Goal: Book appointment/travel/reservation

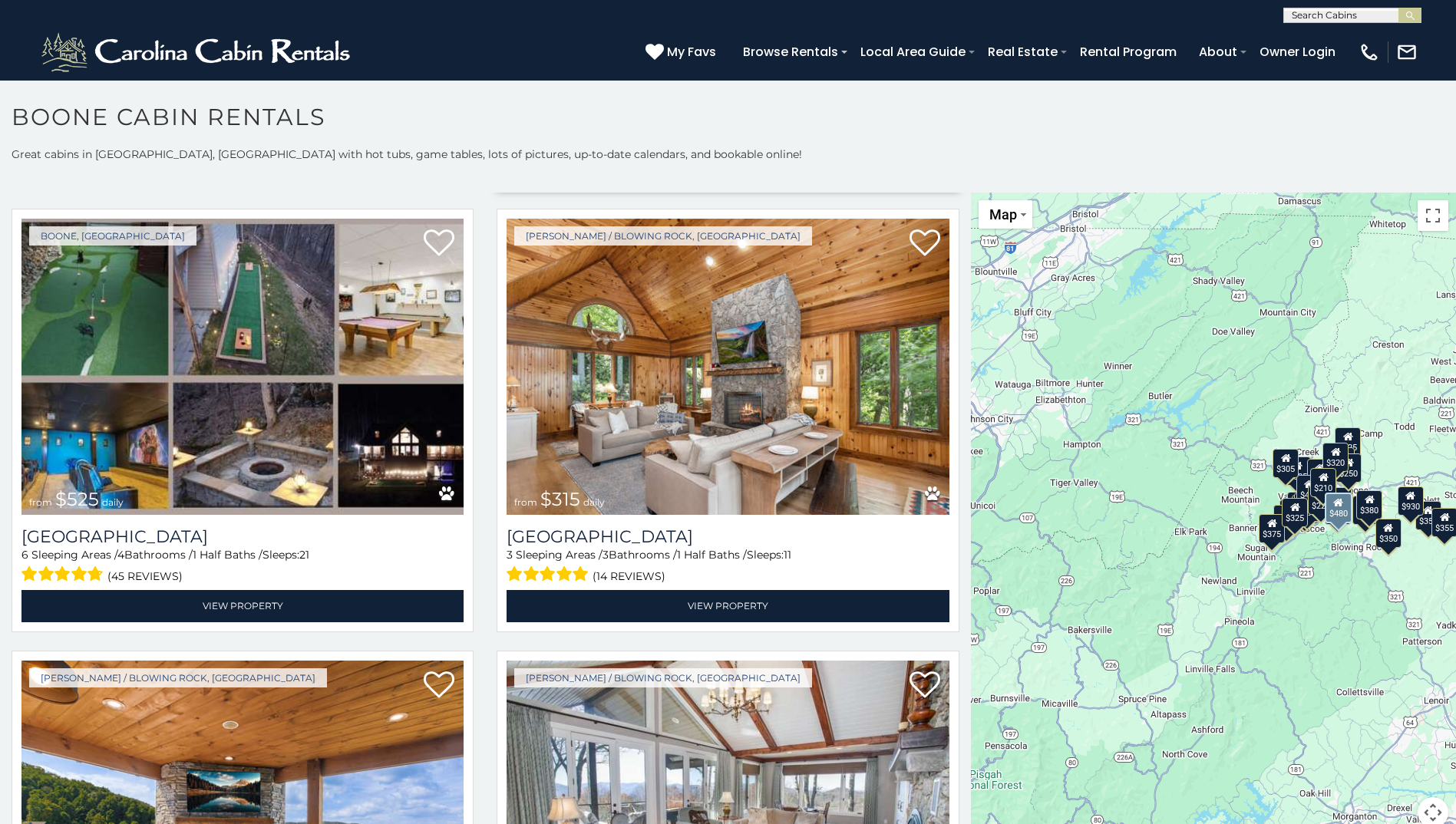
scroll to position [460, 0]
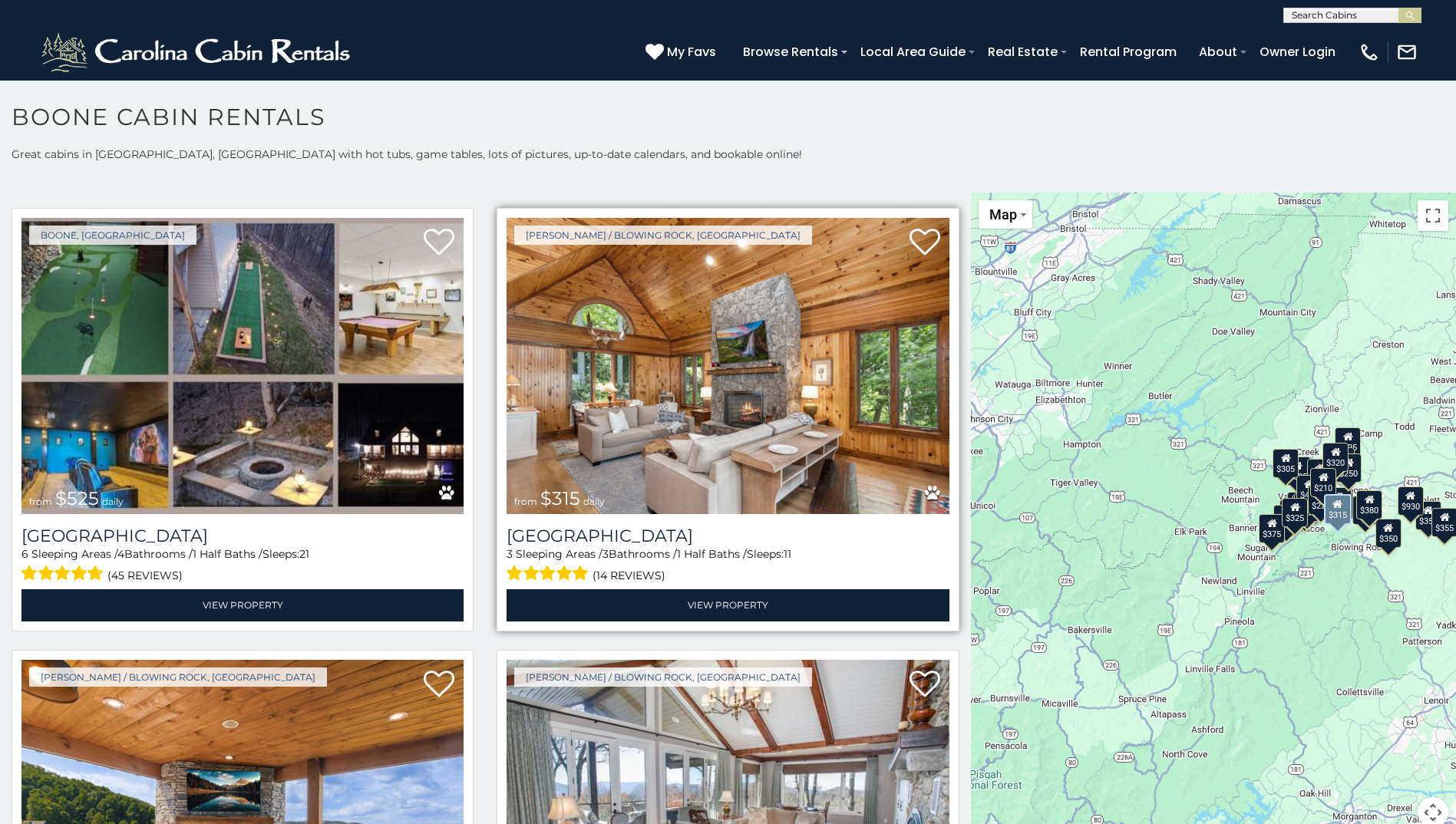
click at [779, 432] on img at bounding box center [727, 366] width 442 height 297
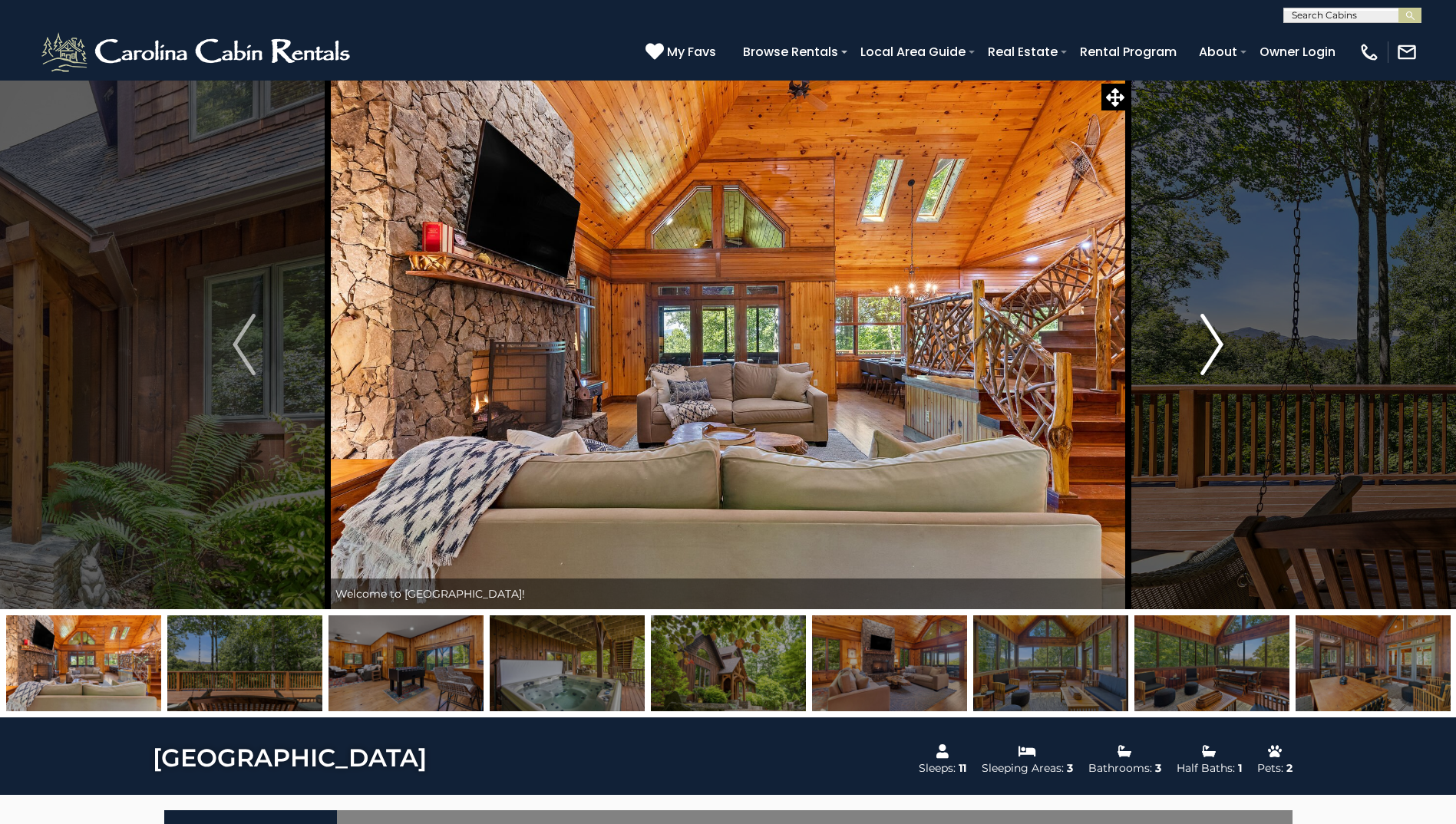
click at [1220, 343] on img "Next" at bounding box center [1212, 344] width 23 height 62
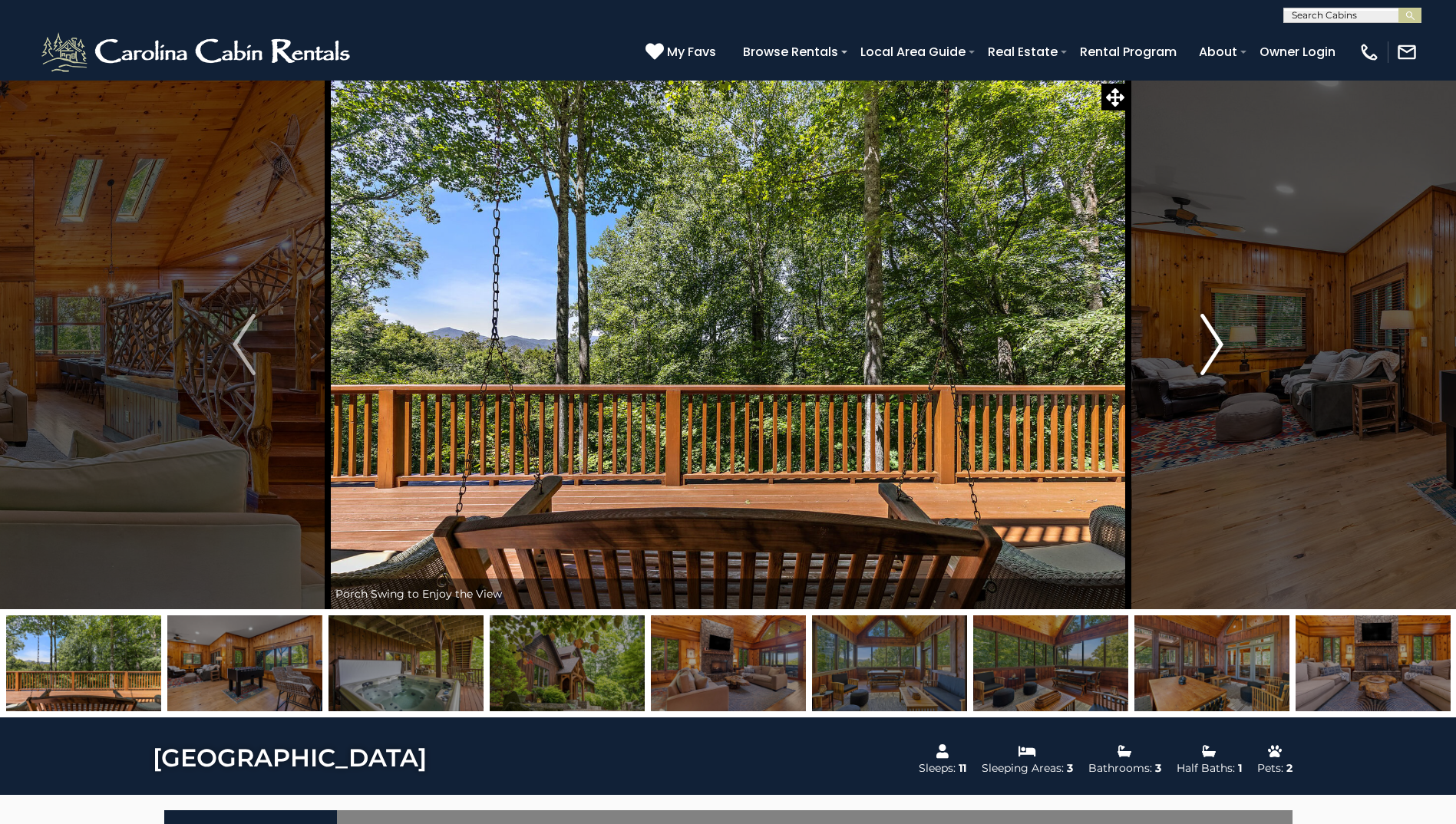
click at [1220, 343] on img "Next" at bounding box center [1212, 344] width 23 height 62
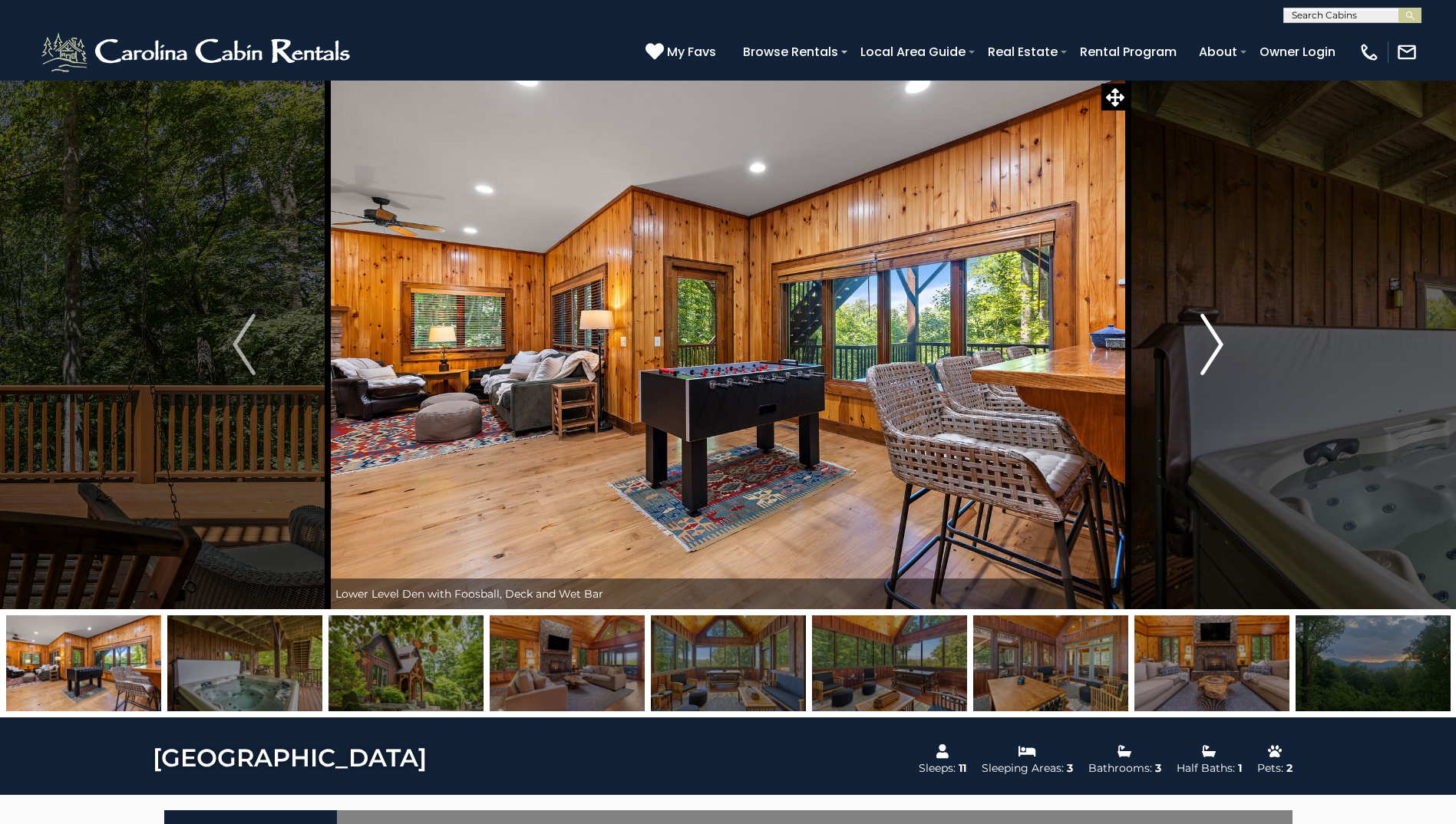
click at [1220, 343] on img "Next" at bounding box center [1212, 344] width 23 height 62
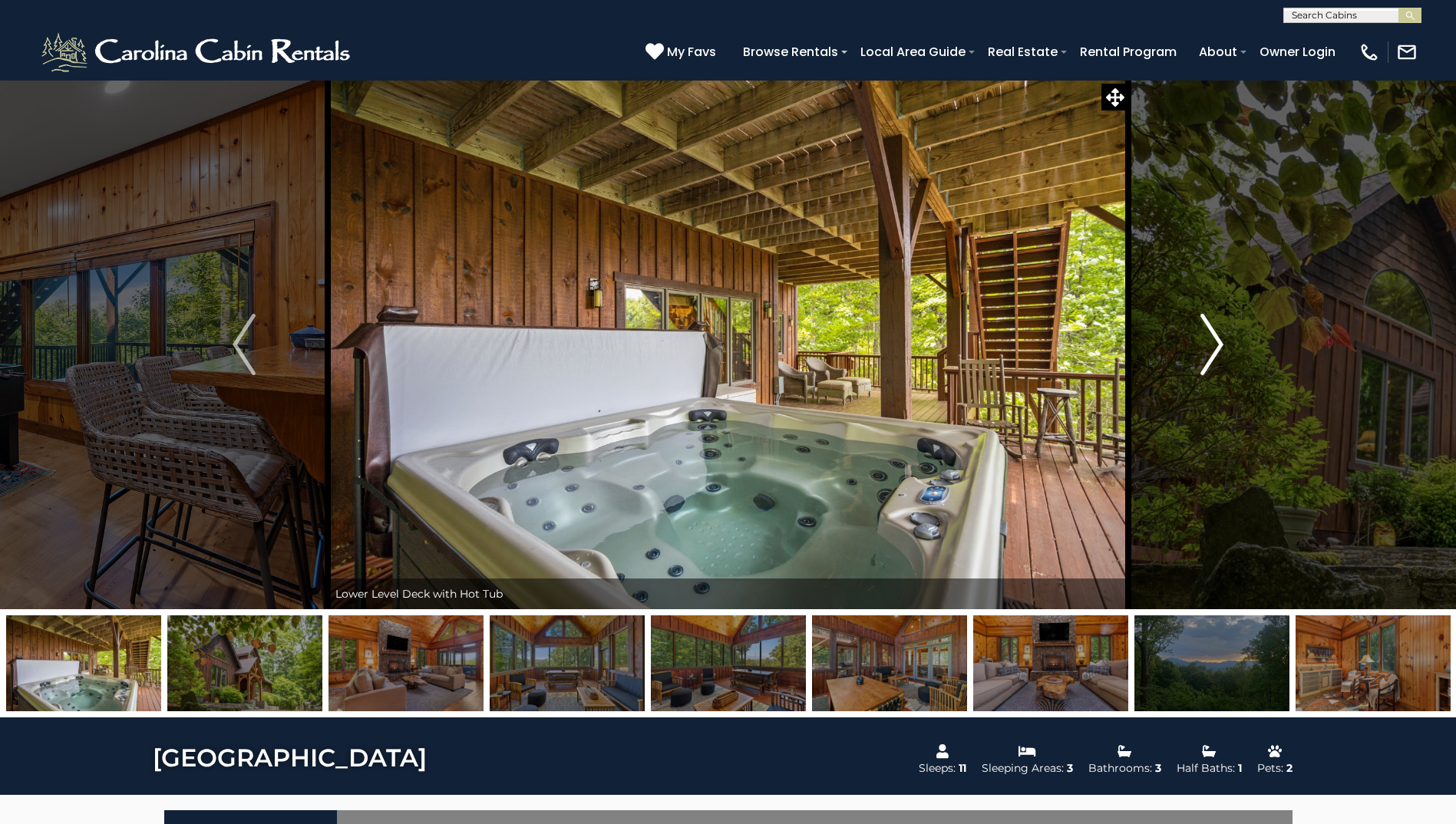
click at [1220, 343] on img "Next" at bounding box center [1212, 344] width 23 height 62
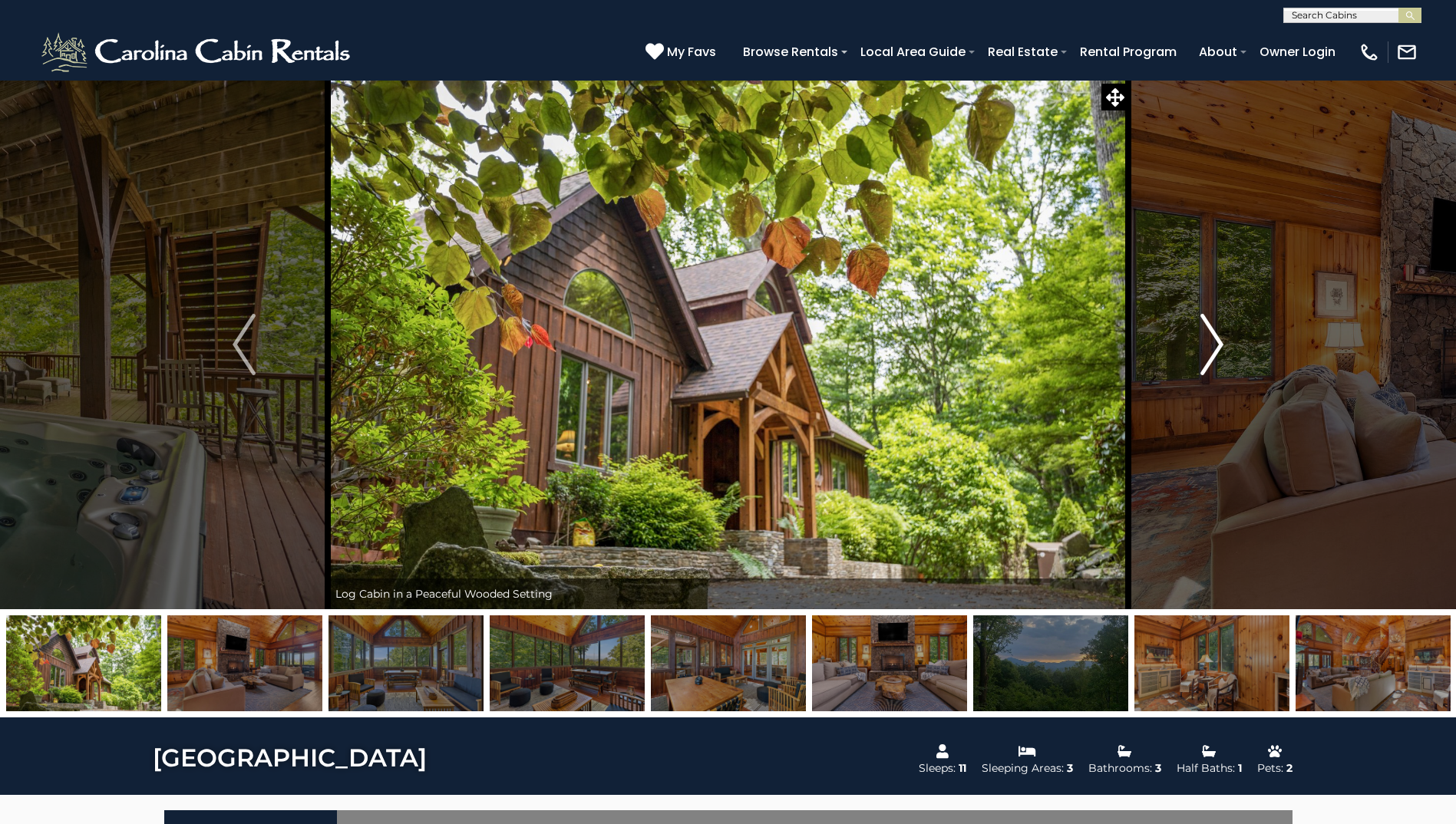
click at [1220, 343] on img "Next" at bounding box center [1212, 344] width 23 height 62
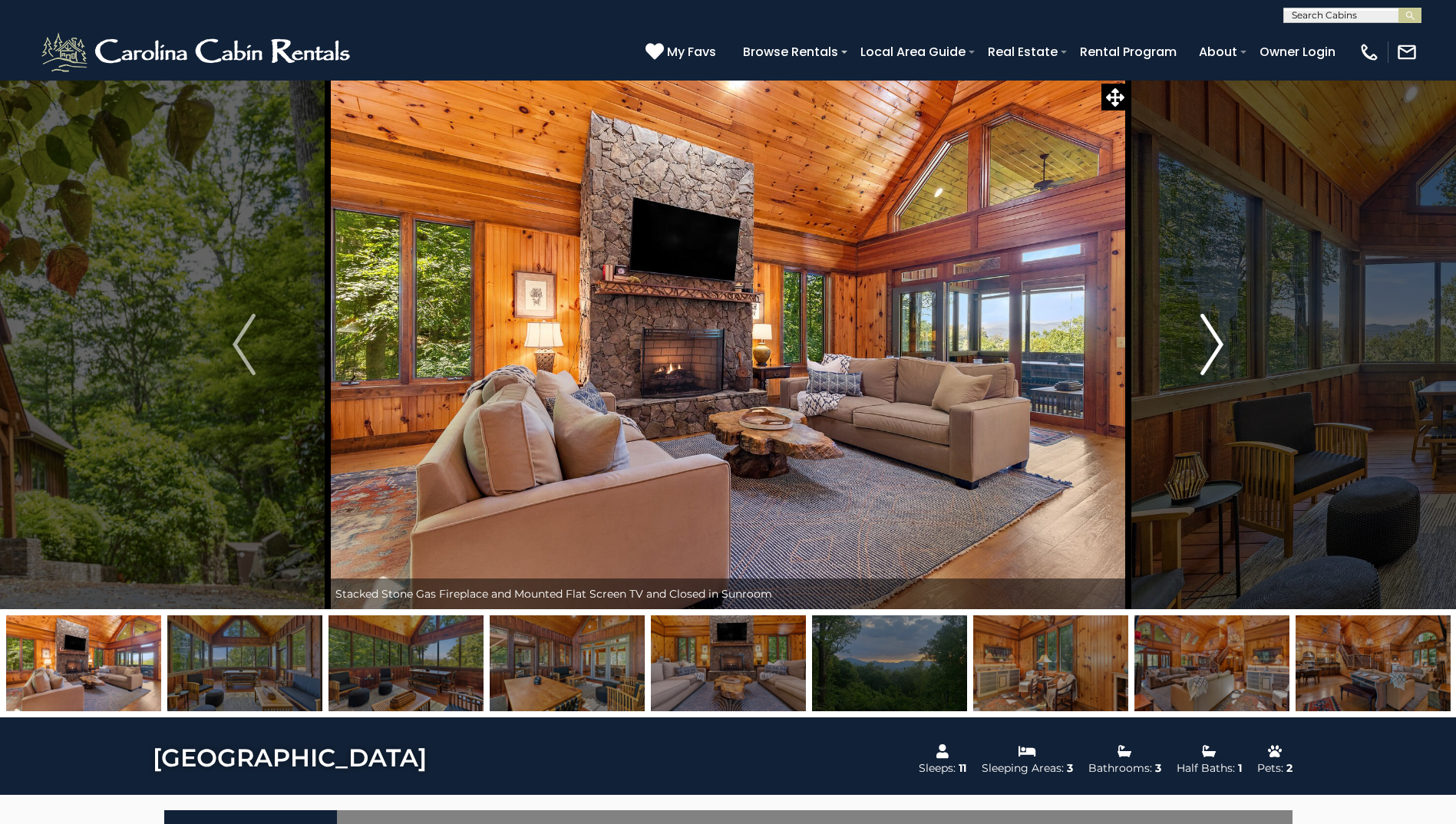
click at [1220, 343] on img "Next" at bounding box center [1212, 344] width 23 height 62
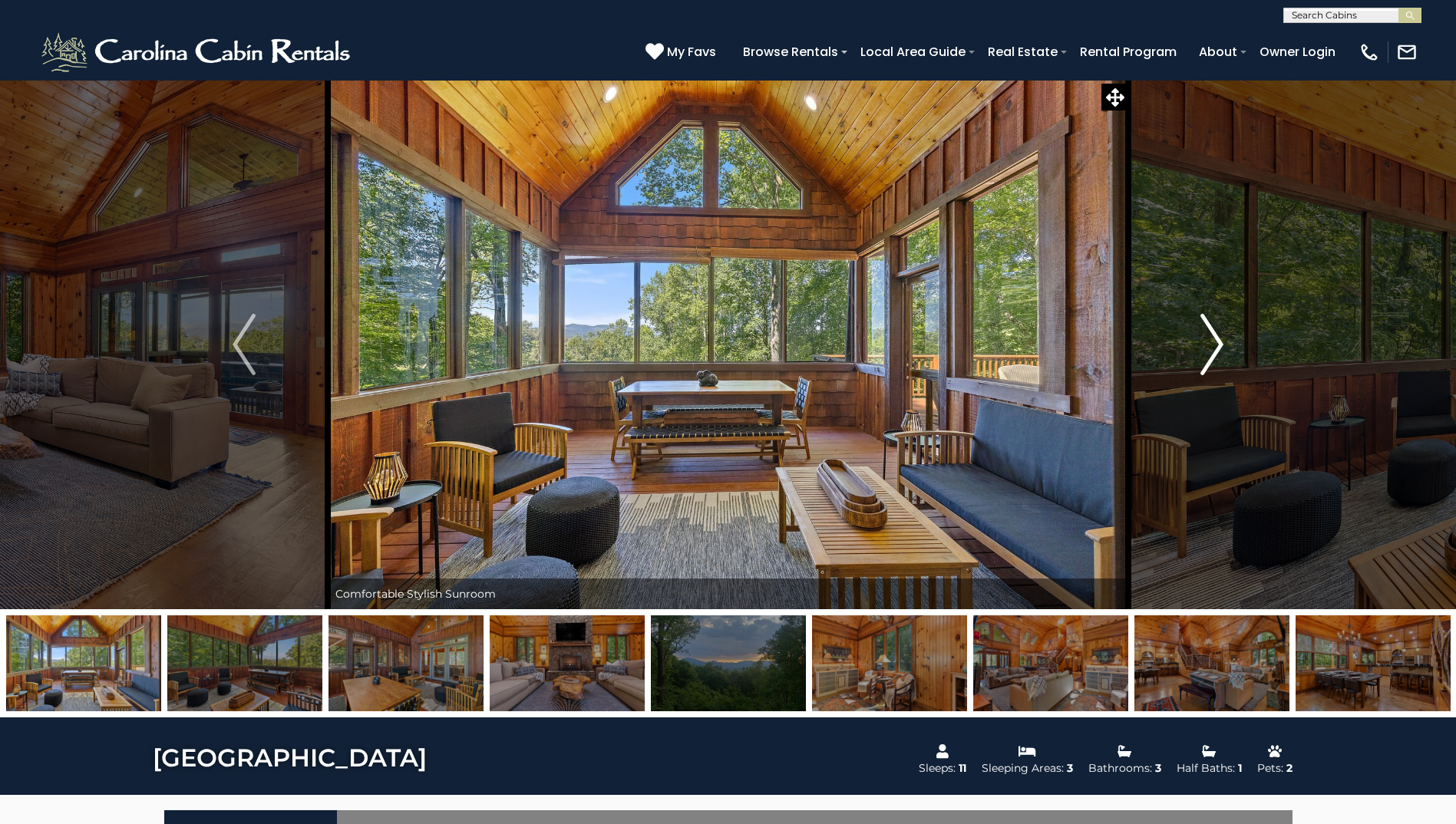
click at [1220, 343] on img "Next" at bounding box center [1212, 344] width 23 height 62
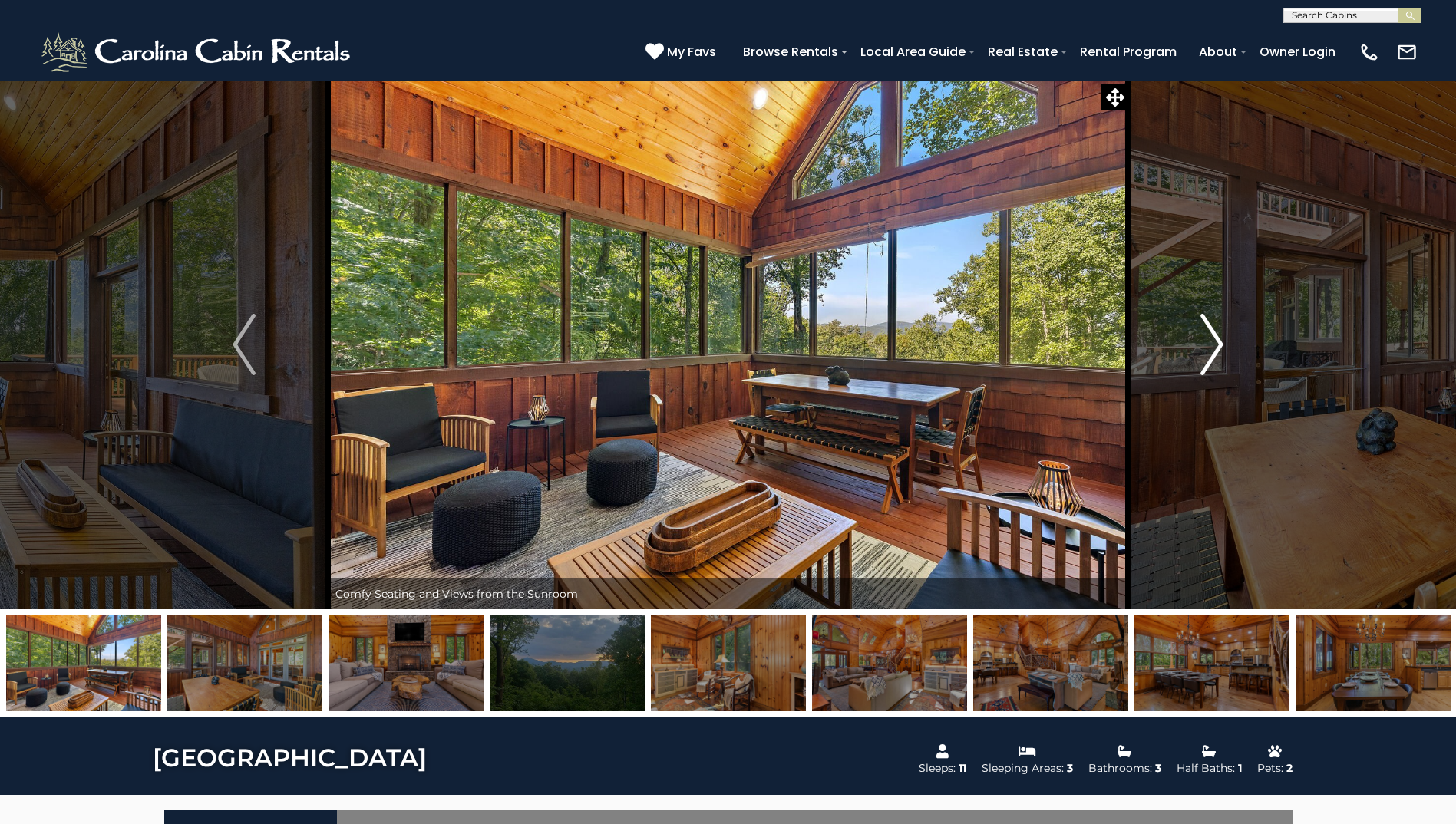
click at [1220, 343] on img "Next" at bounding box center [1212, 344] width 23 height 62
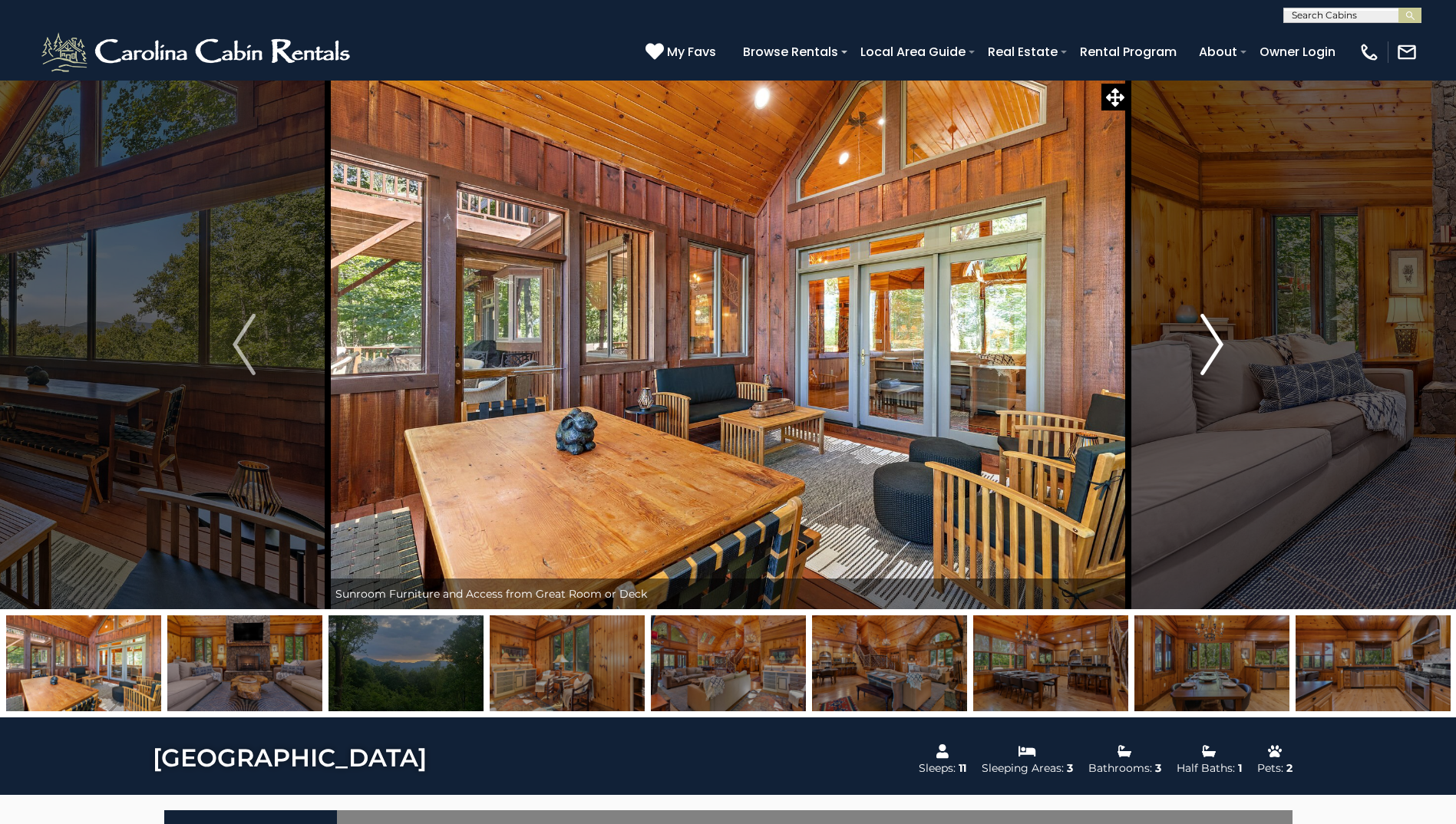
click at [1220, 343] on img "Next" at bounding box center [1212, 344] width 23 height 62
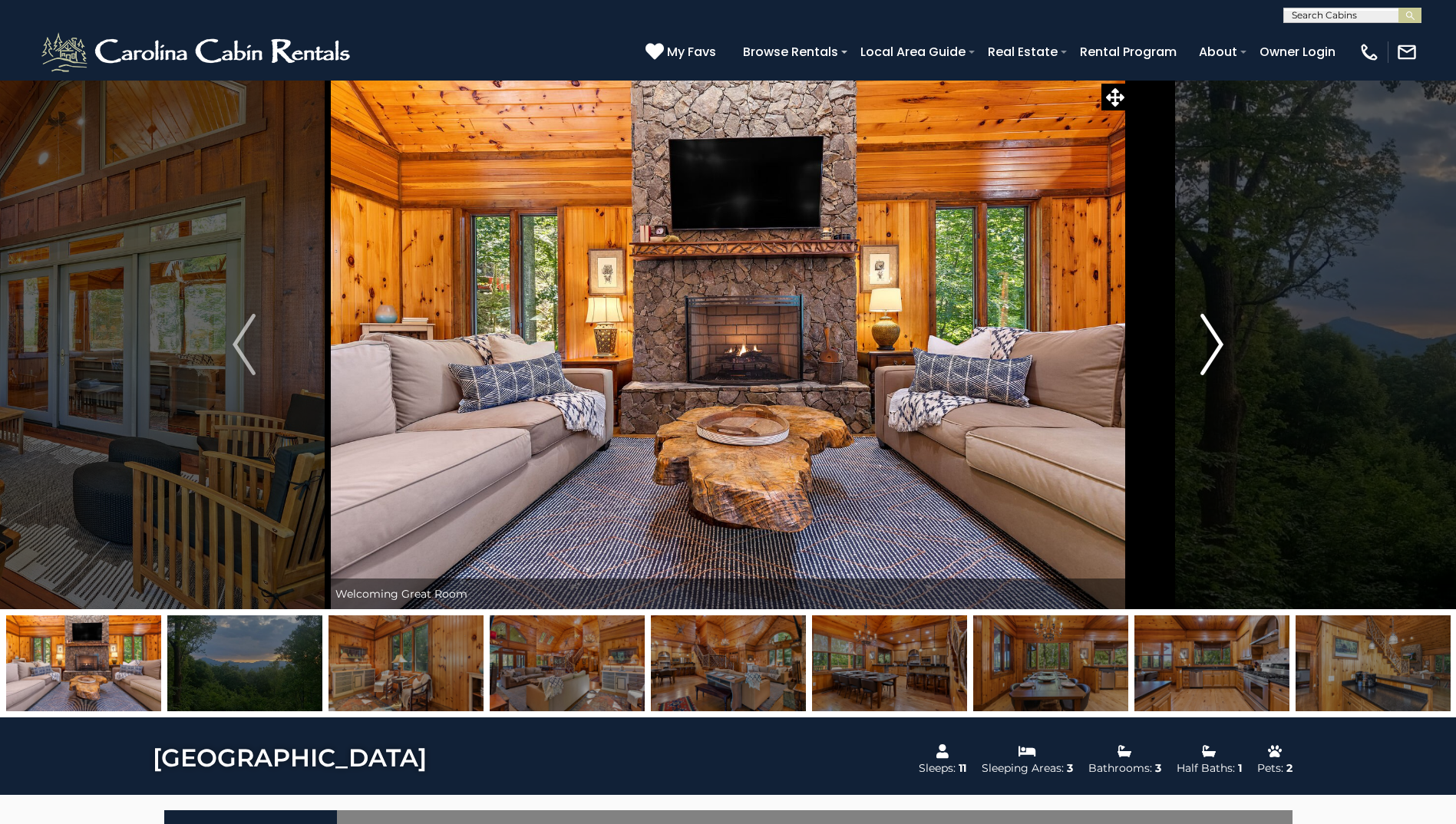
click at [1220, 343] on img "Next" at bounding box center [1212, 344] width 23 height 62
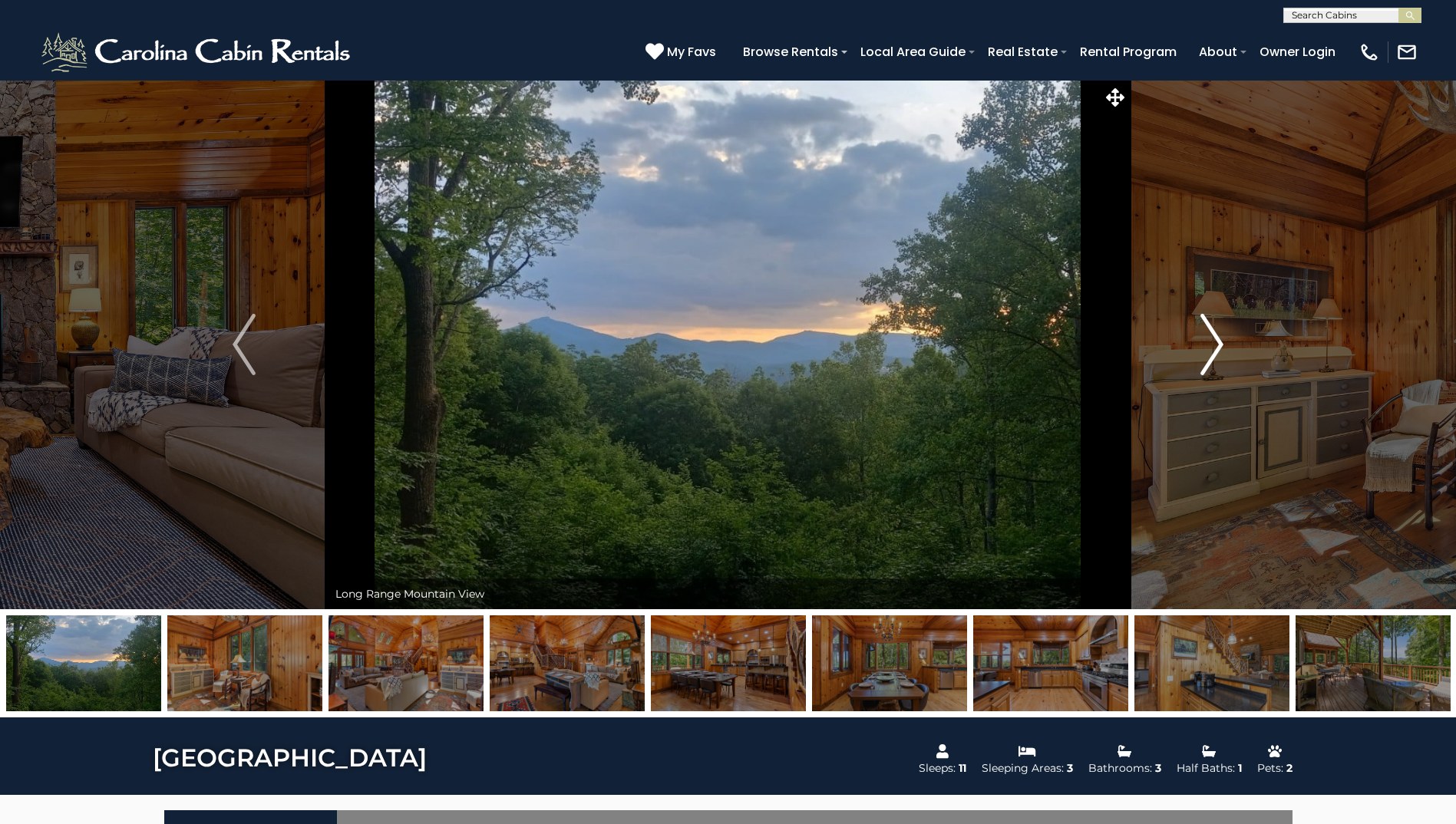
click at [1220, 343] on img "Next" at bounding box center [1212, 344] width 23 height 62
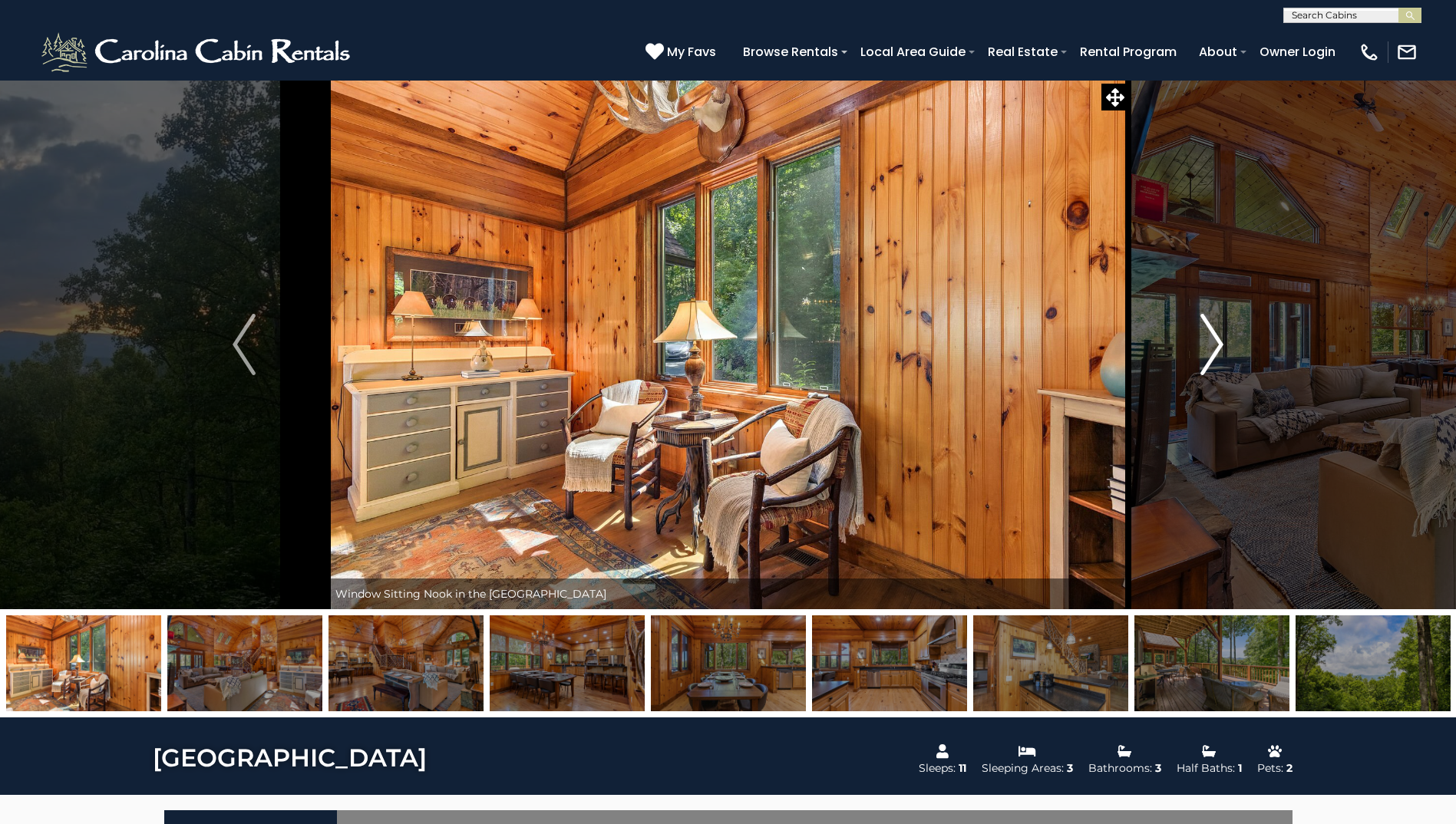
click at [1220, 343] on img "Next" at bounding box center [1212, 344] width 23 height 62
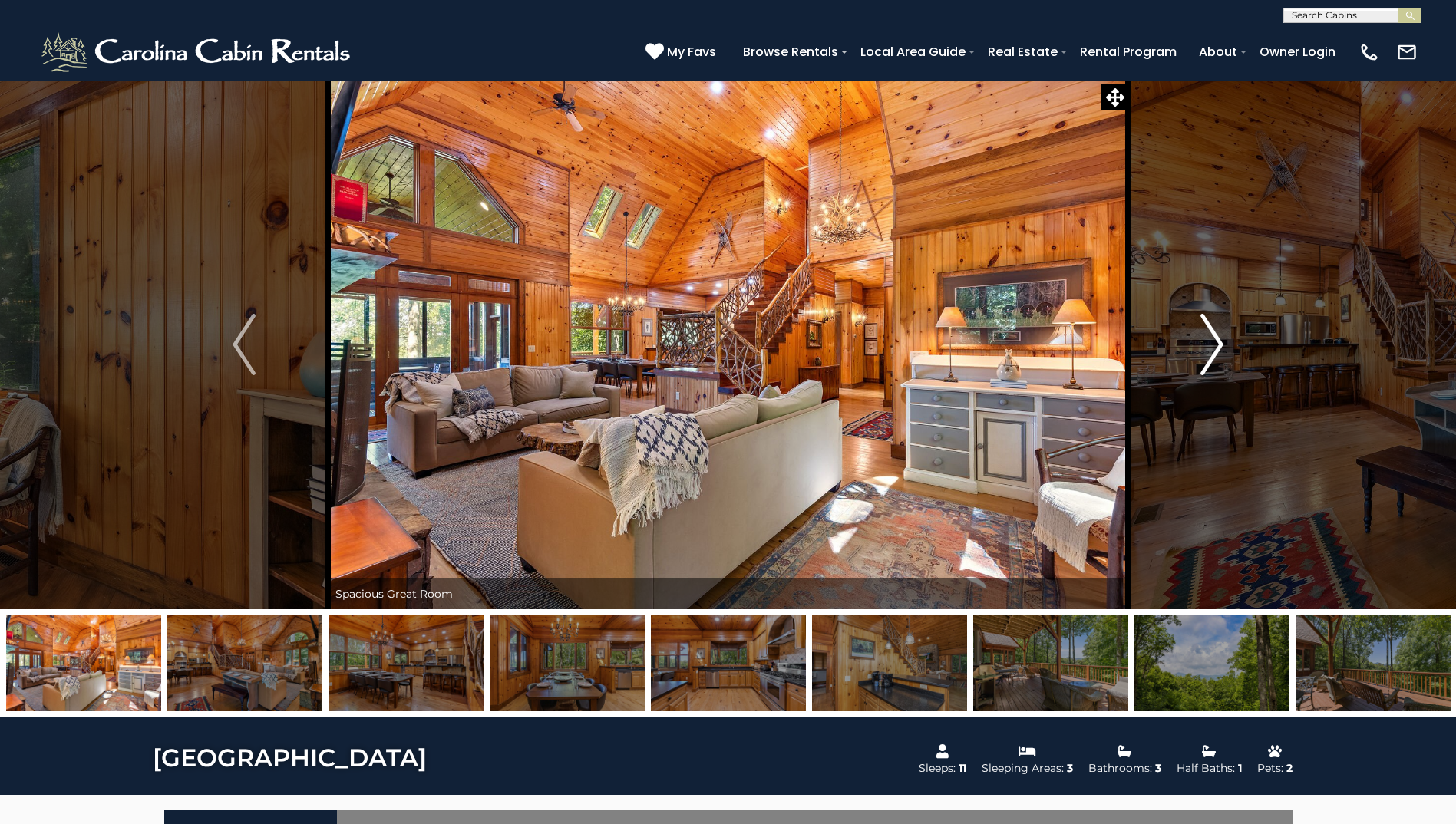
click at [1220, 343] on img "Next" at bounding box center [1212, 344] width 23 height 62
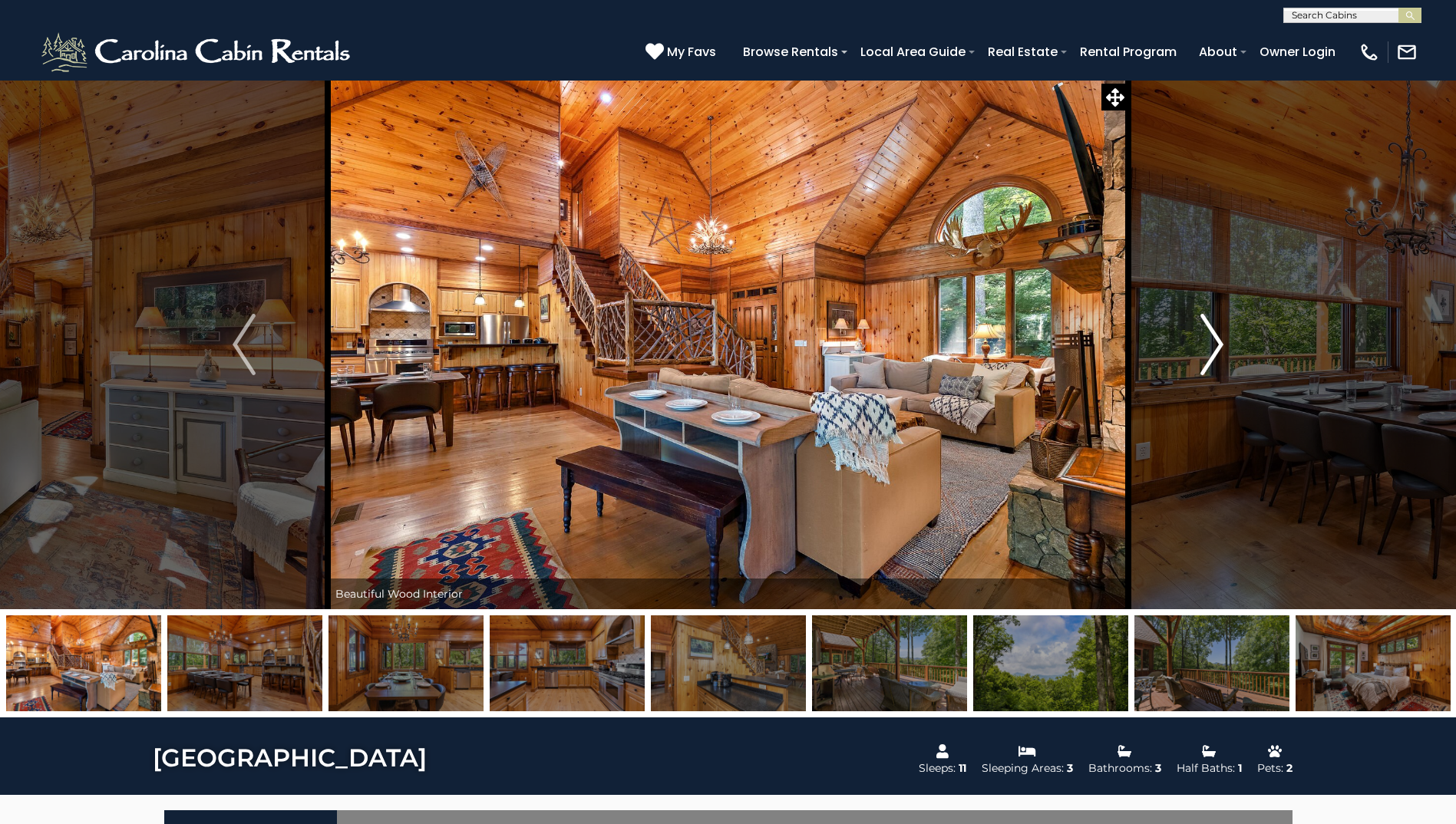
click at [1220, 343] on img "Next" at bounding box center [1212, 344] width 23 height 62
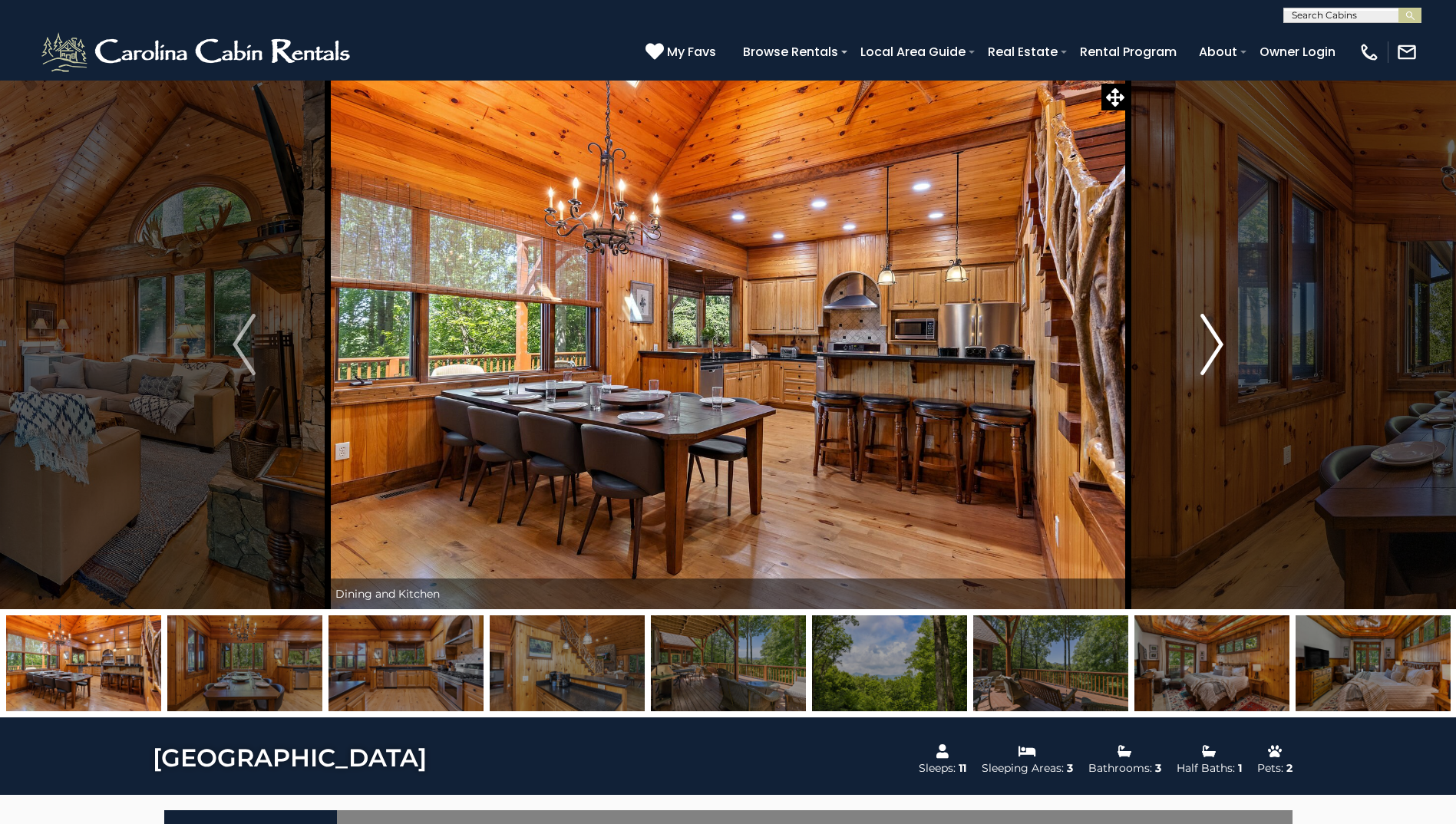
click at [1220, 343] on img "Next" at bounding box center [1212, 344] width 23 height 62
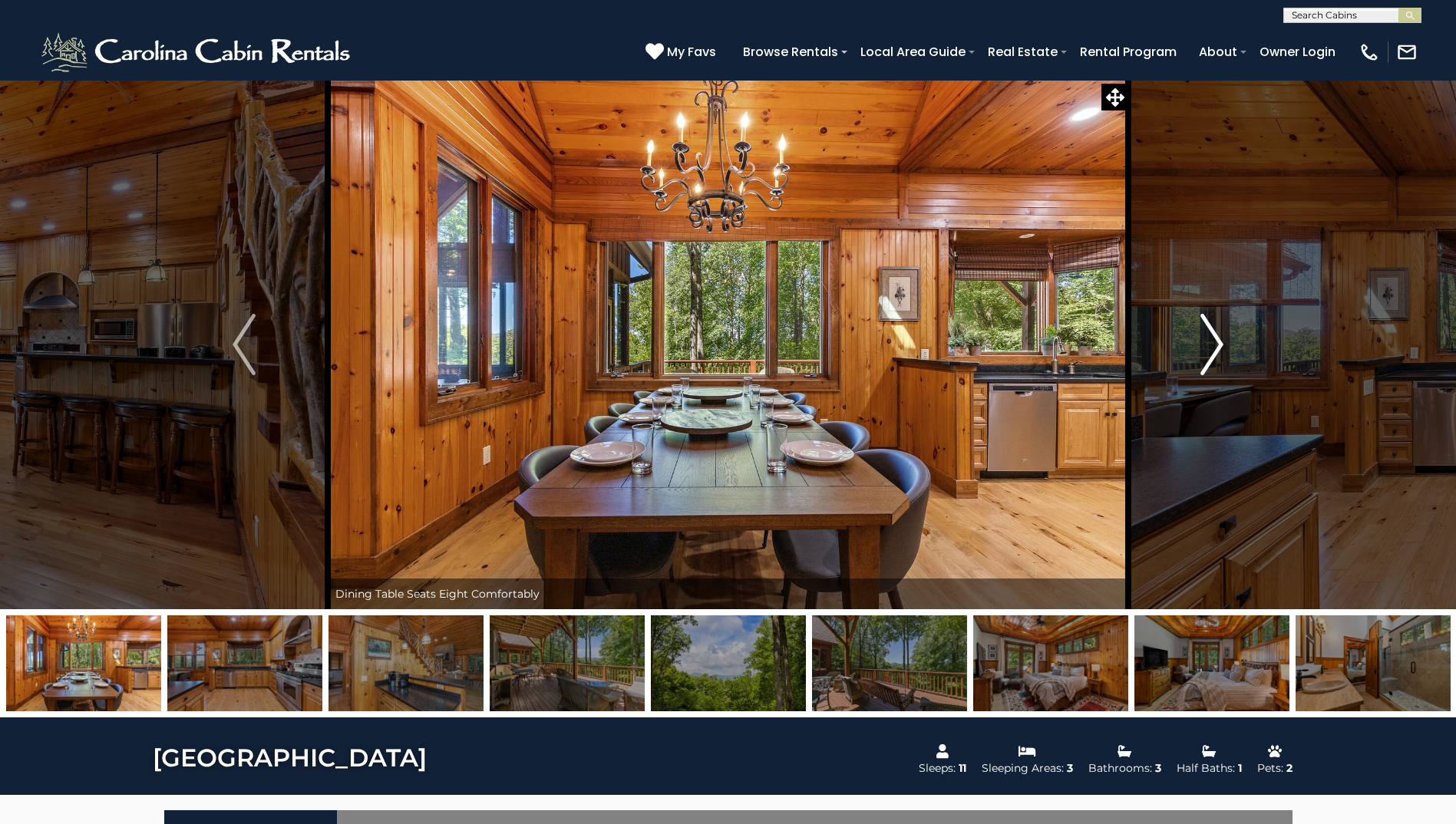
click at [1220, 343] on img "Next" at bounding box center [1212, 344] width 23 height 62
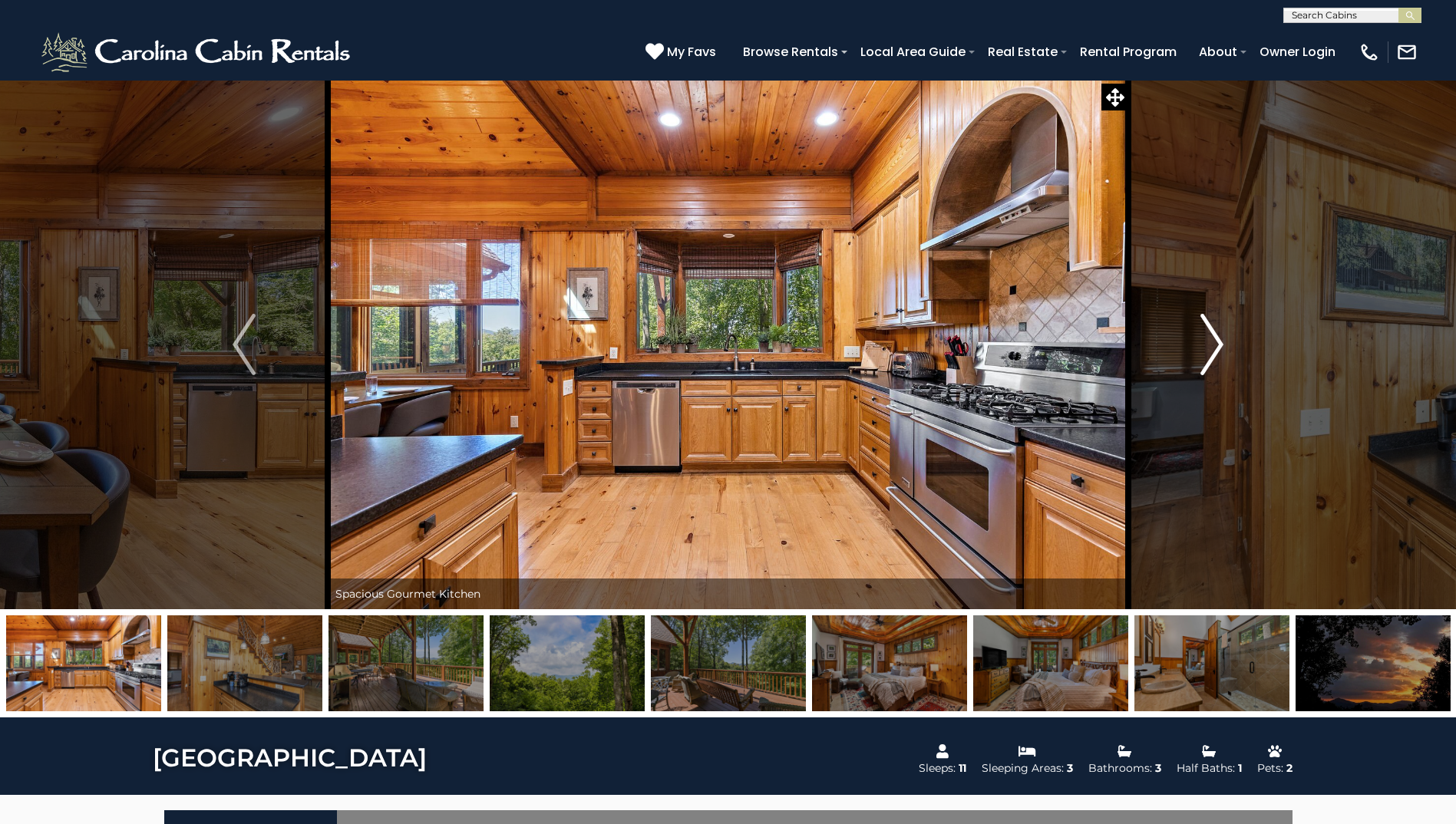
click at [1220, 343] on img "Next" at bounding box center [1212, 344] width 23 height 62
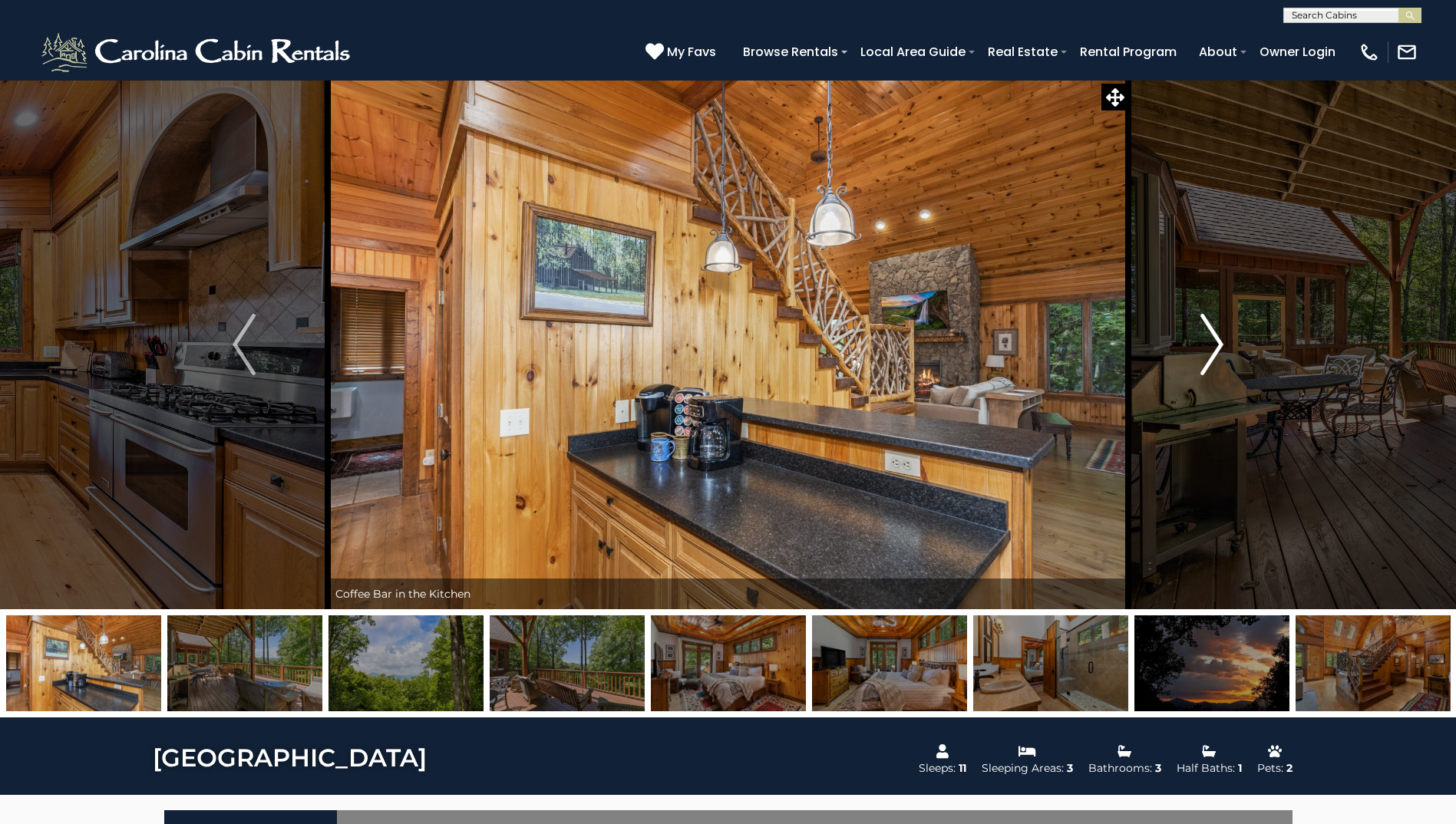
click at [1220, 343] on img "Next" at bounding box center [1212, 344] width 23 height 62
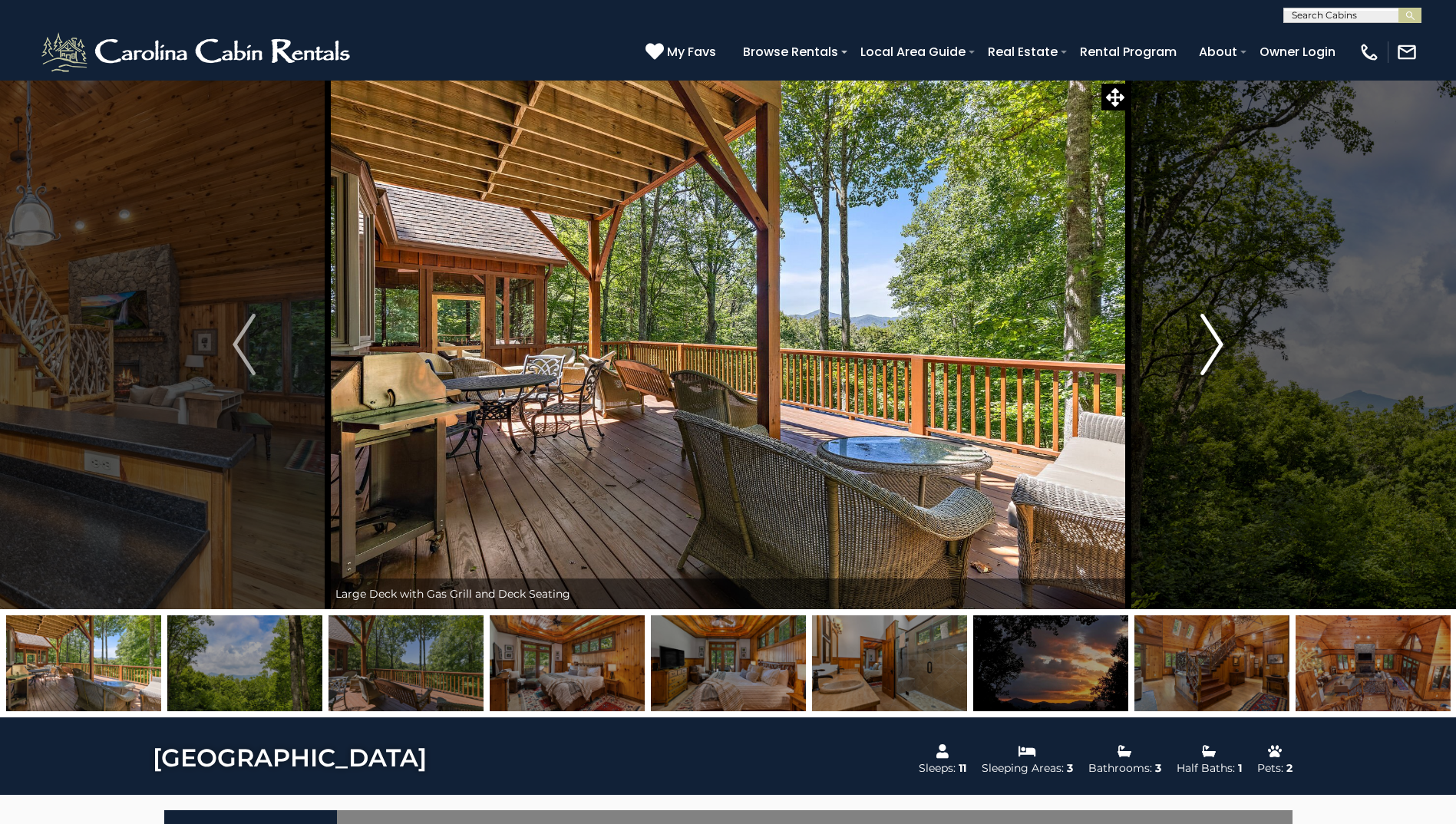
click at [1220, 343] on img "Next" at bounding box center [1212, 344] width 23 height 62
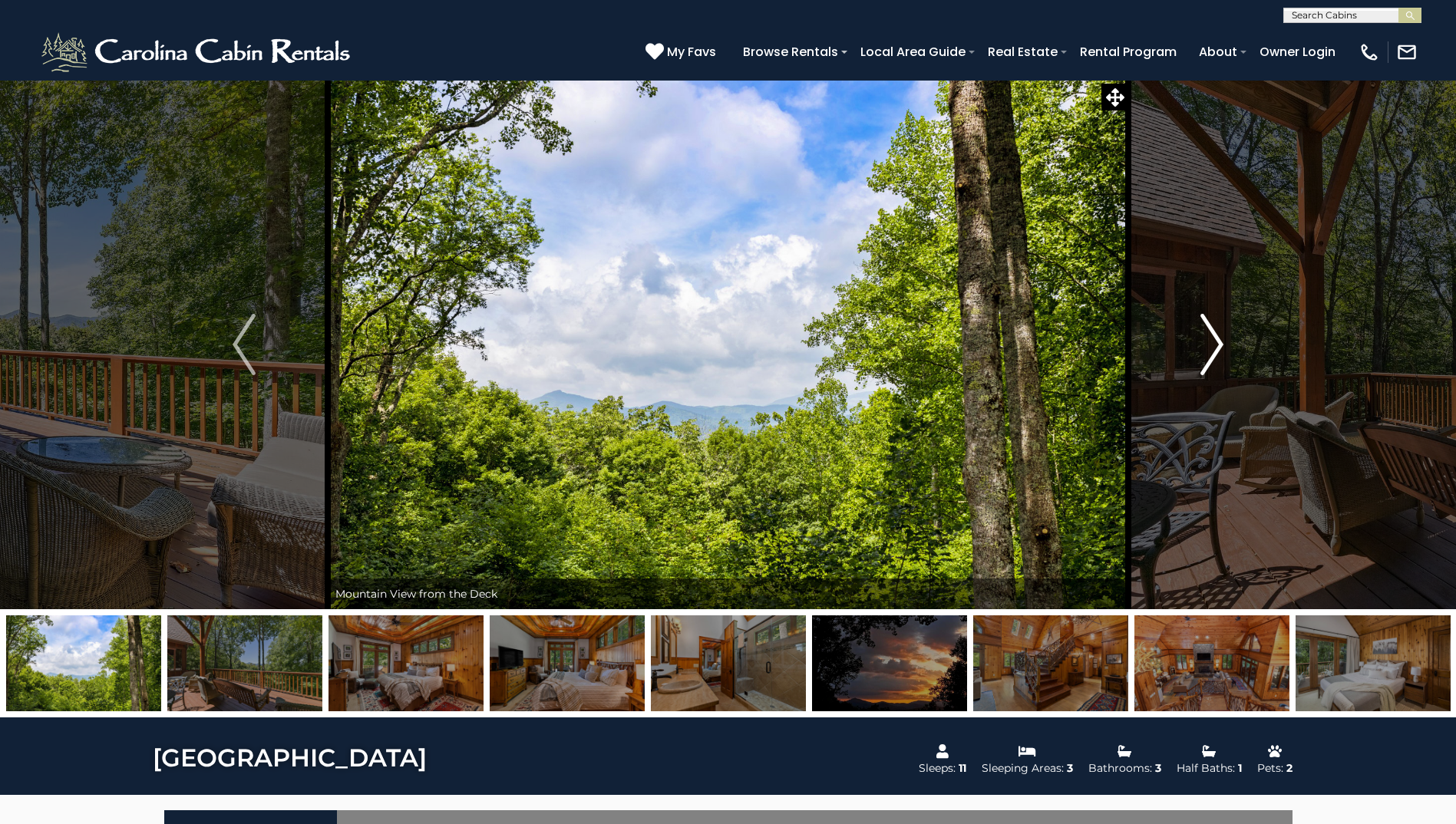
click at [1220, 343] on img "Next" at bounding box center [1212, 344] width 23 height 62
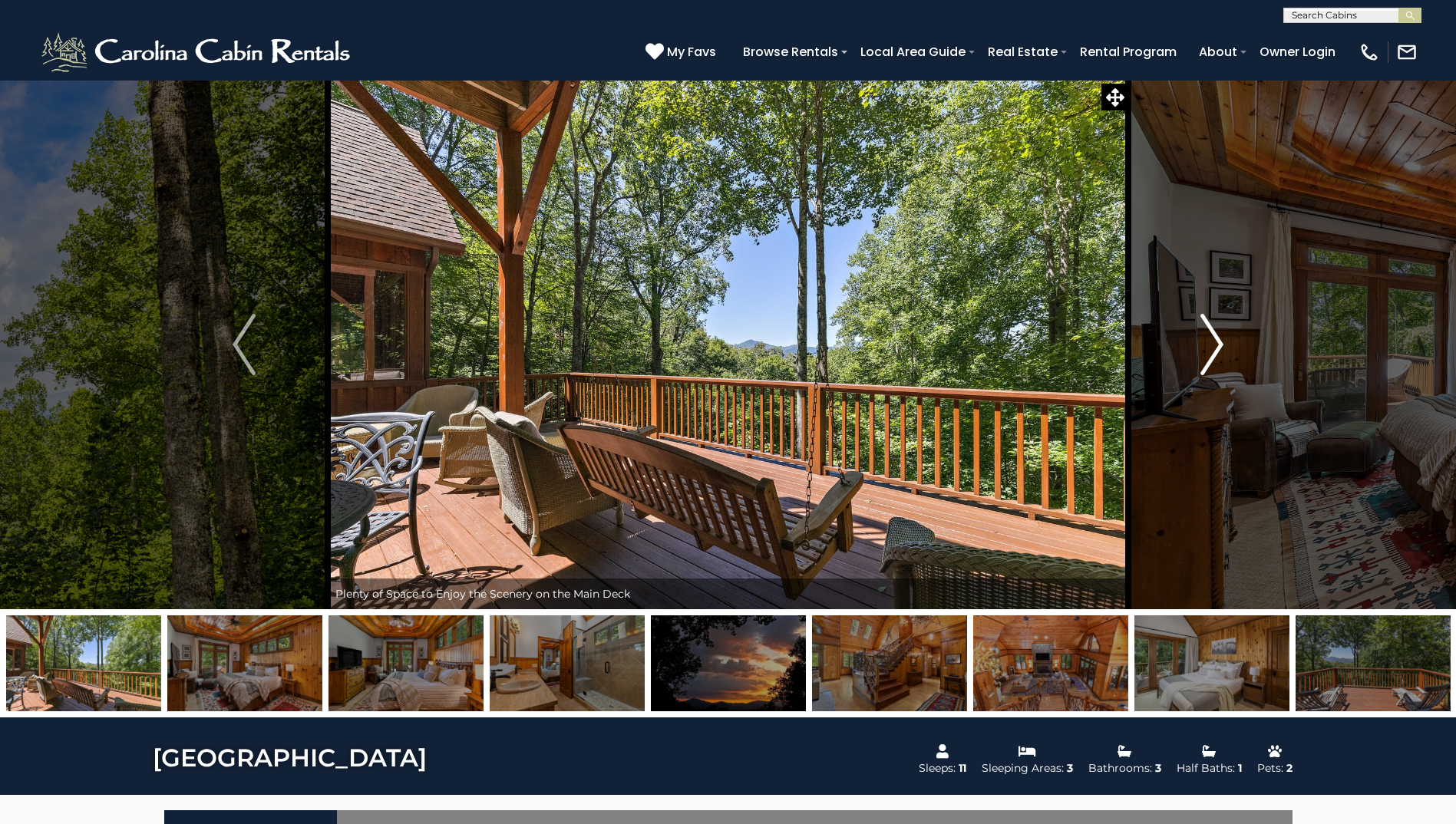
click at [1220, 343] on img "Next" at bounding box center [1212, 344] width 23 height 62
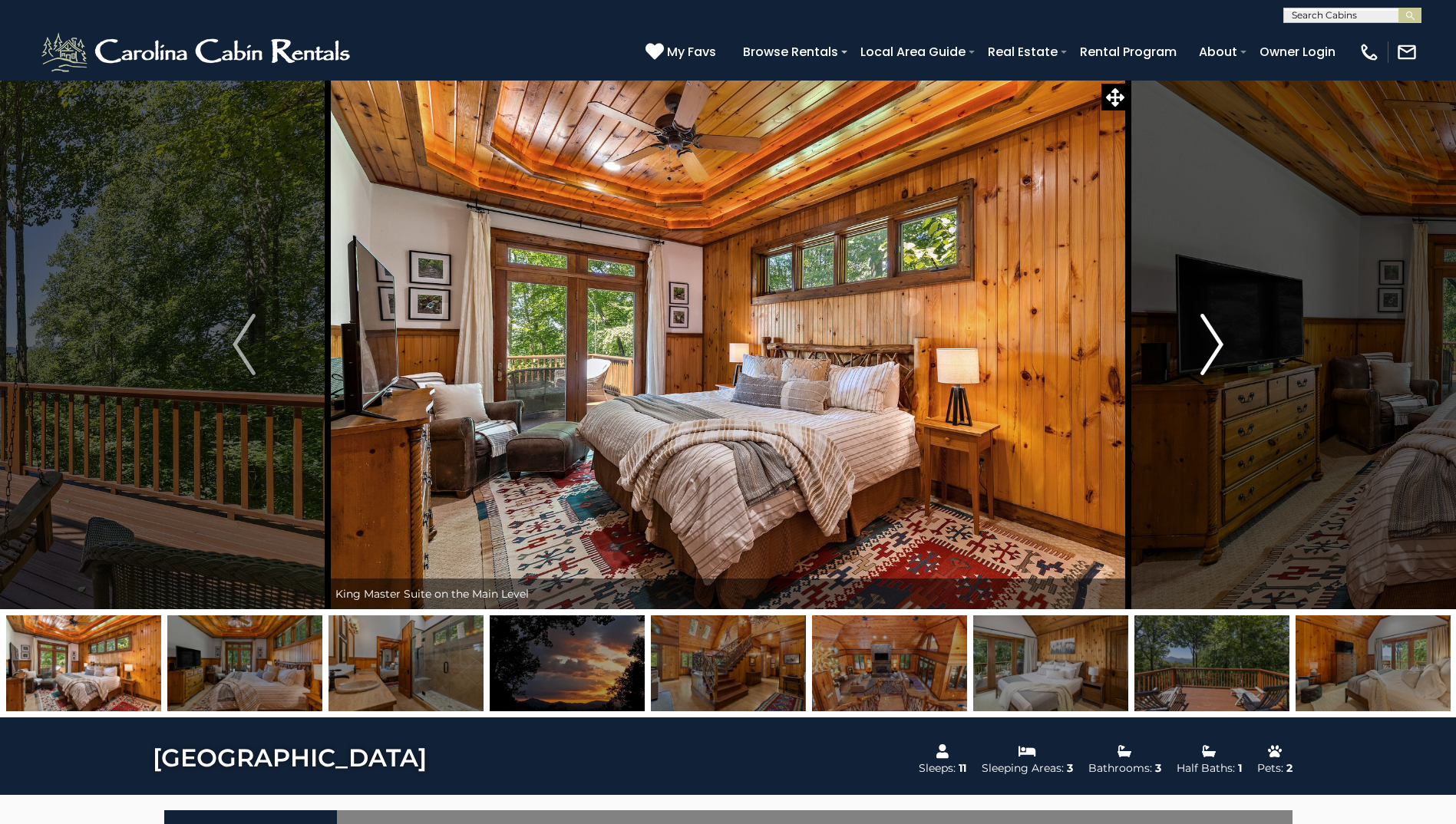
click at [1220, 343] on img "Next" at bounding box center [1212, 344] width 23 height 62
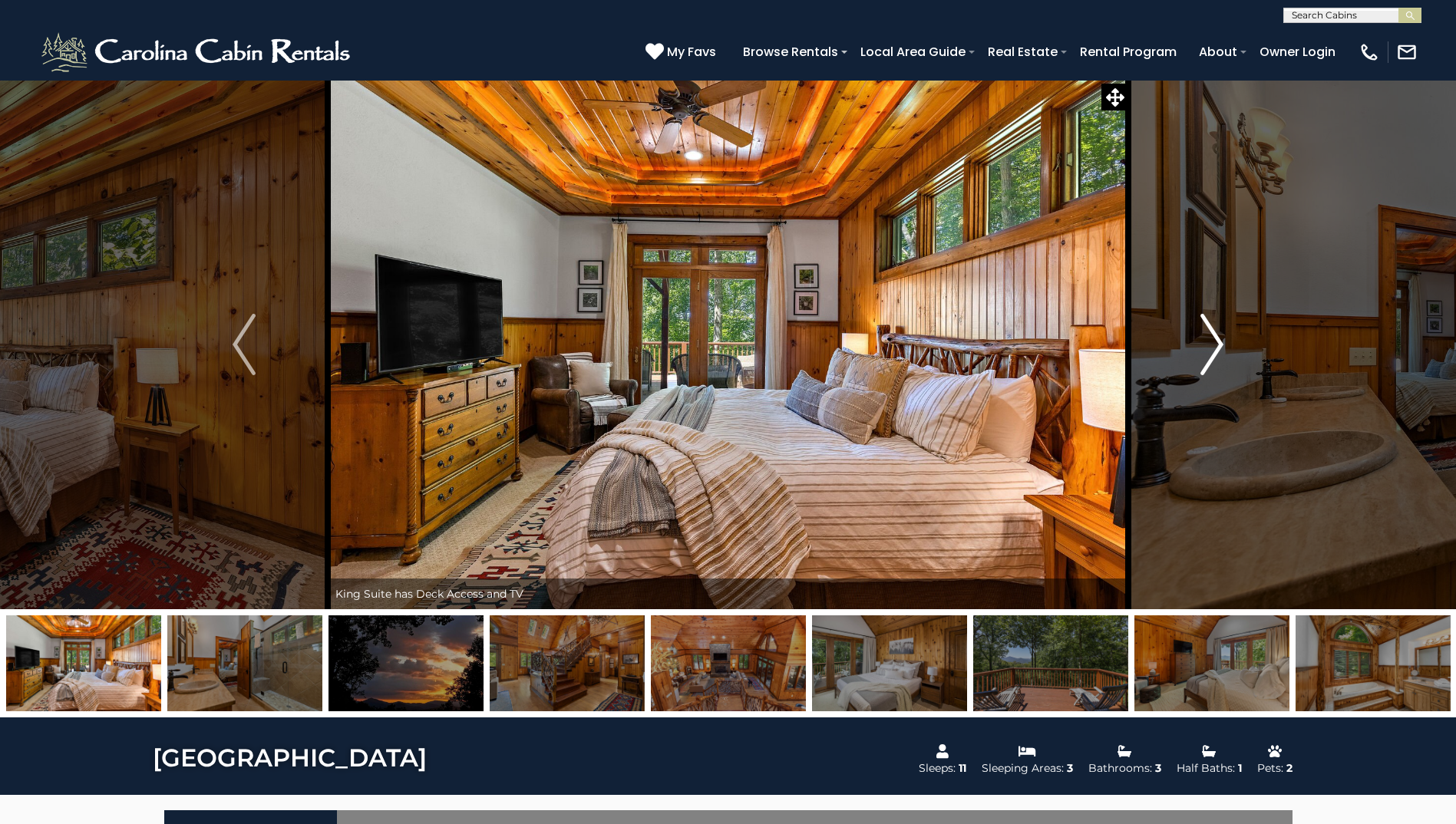
click at [1220, 343] on img "Next" at bounding box center [1212, 344] width 23 height 62
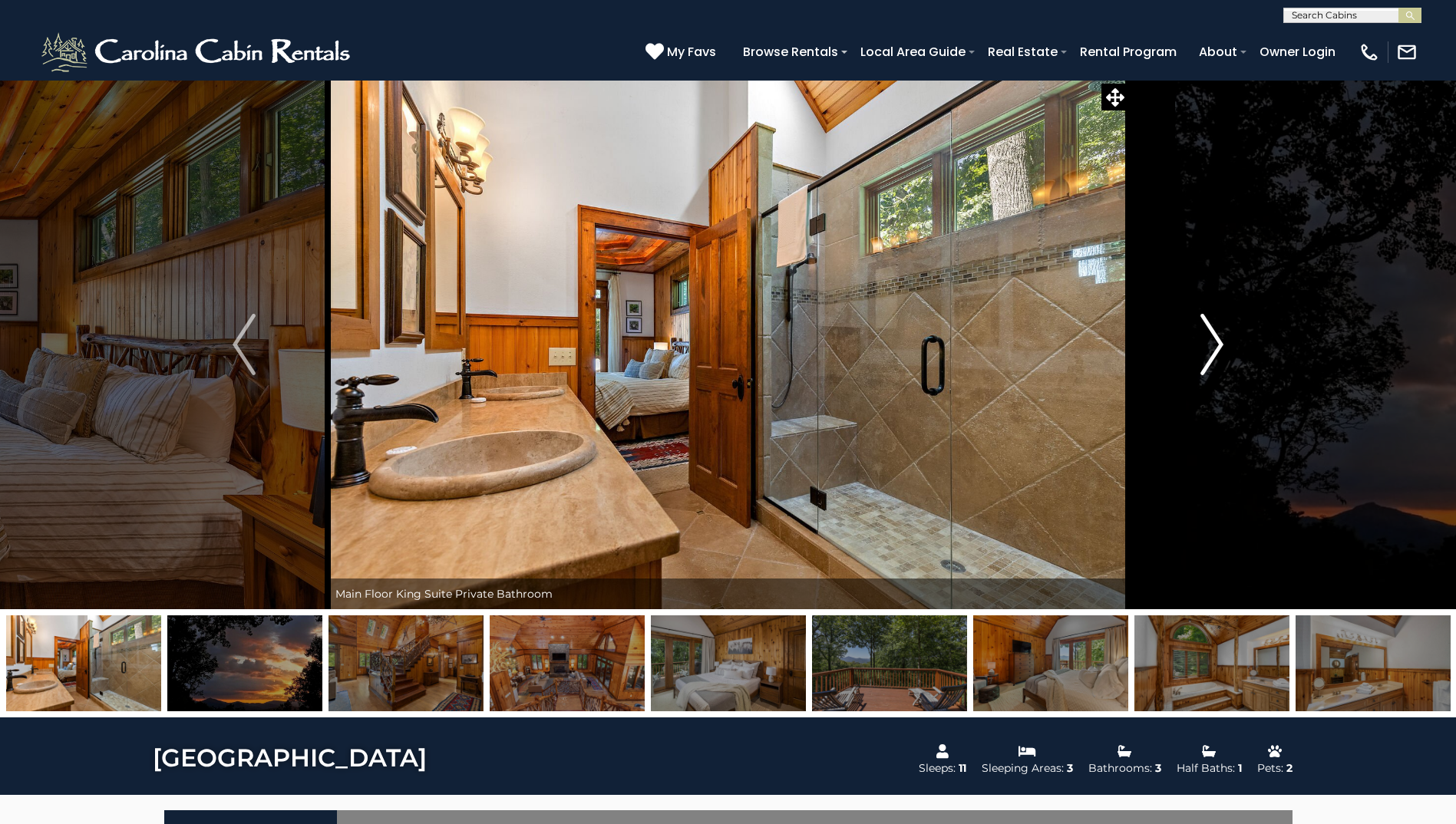
click at [1220, 343] on img "Next" at bounding box center [1212, 344] width 23 height 62
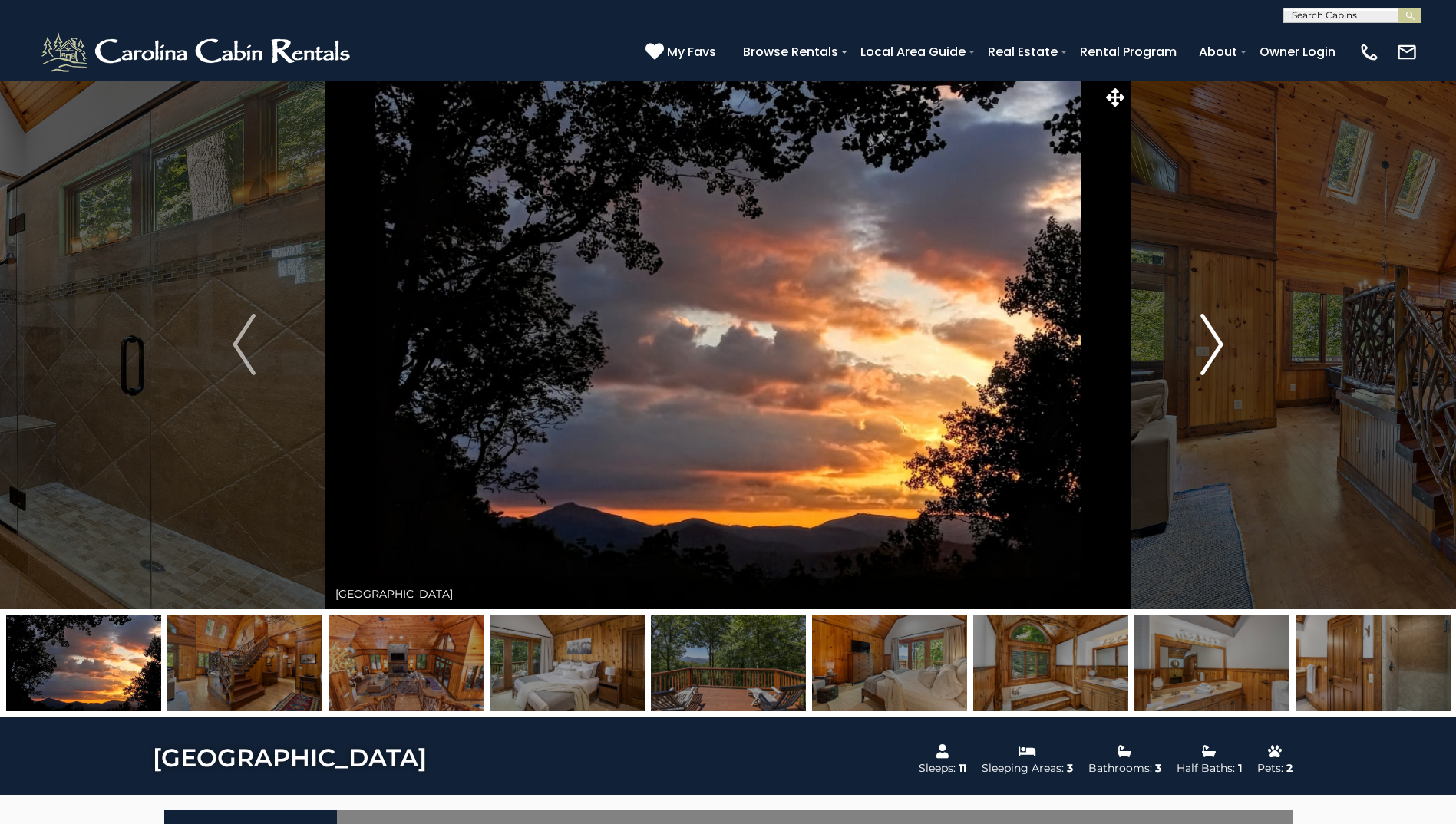
click at [1220, 343] on img "Next" at bounding box center [1212, 344] width 23 height 62
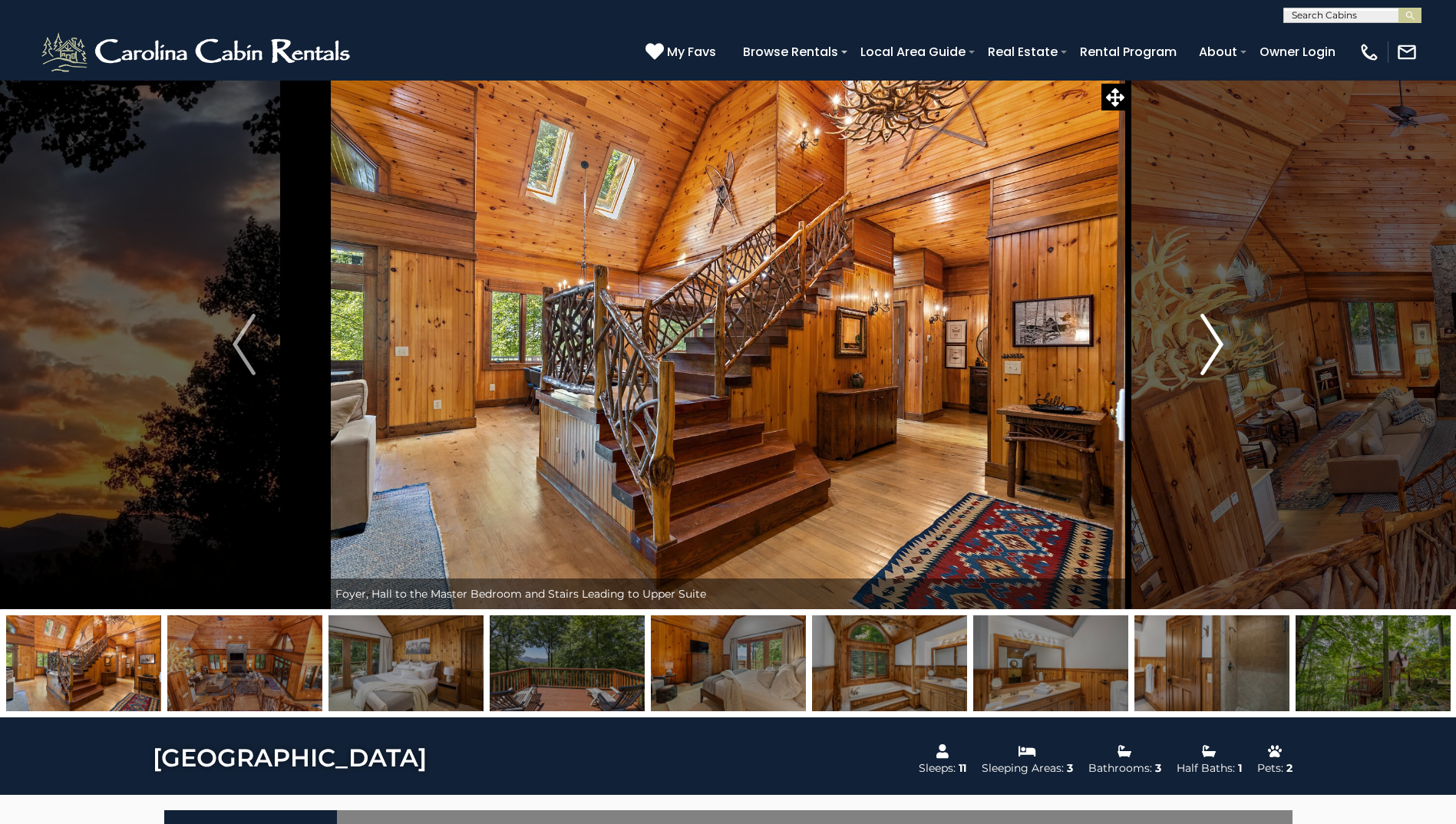
click at [1220, 343] on img "Next" at bounding box center [1212, 344] width 23 height 62
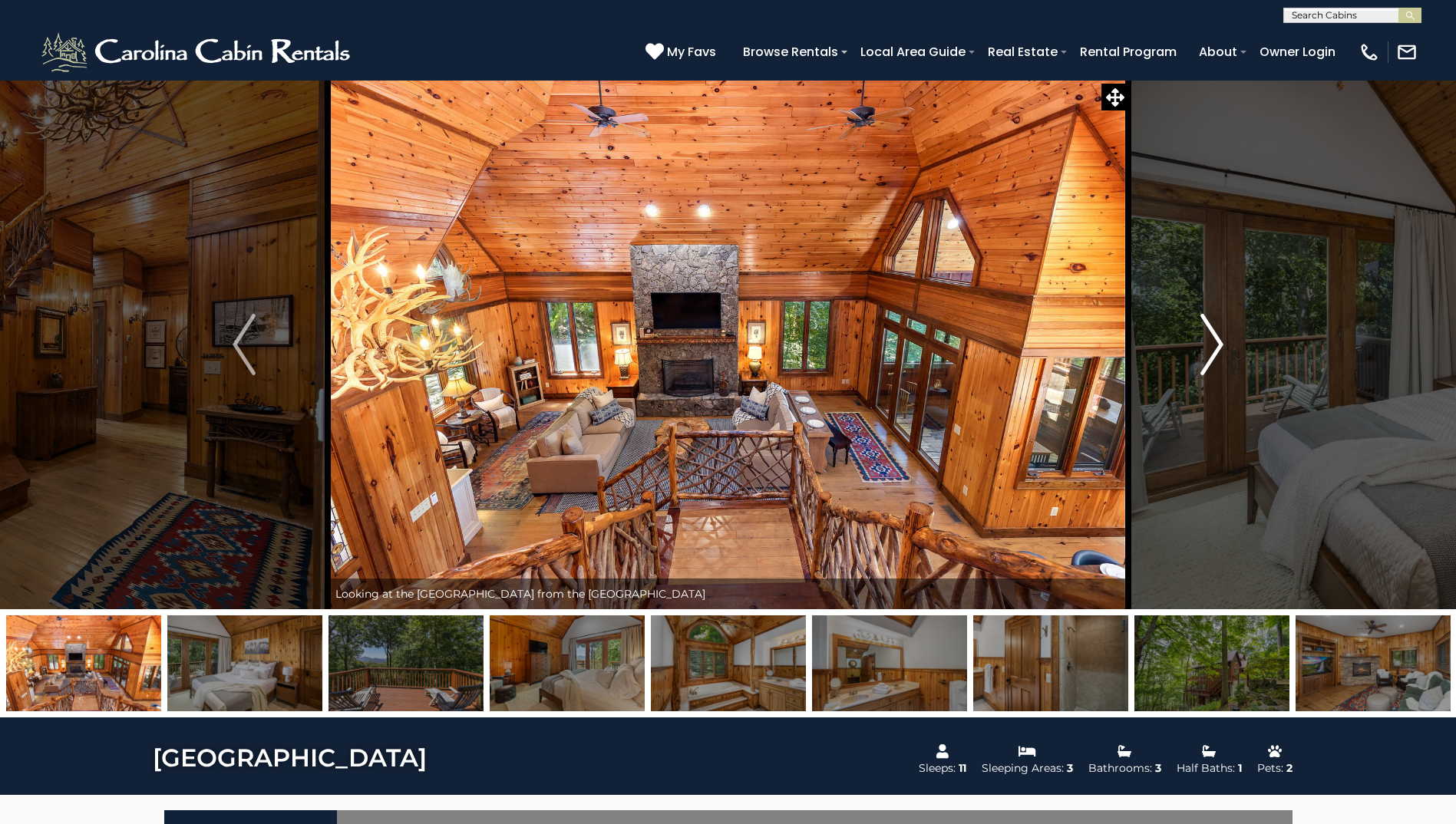
click at [1220, 343] on img "Next" at bounding box center [1212, 344] width 23 height 62
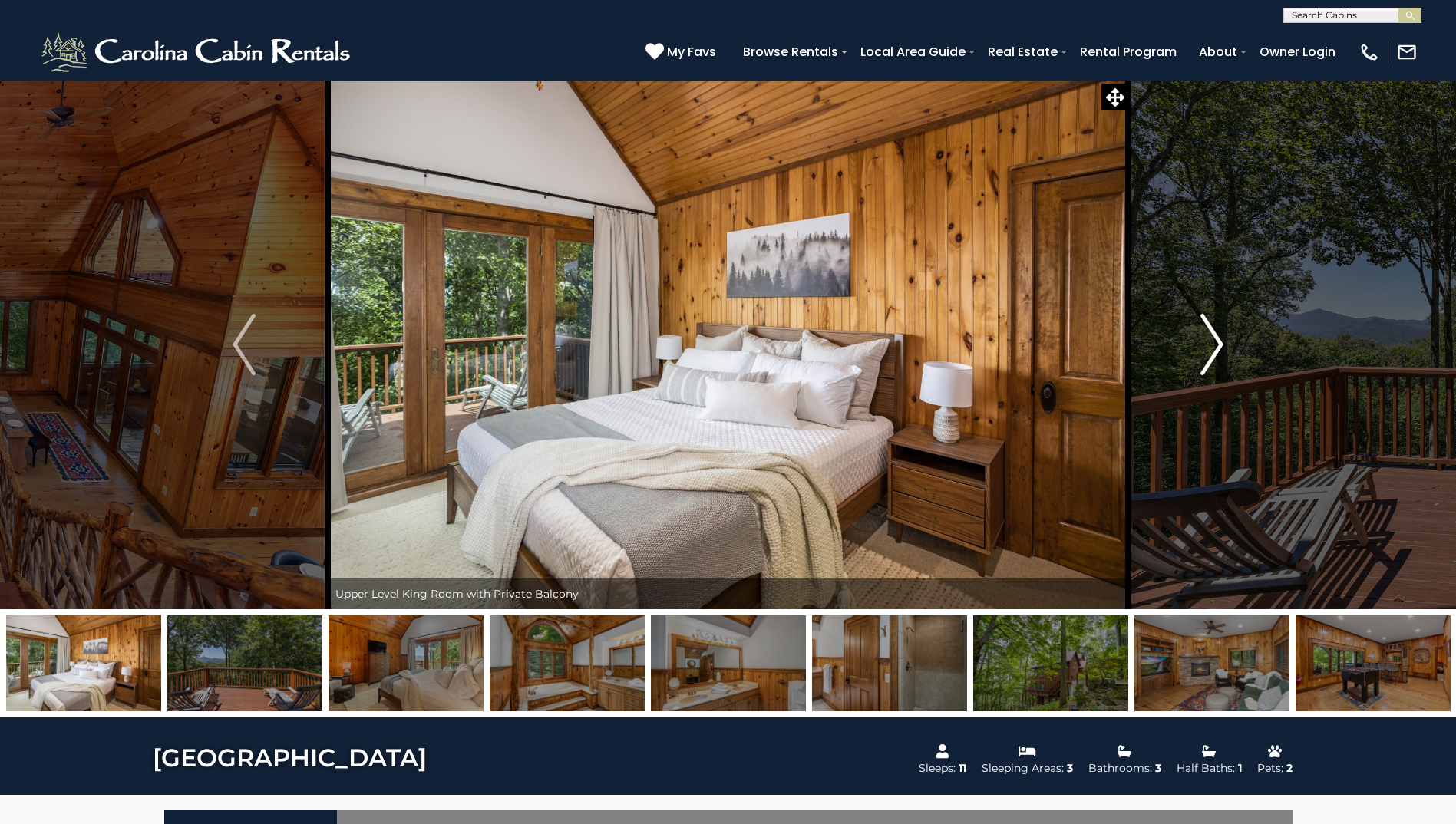
click at [1220, 343] on img "Next" at bounding box center [1212, 344] width 23 height 62
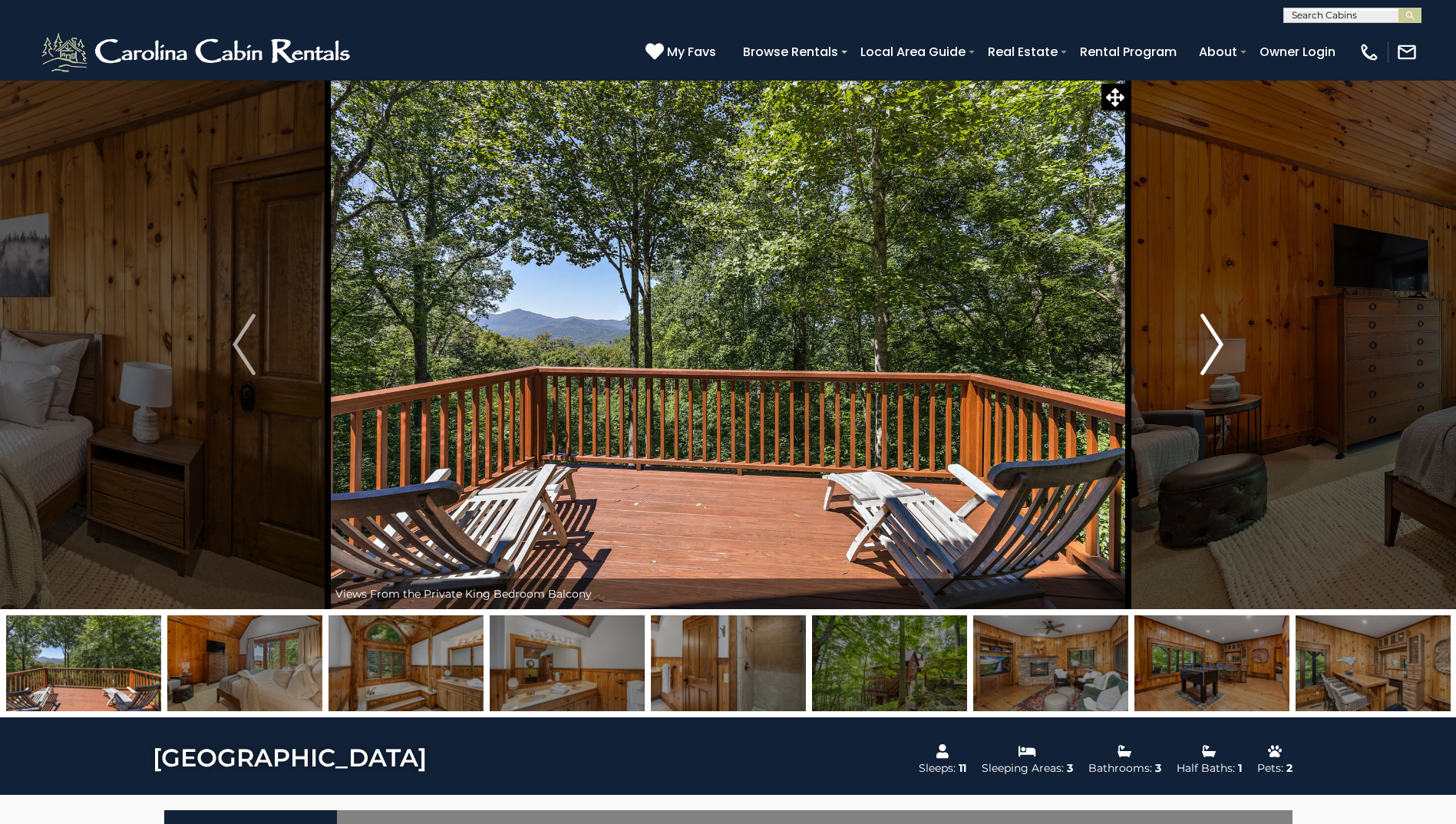
click at [1220, 343] on img "Next" at bounding box center [1212, 344] width 23 height 62
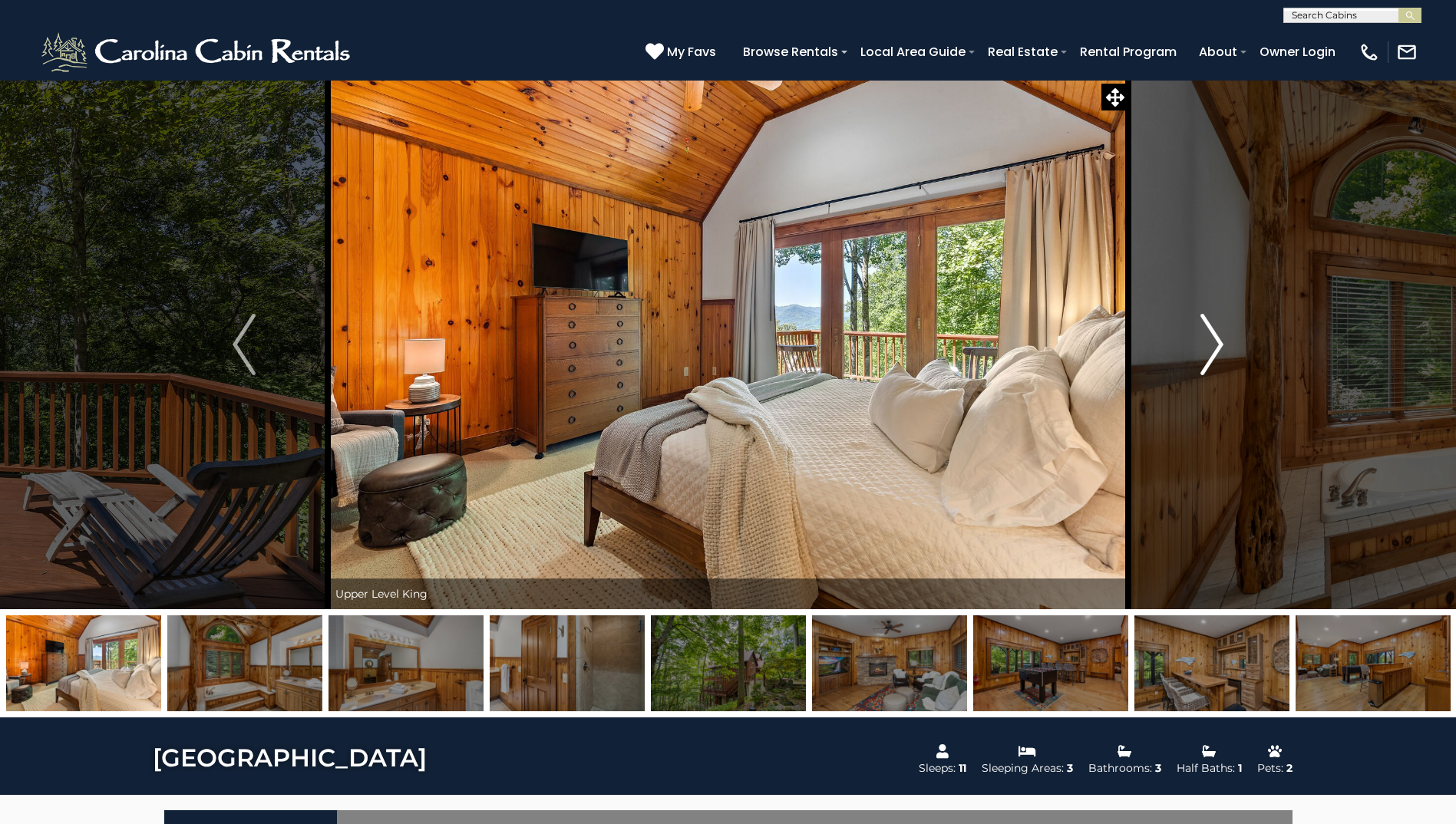
click at [1220, 343] on img "Next" at bounding box center [1212, 344] width 23 height 62
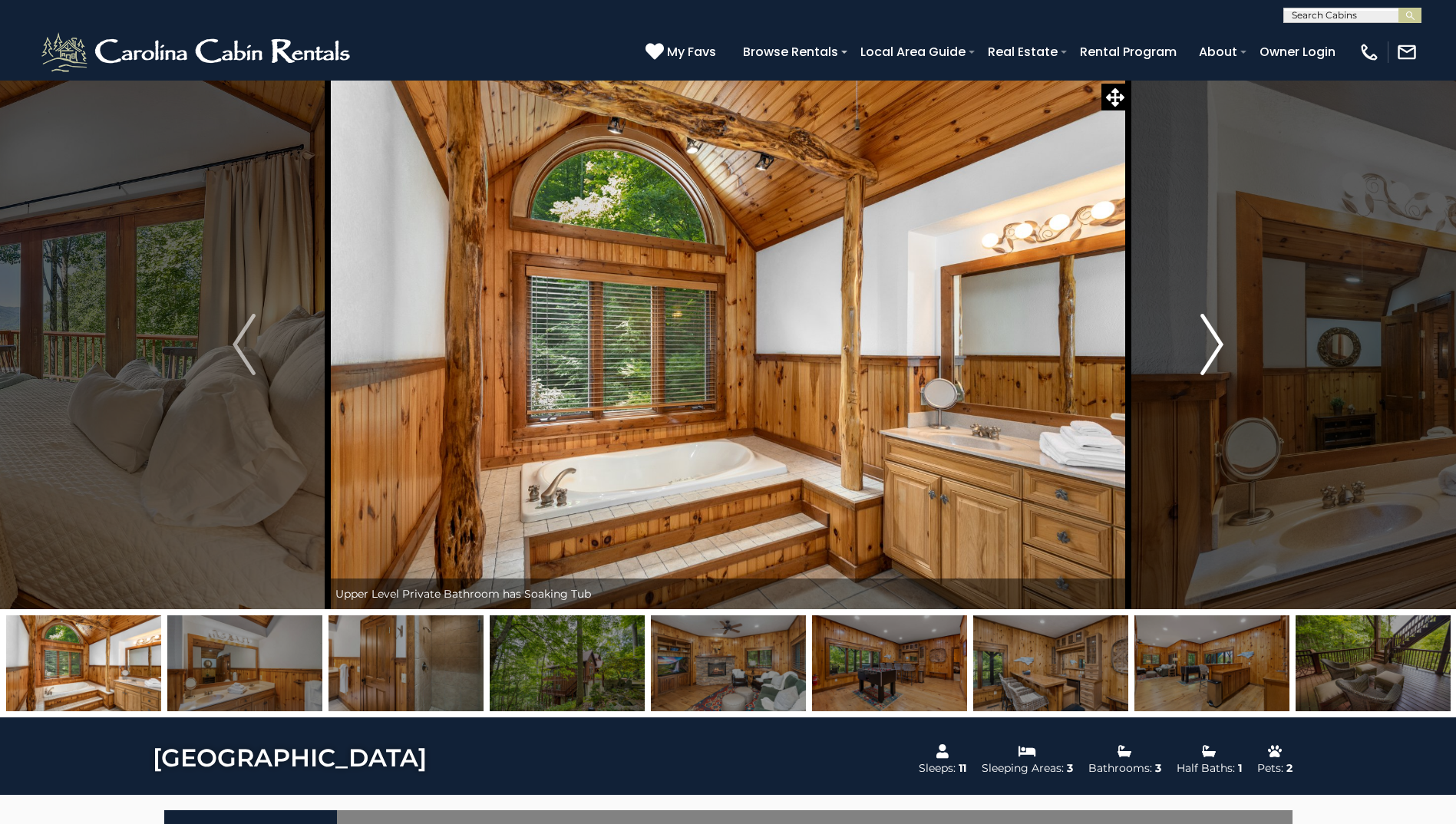
click at [1220, 343] on img "Next" at bounding box center [1212, 344] width 23 height 62
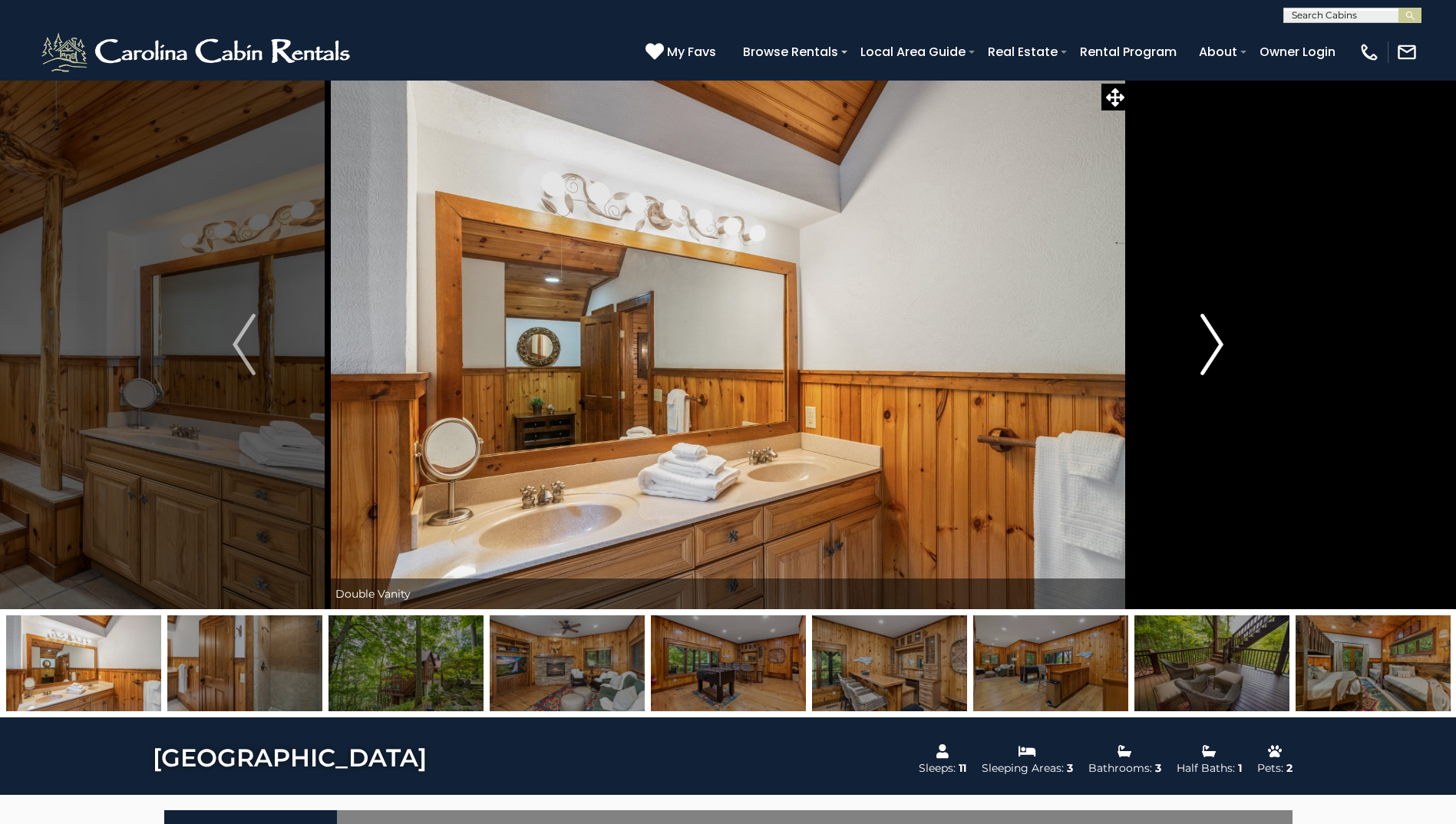
click at [1220, 343] on img "Next" at bounding box center [1212, 344] width 23 height 62
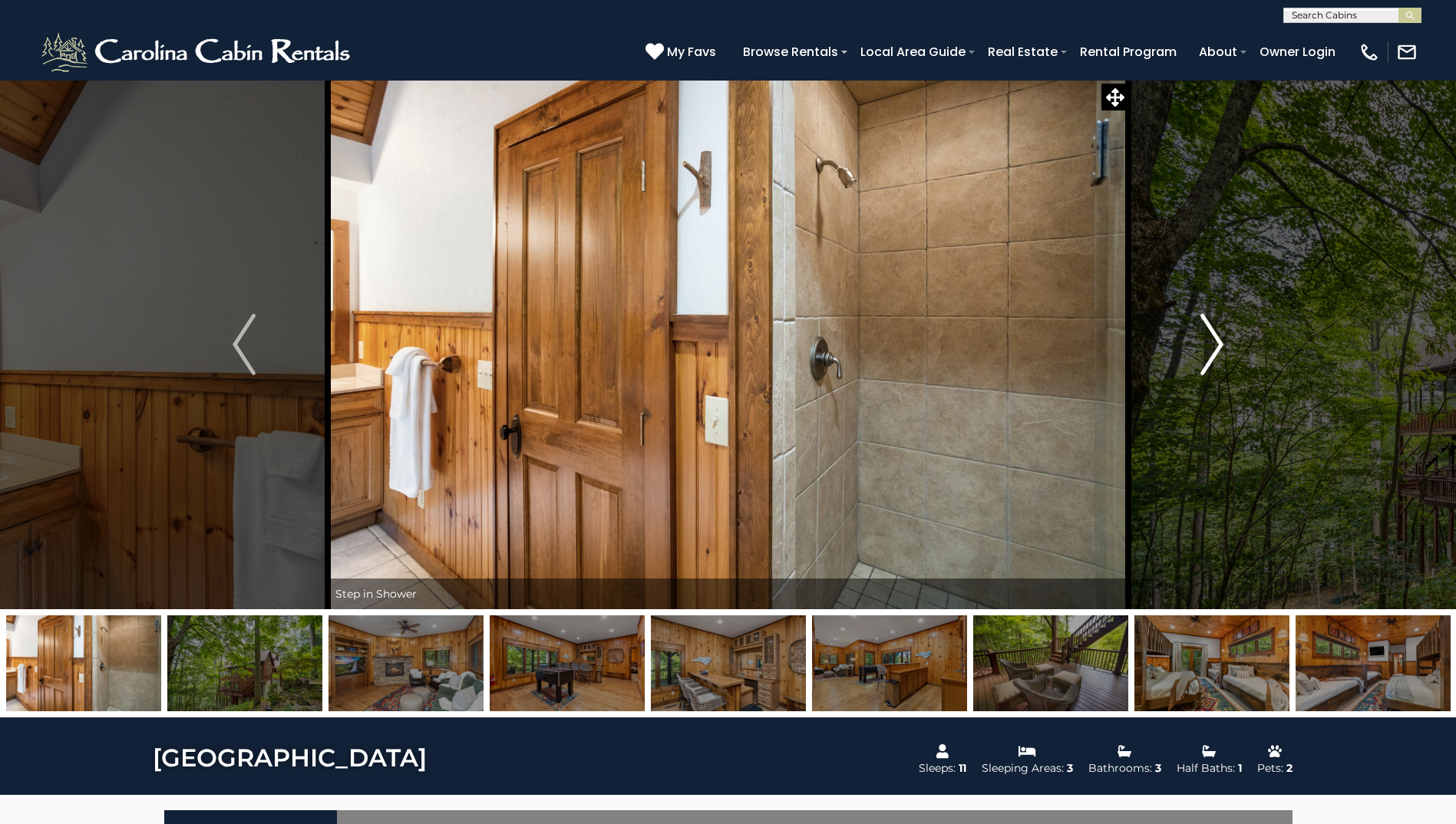
click at [1220, 343] on img "Next" at bounding box center [1212, 344] width 23 height 62
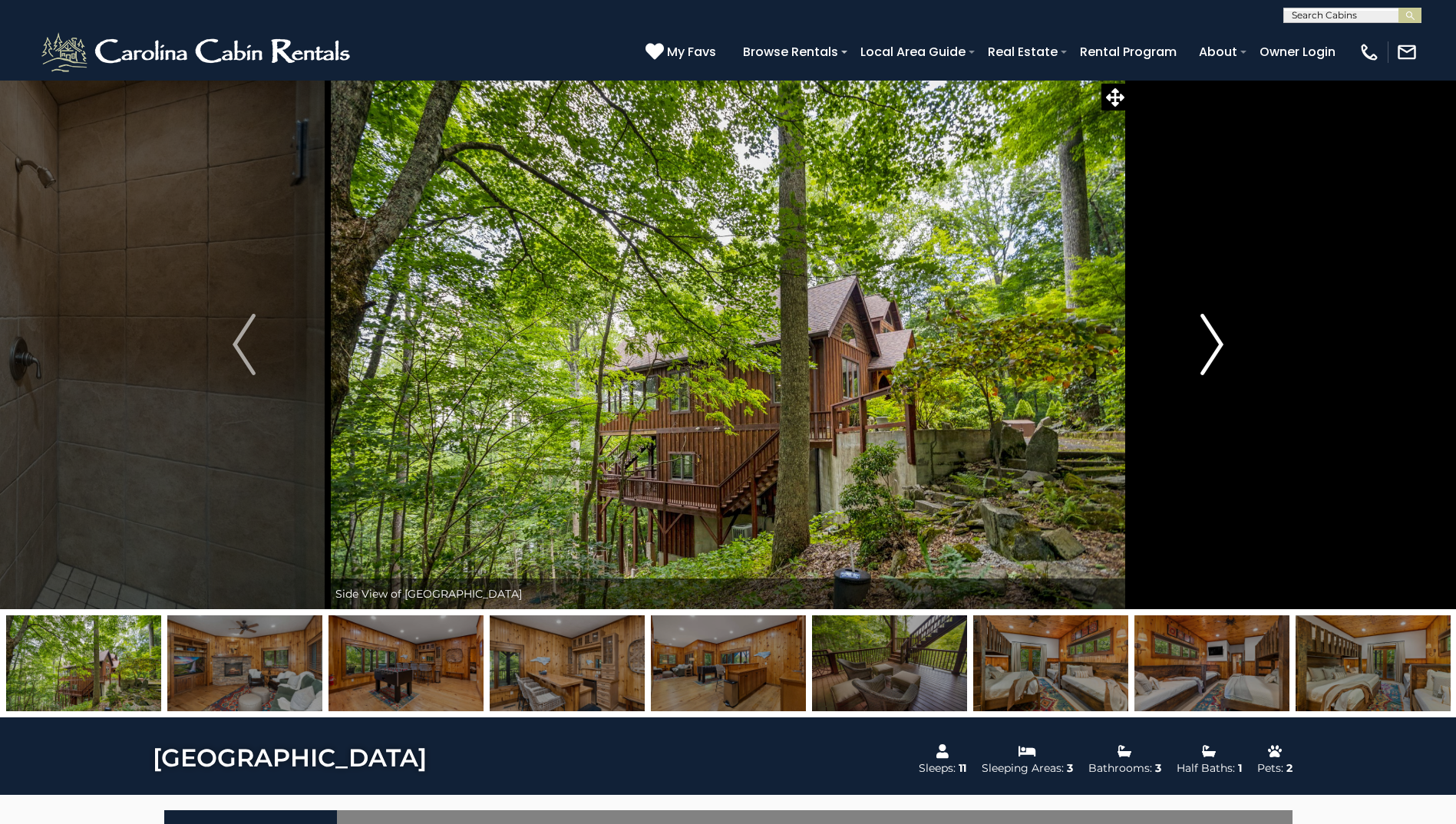
click at [1220, 343] on img "Next" at bounding box center [1212, 344] width 23 height 62
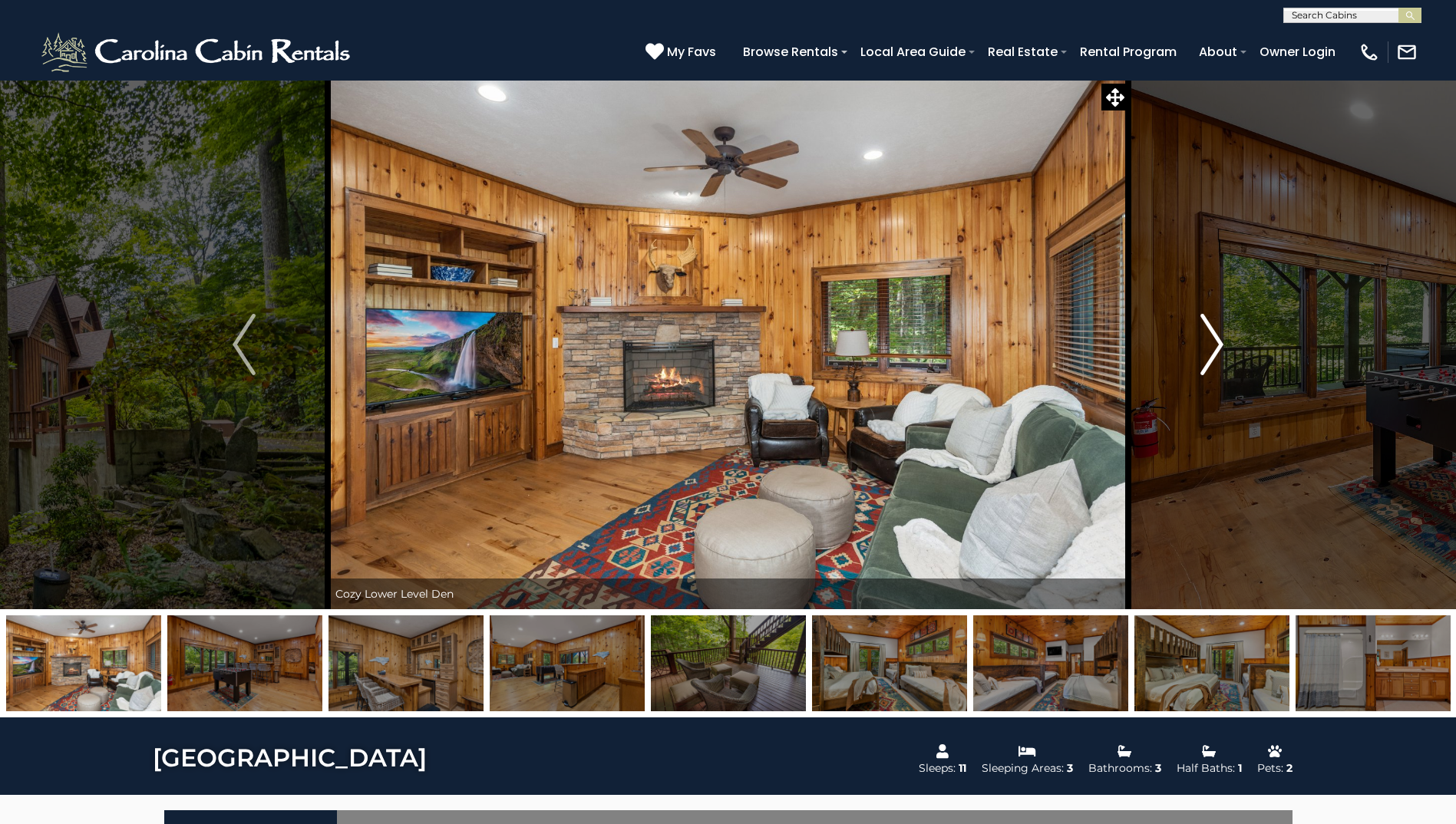
click at [1220, 343] on img "Next" at bounding box center [1212, 344] width 23 height 62
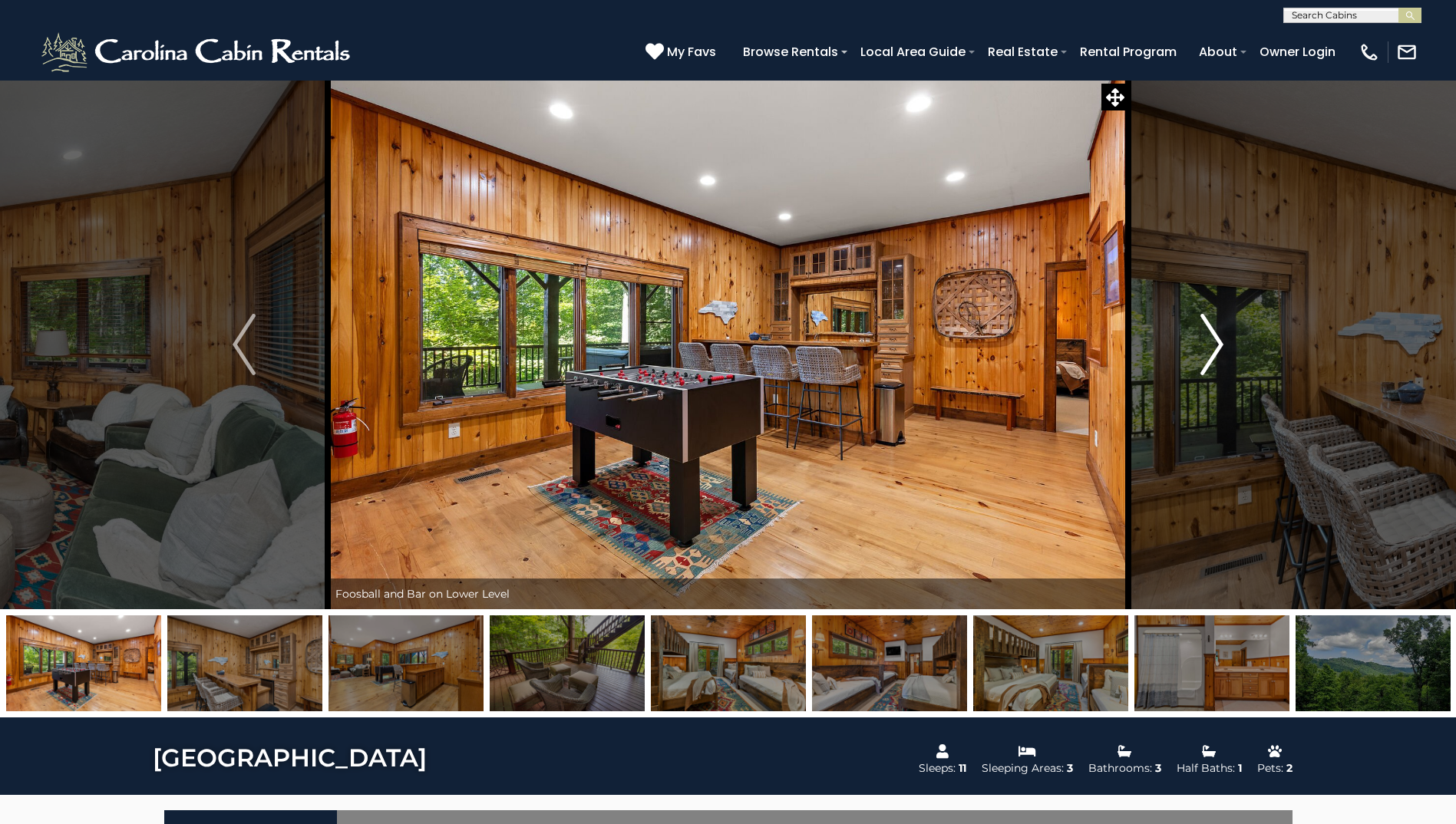
click at [1220, 343] on img "Next" at bounding box center [1212, 344] width 23 height 62
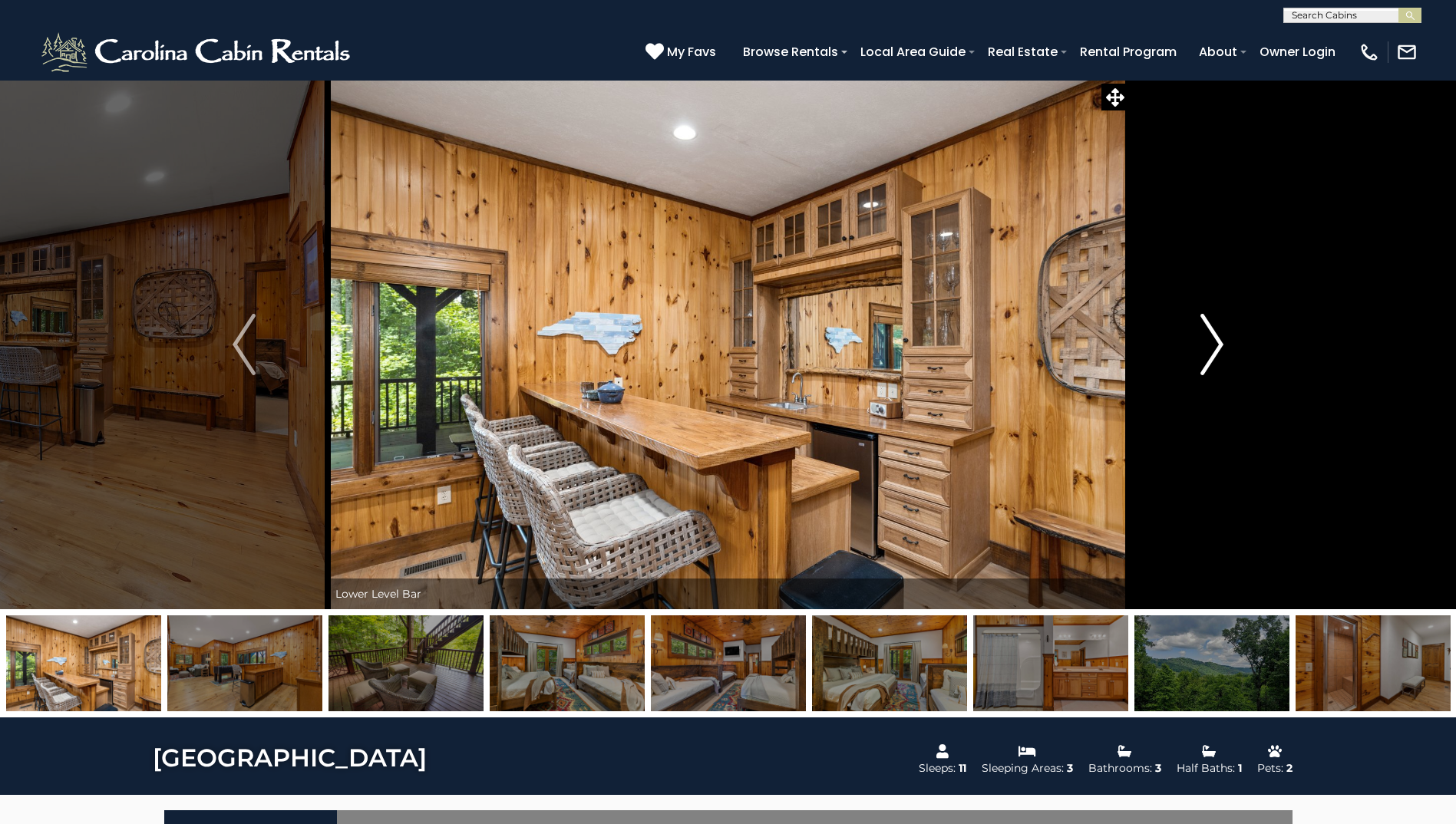
click at [1220, 343] on img "Next" at bounding box center [1212, 344] width 23 height 62
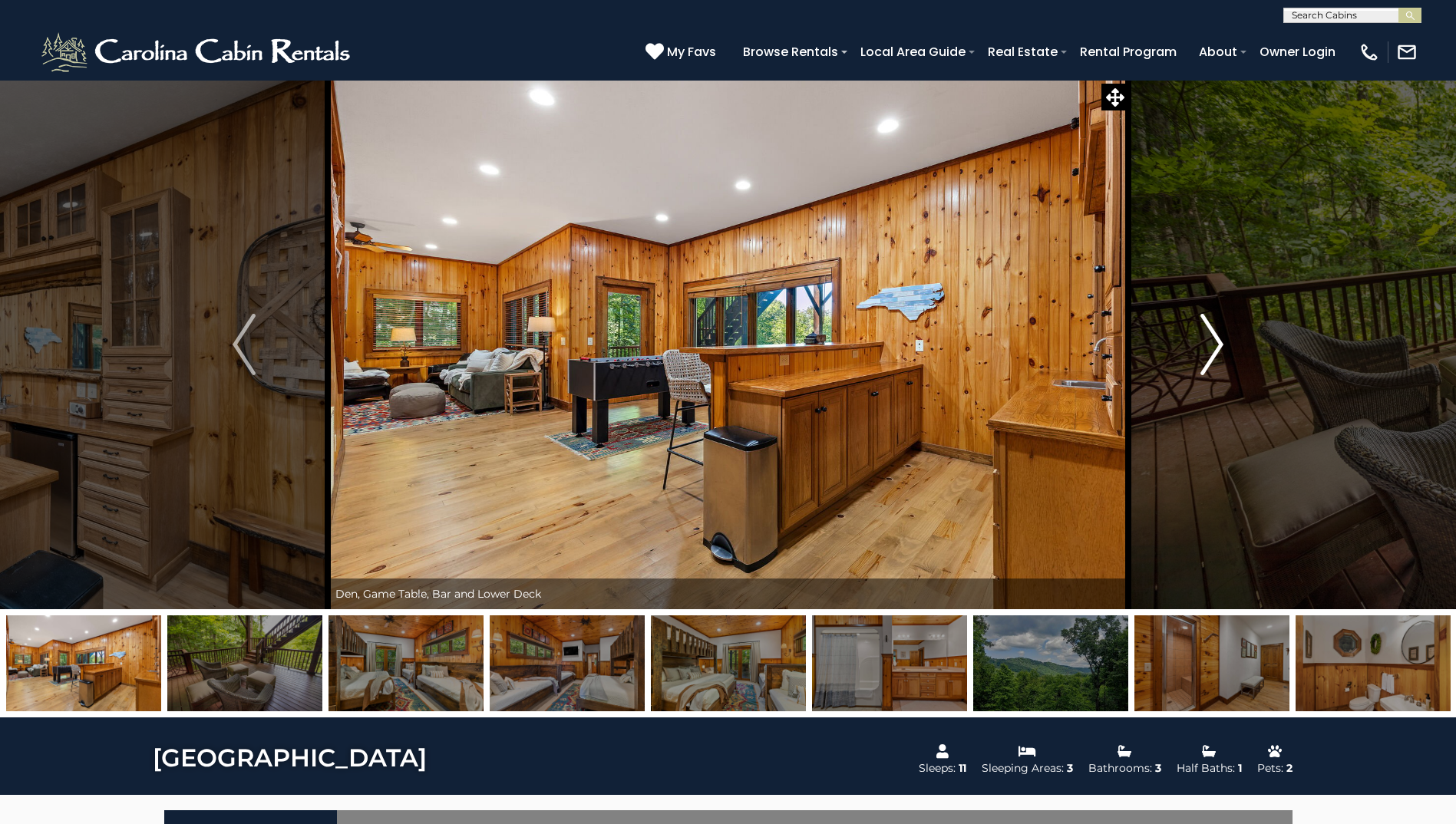
click at [1220, 343] on img "Next" at bounding box center [1212, 344] width 23 height 62
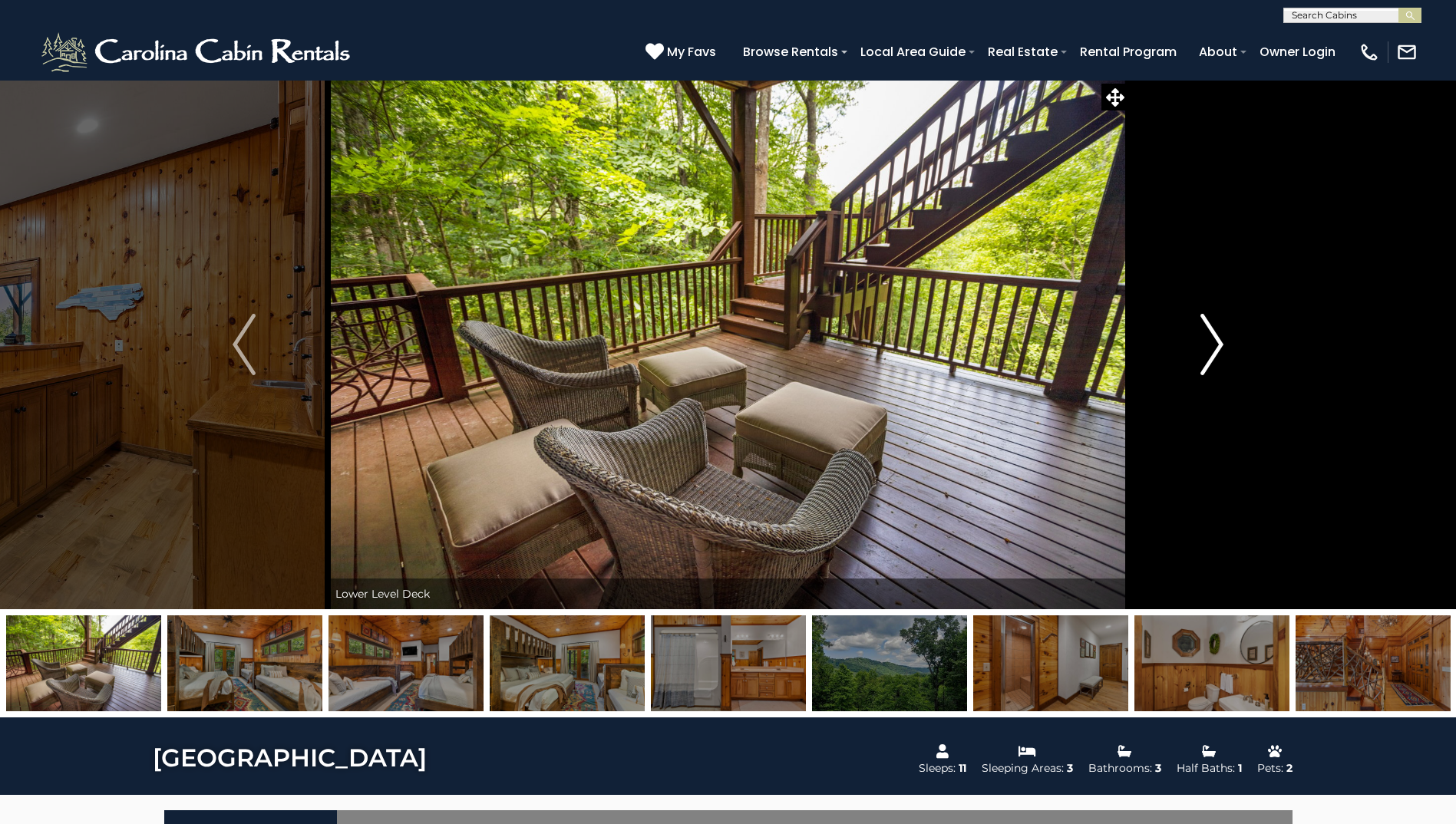
click at [1220, 343] on img "Next" at bounding box center [1212, 344] width 23 height 62
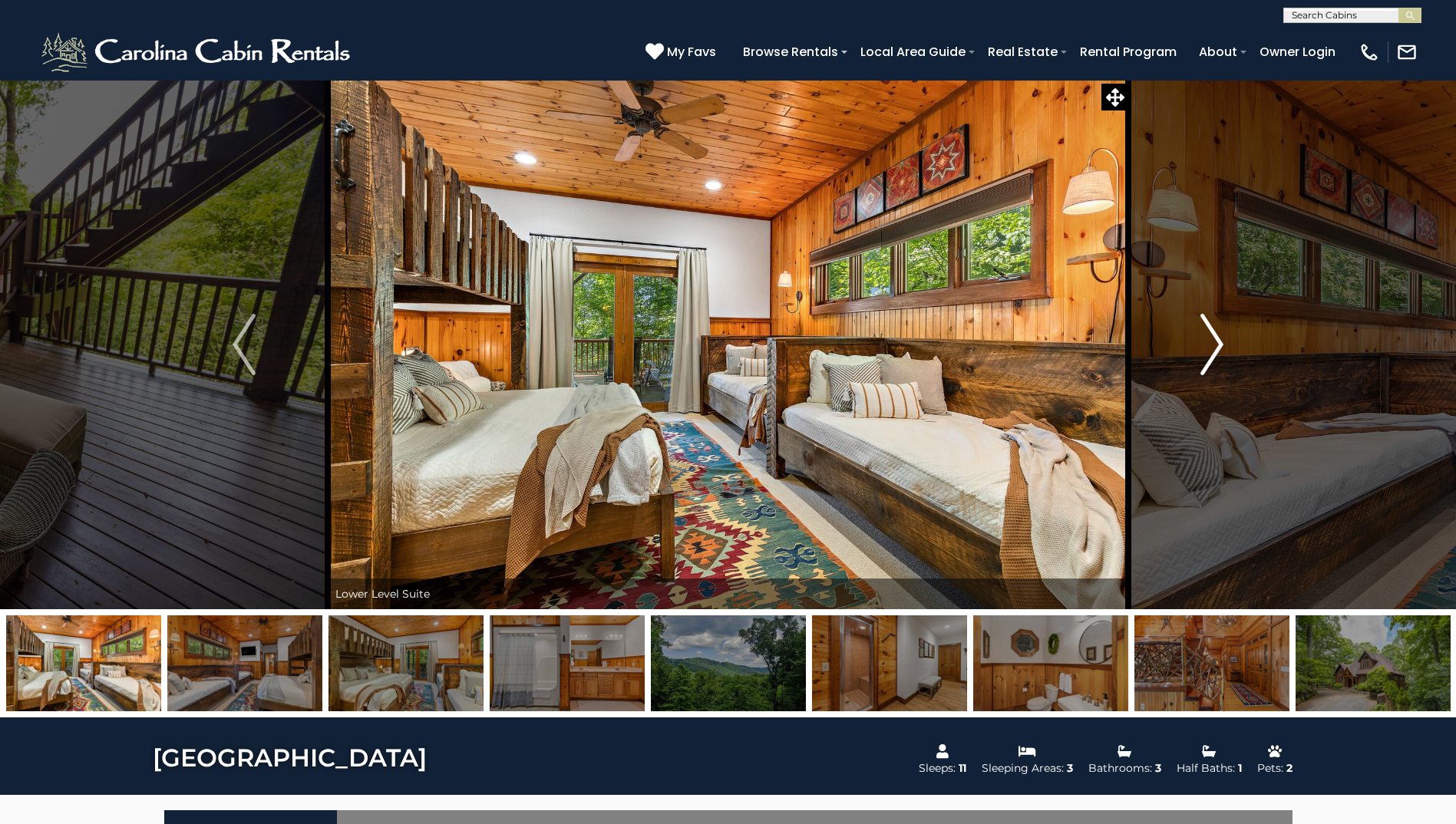
click at [1220, 343] on img "Next" at bounding box center [1212, 344] width 23 height 62
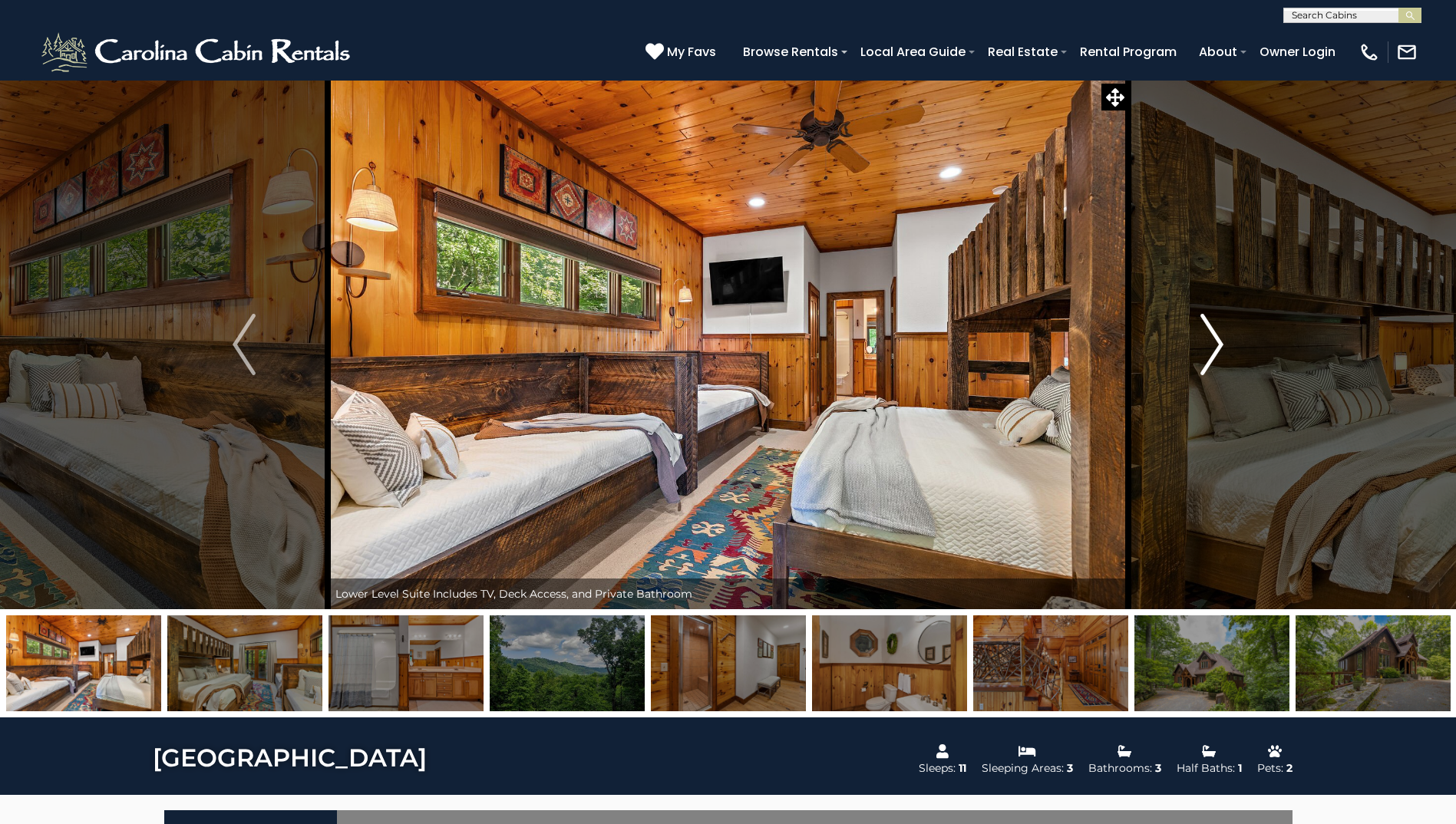
click at [1220, 343] on img "Next" at bounding box center [1212, 344] width 23 height 62
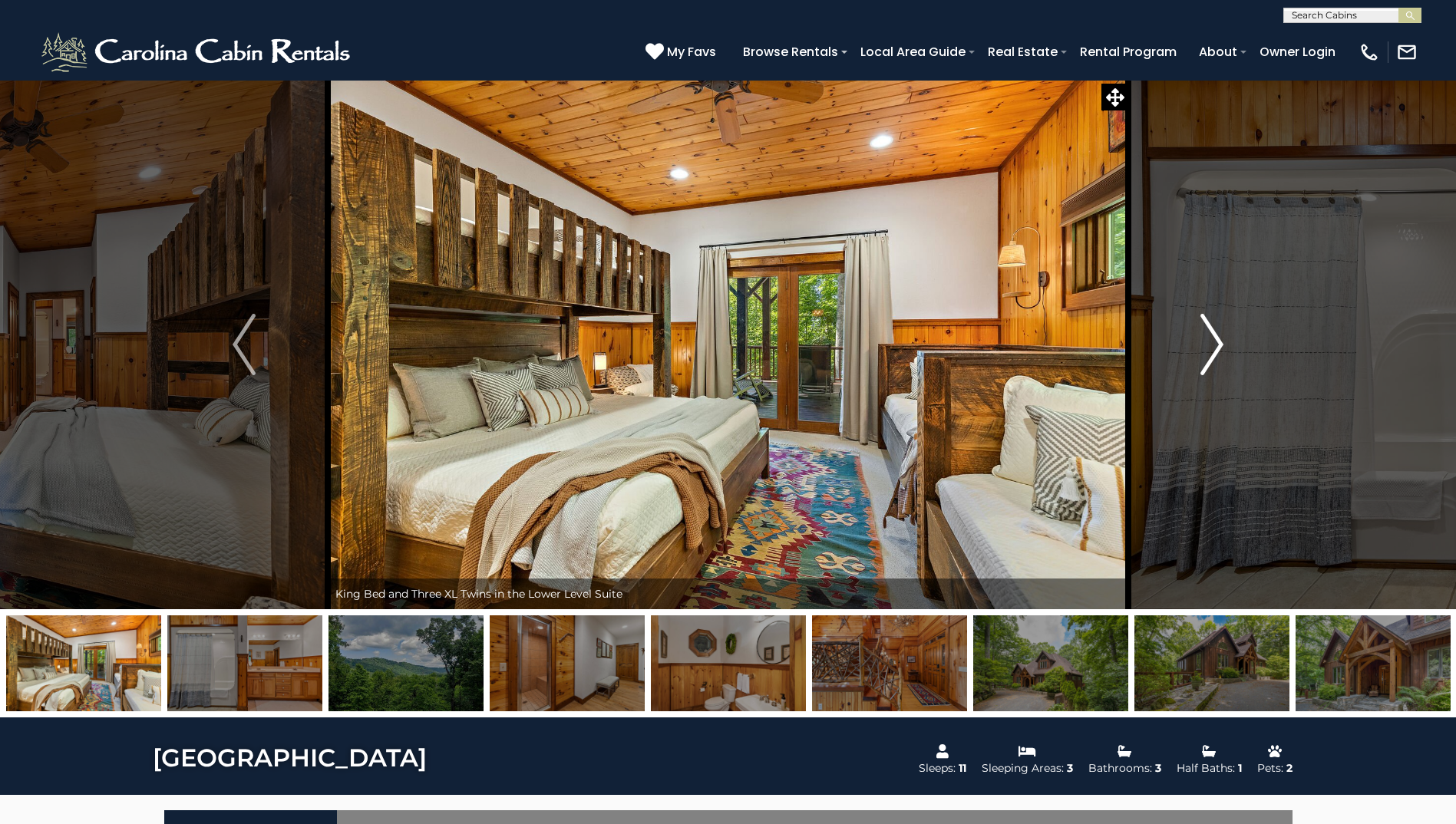
click at [1220, 343] on img "Next" at bounding box center [1212, 344] width 23 height 62
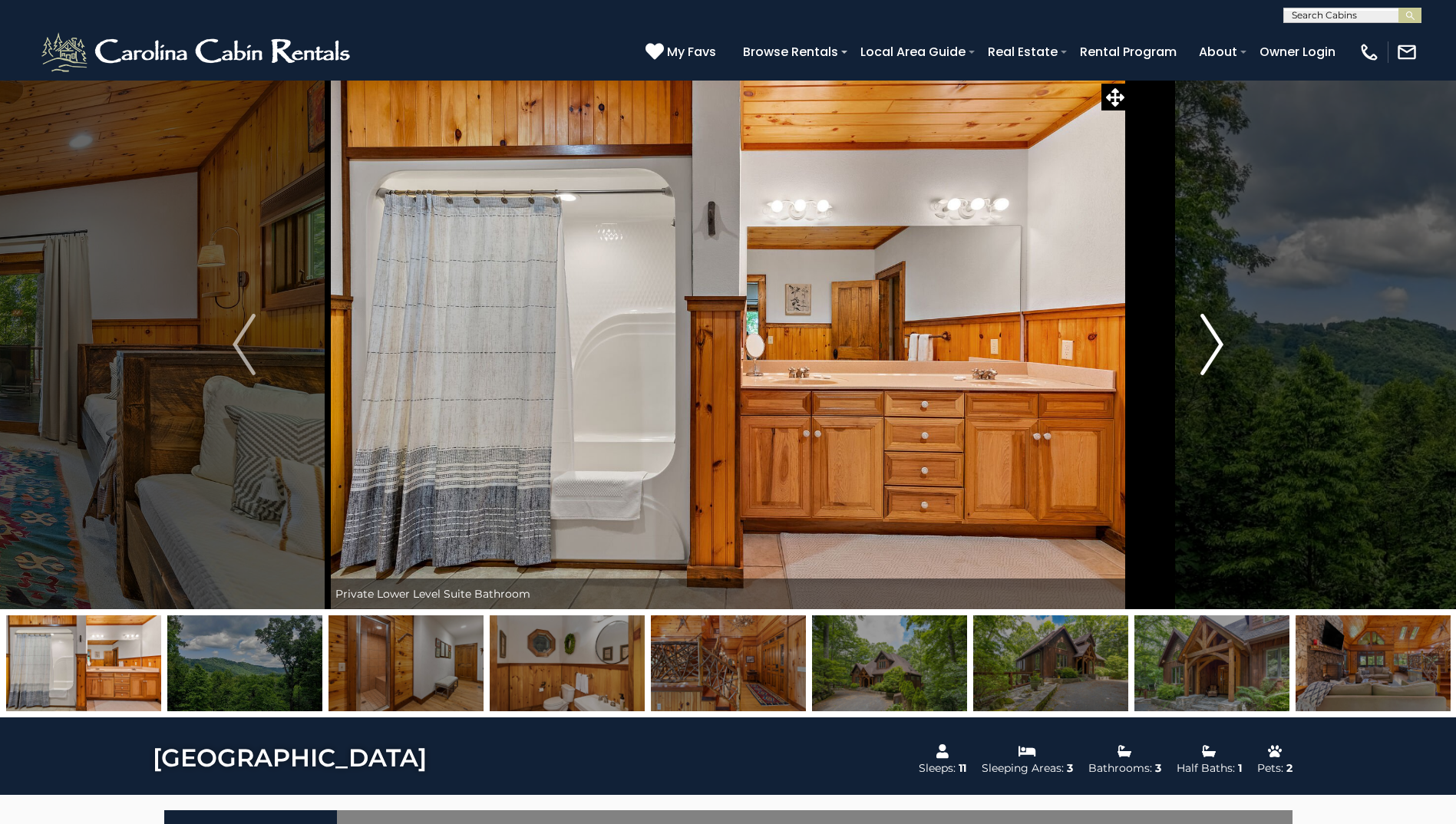
click at [1220, 343] on img "Next" at bounding box center [1212, 344] width 23 height 62
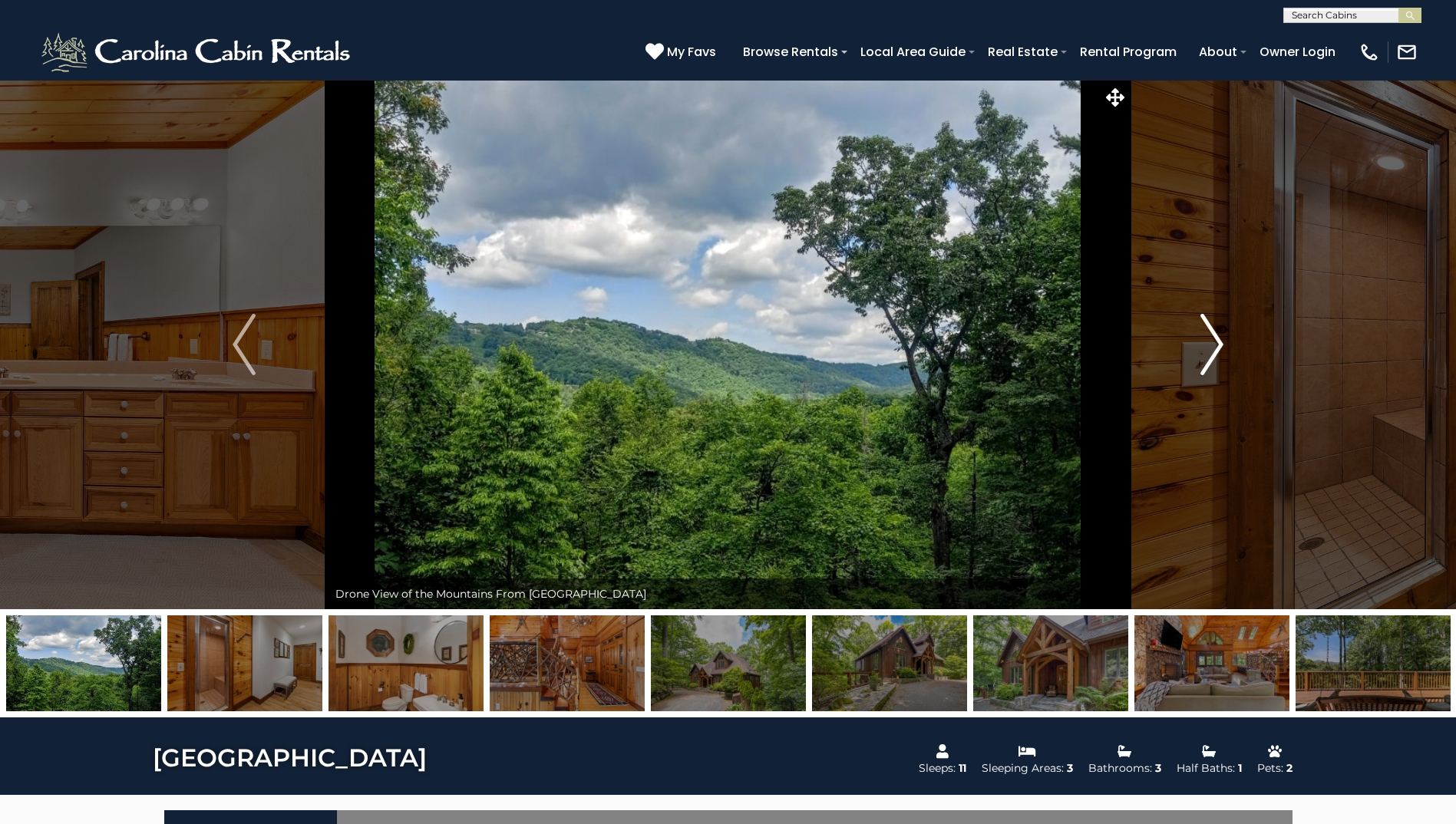
click at [1220, 343] on img "Next" at bounding box center [1212, 344] width 23 height 62
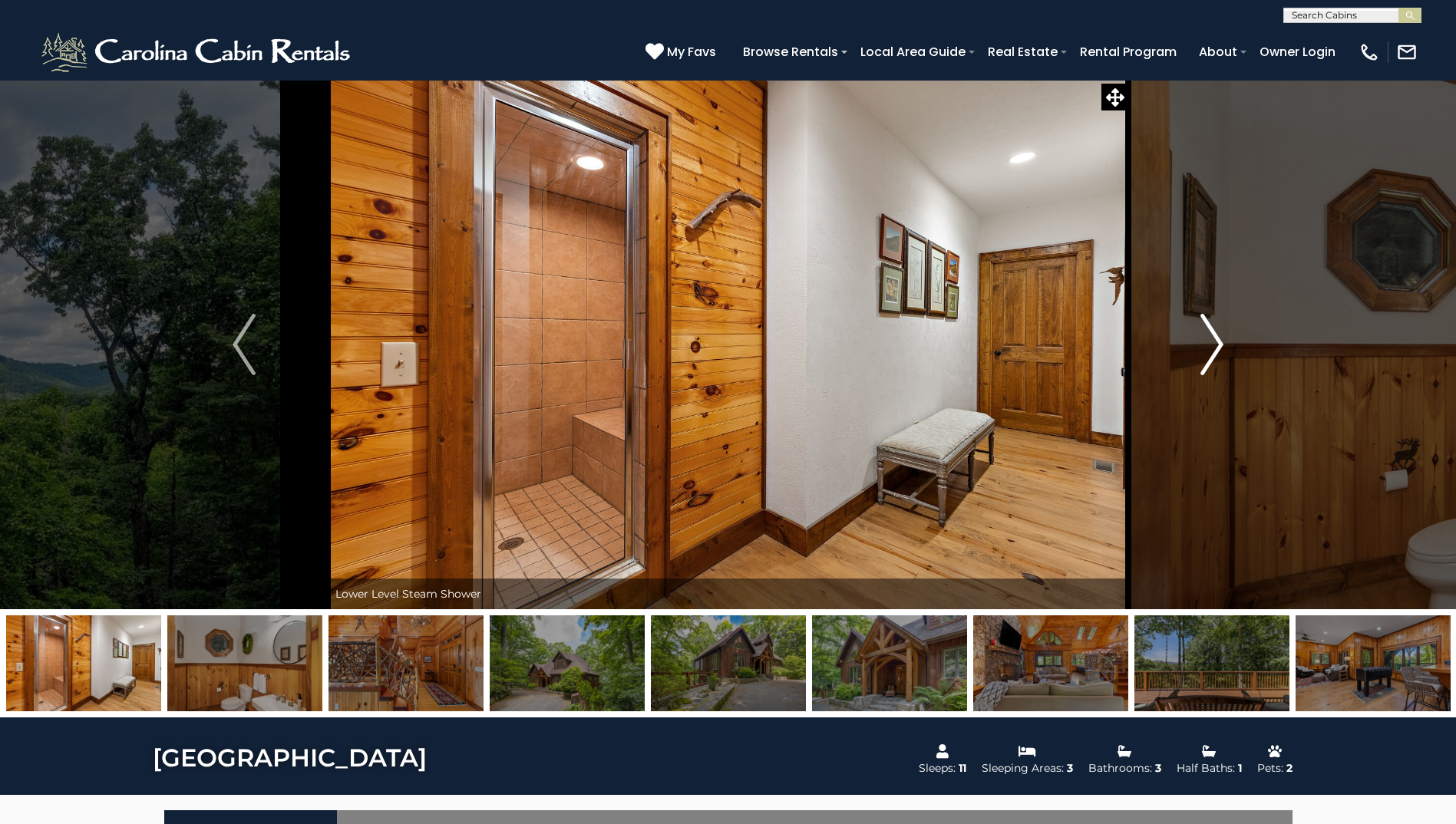
click at [1220, 343] on img "Next" at bounding box center [1212, 344] width 23 height 62
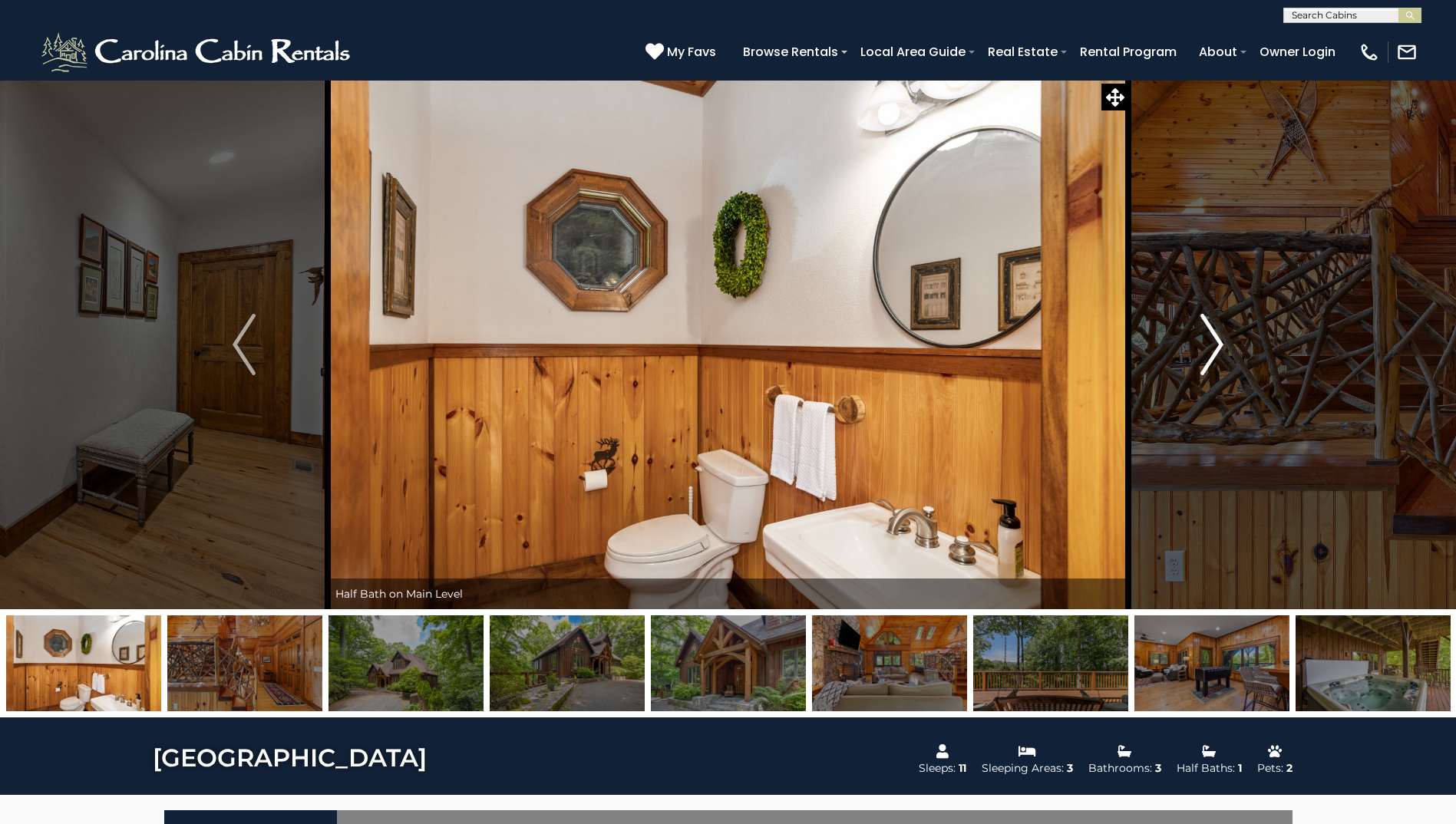
click at [1220, 343] on img "Next" at bounding box center [1212, 344] width 23 height 62
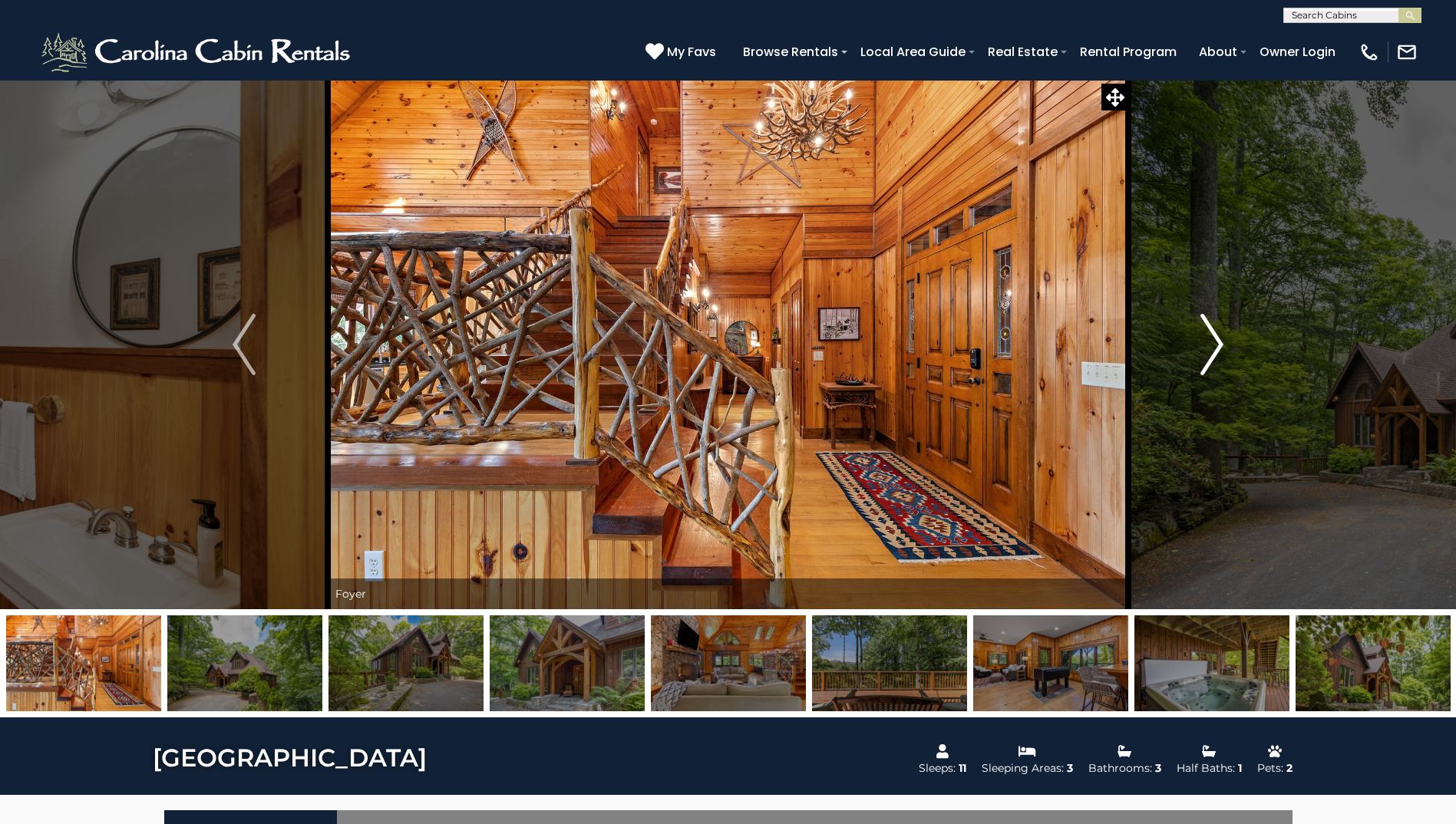
click at [1220, 343] on img "Next" at bounding box center [1212, 344] width 23 height 62
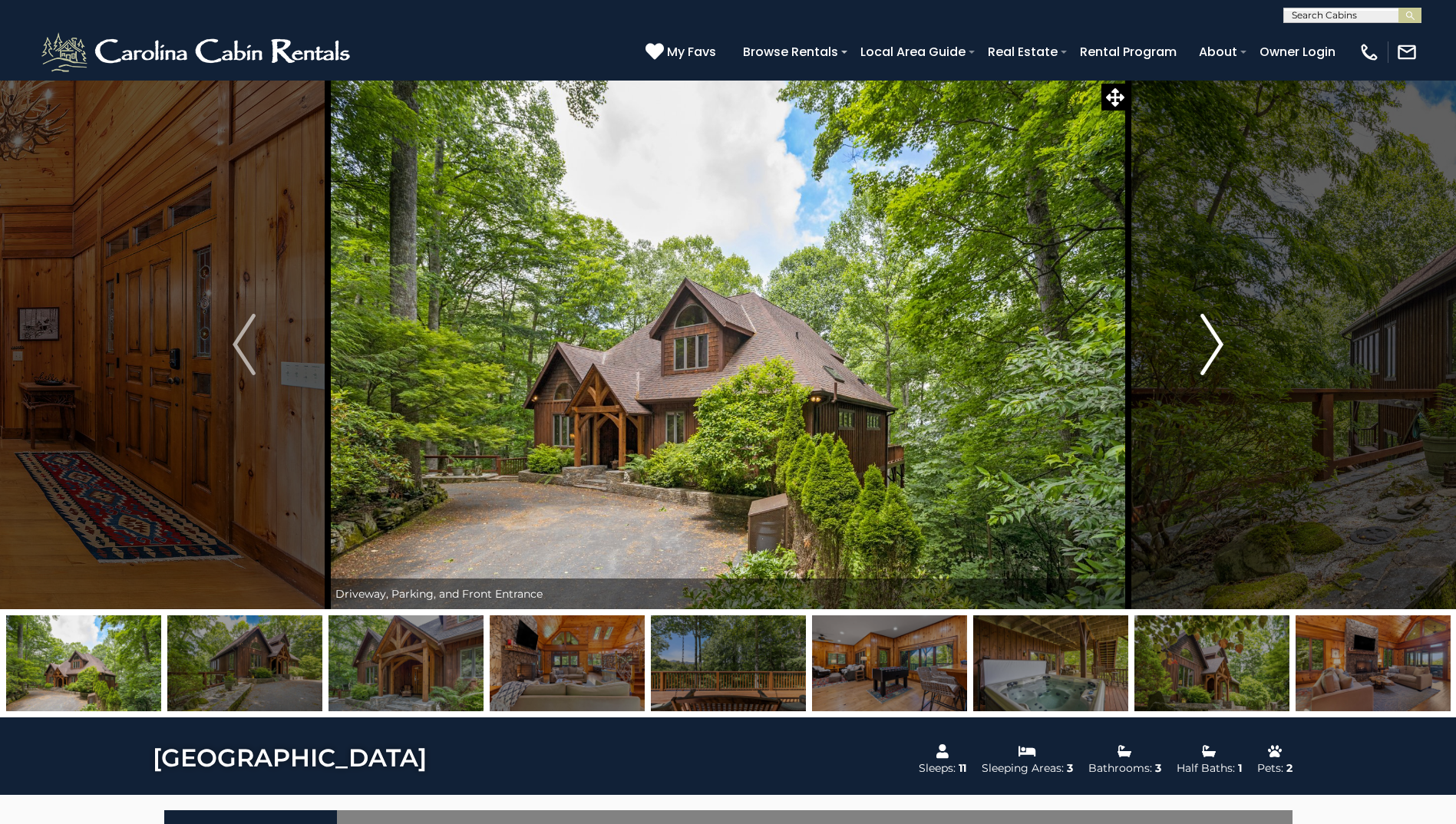
click at [1220, 343] on img "Next" at bounding box center [1212, 344] width 23 height 62
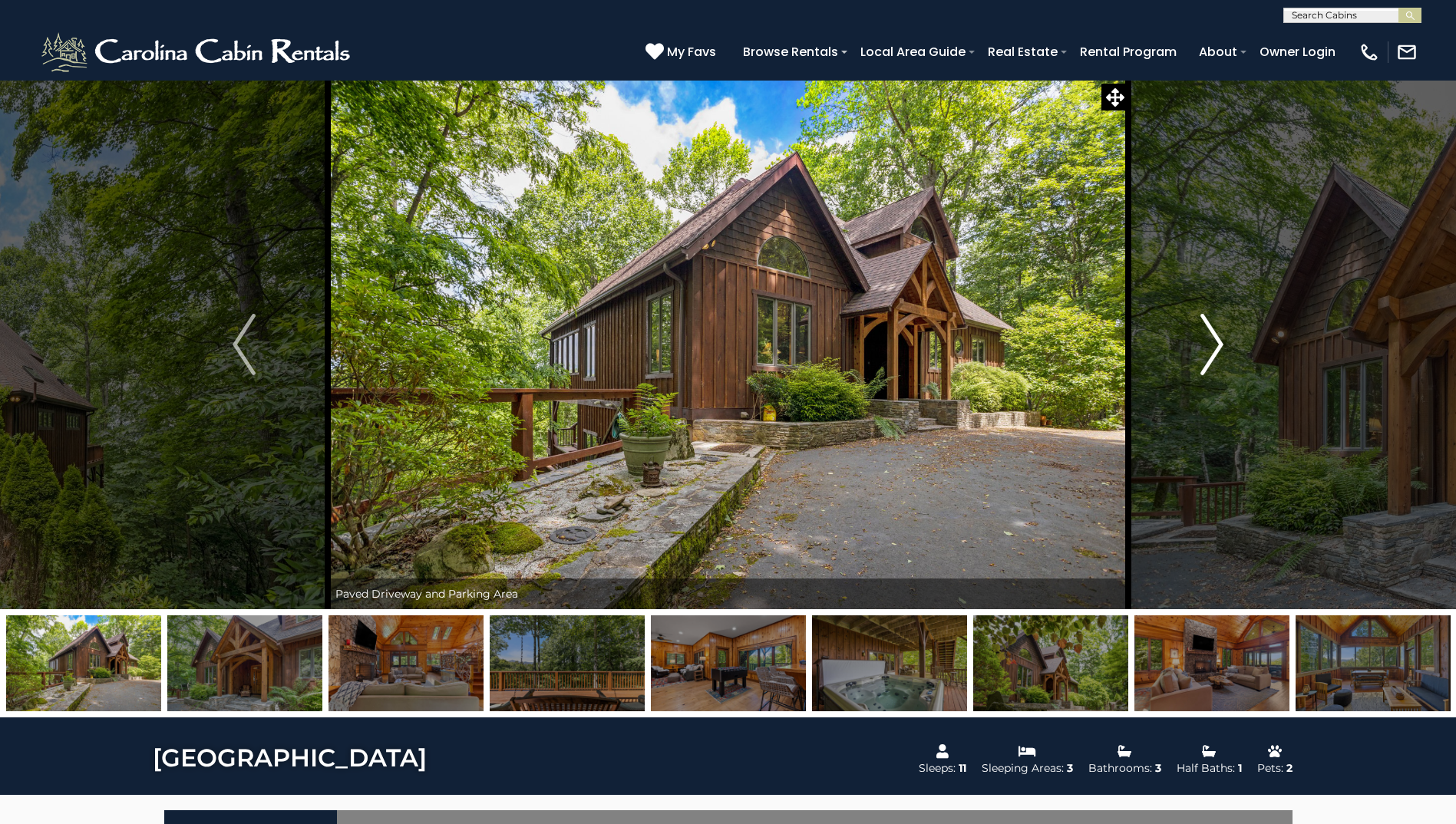
click at [1220, 343] on img "Next" at bounding box center [1212, 344] width 23 height 62
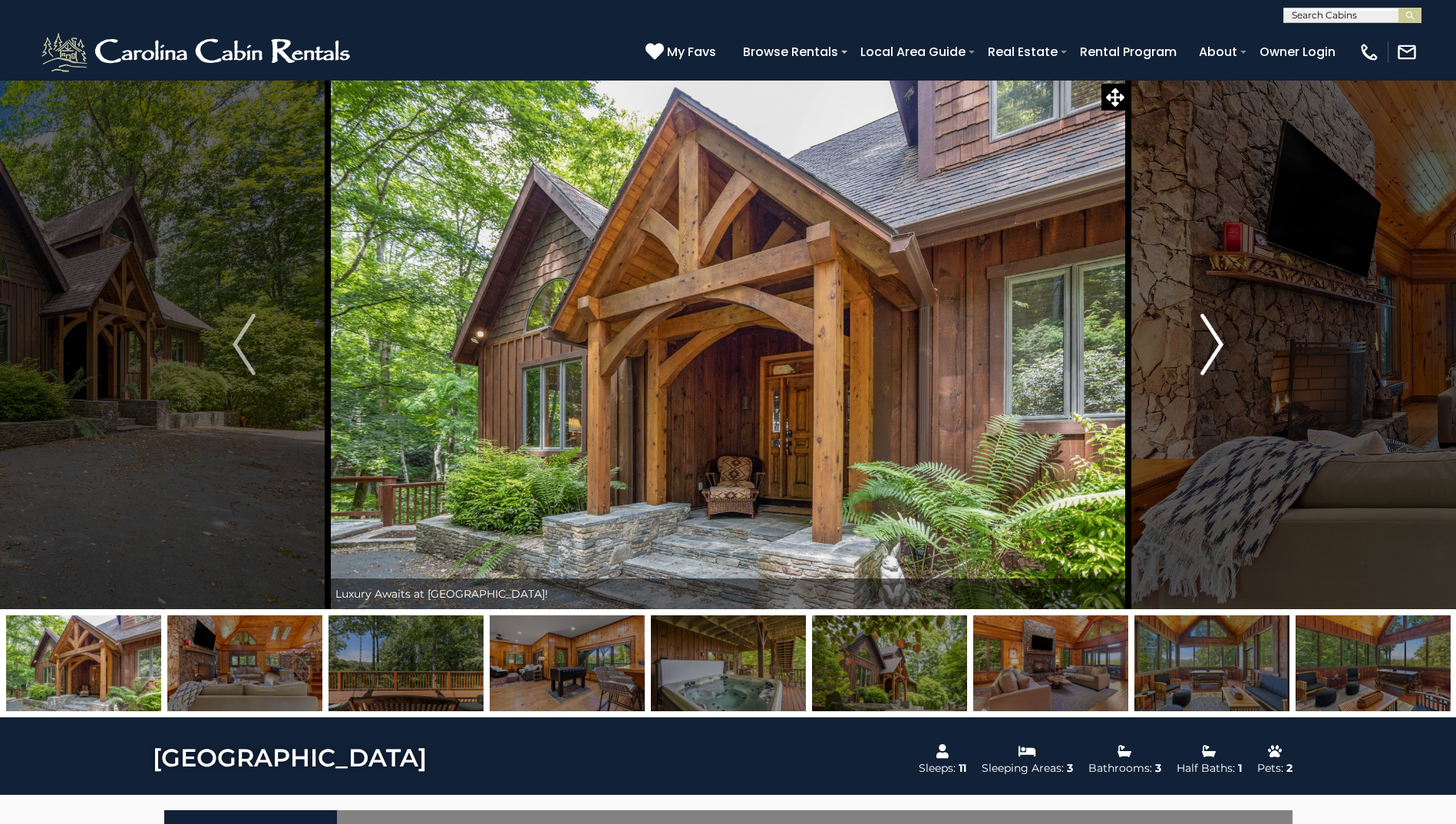
click at [1220, 343] on img "Next" at bounding box center [1212, 344] width 23 height 62
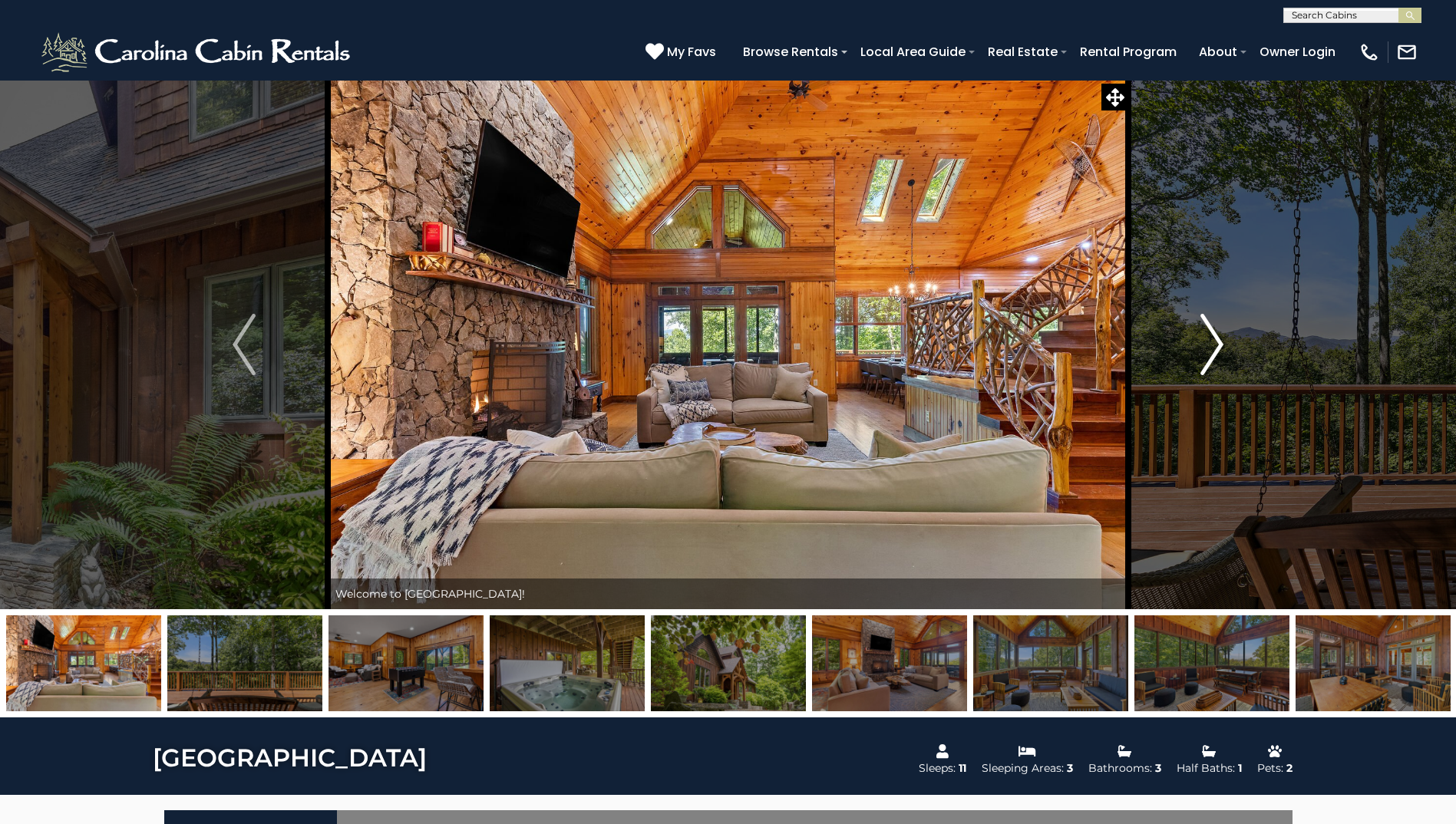
click at [1220, 343] on img "Next" at bounding box center [1212, 344] width 23 height 62
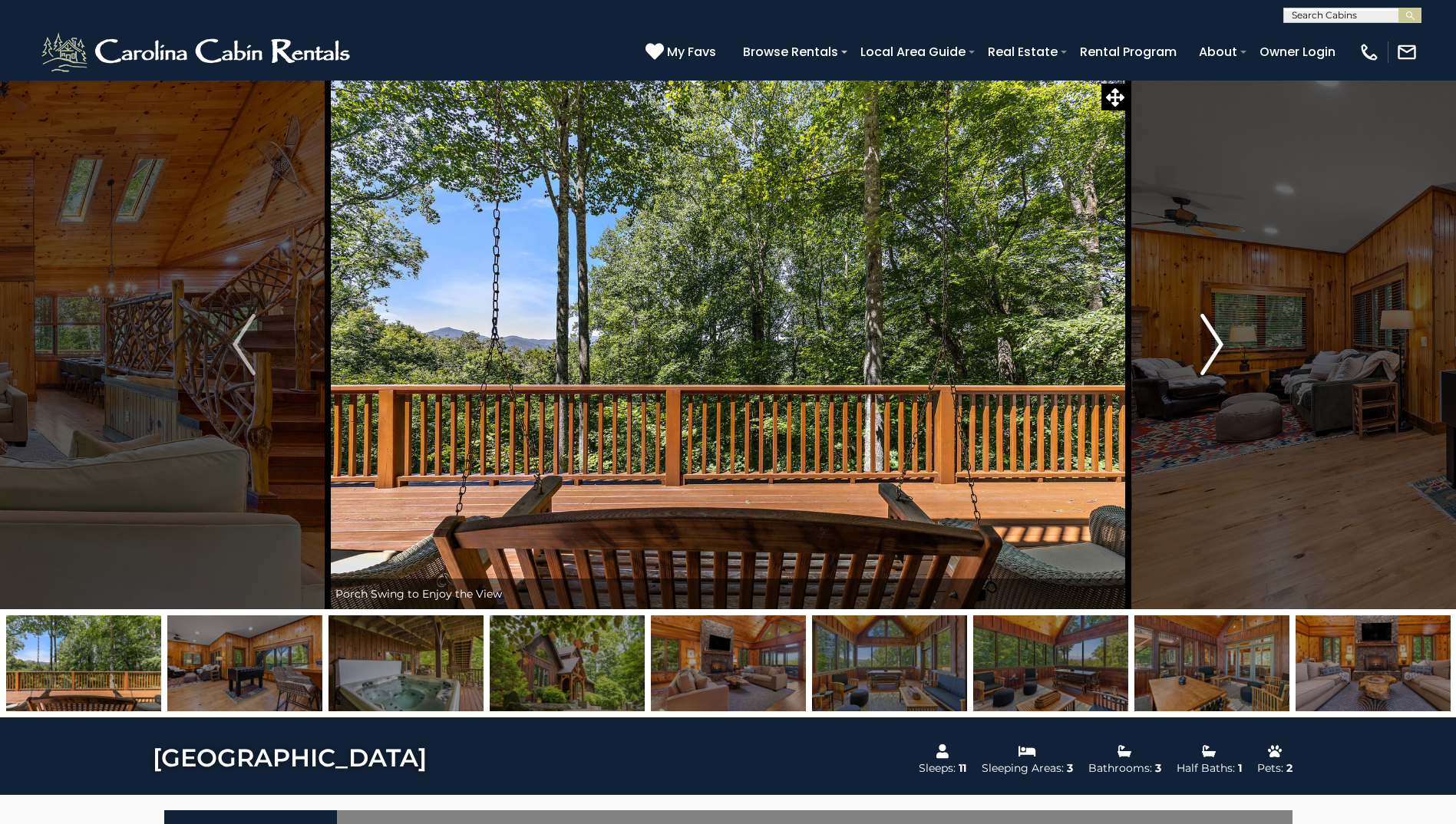
click at [1220, 343] on img "Next" at bounding box center [1212, 344] width 23 height 62
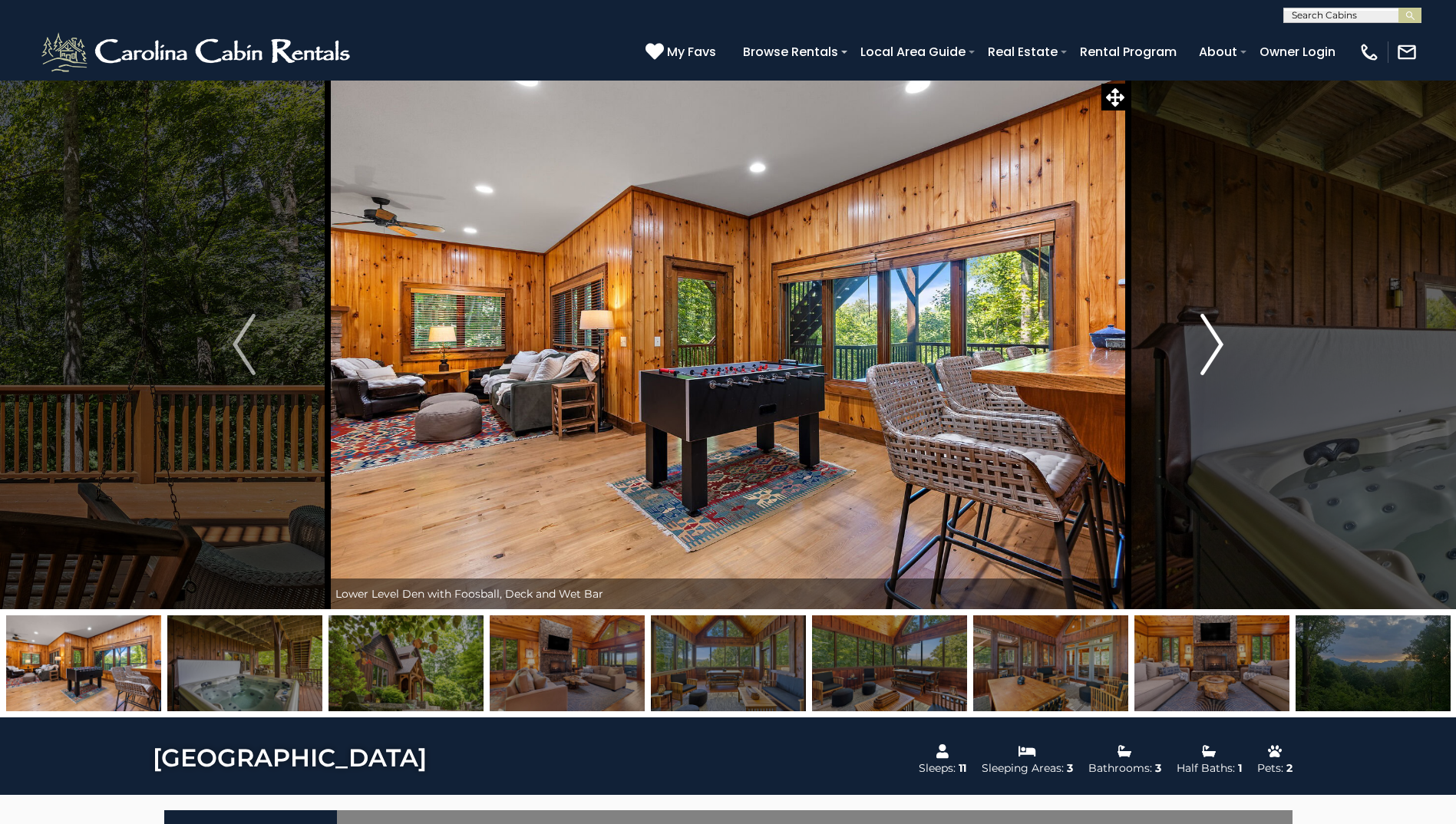
click at [1220, 343] on img "Next" at bounding box center [1212, 344] width 23 height 62
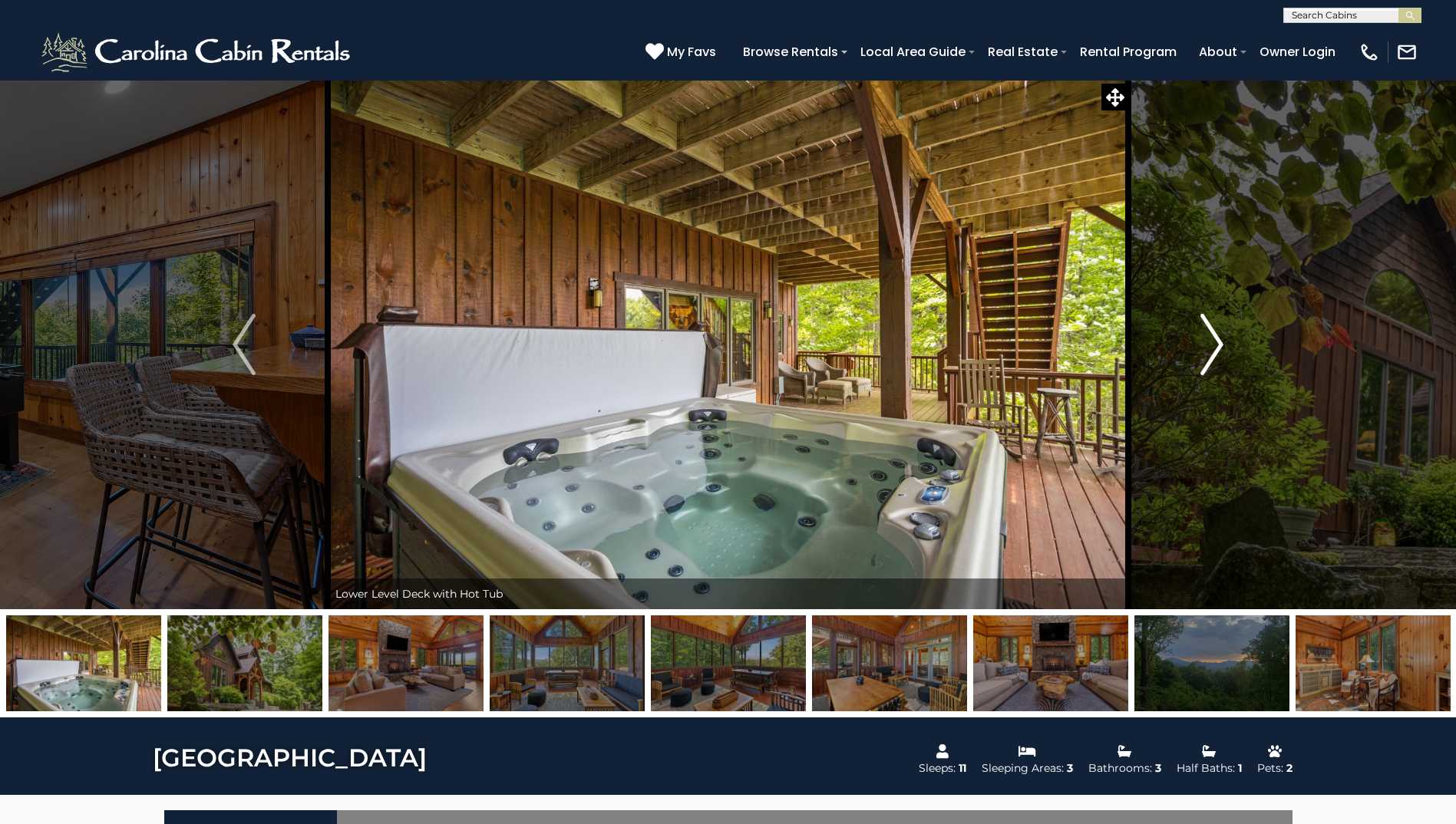
click at [1220, 343] on img "Next" at bounding box center [1212, 344] width 23 height 62
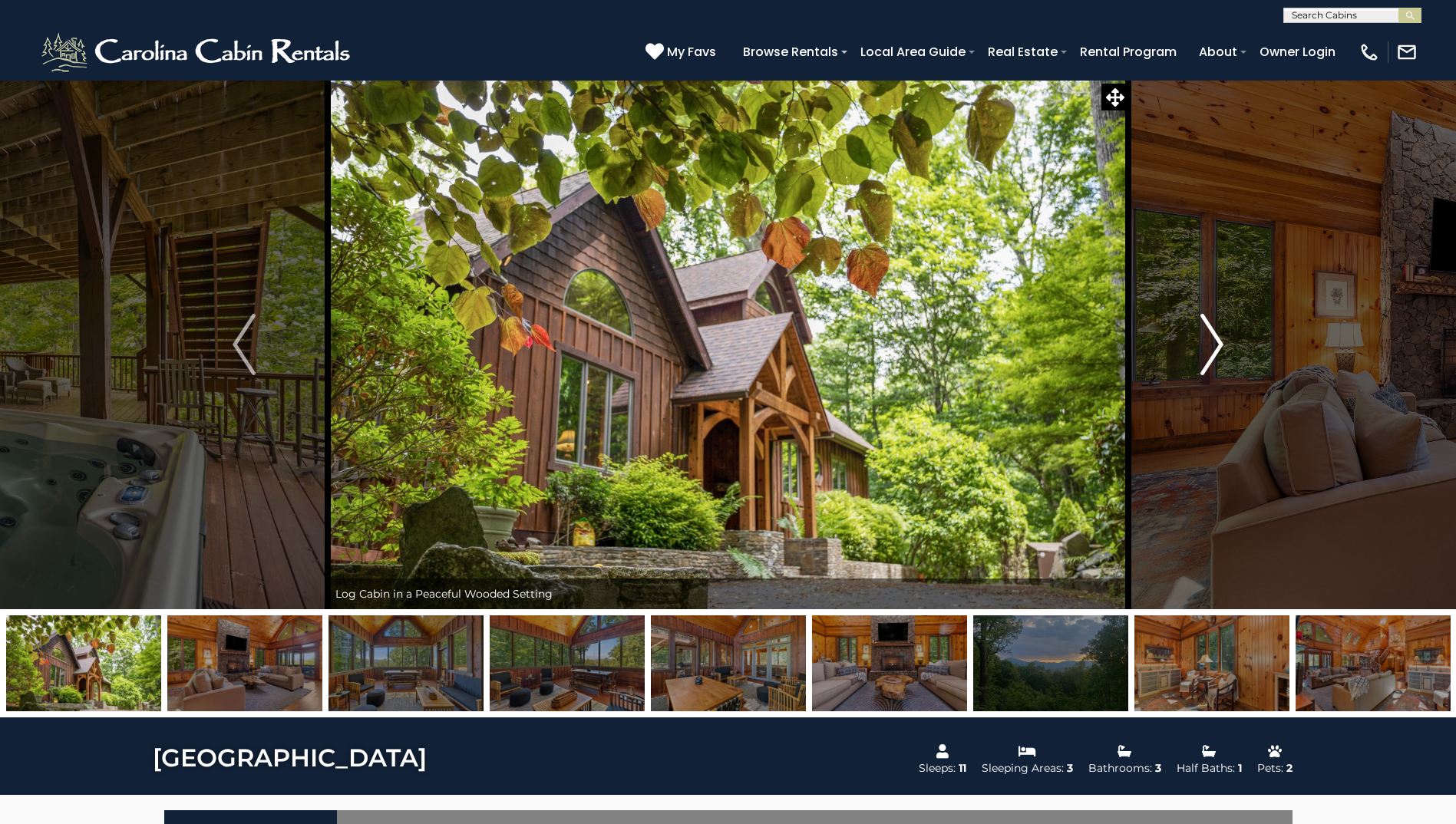
click at [1221, 343] on img "Next" at bounding box center [1212, 344] width 23 height 62
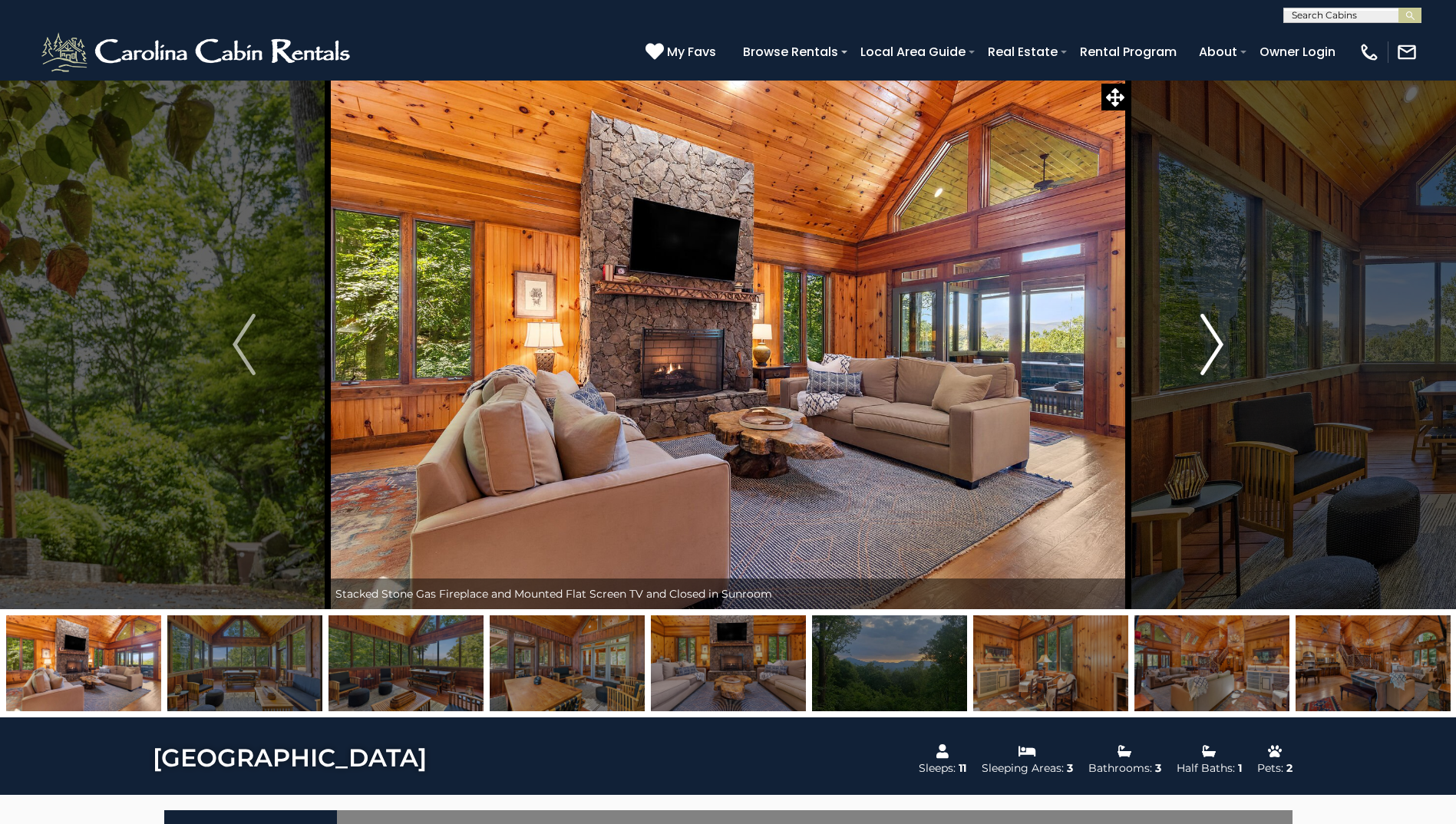
click at [1221, 343] on img "Next" at bounding box center [1212, 344] width 23 height 62
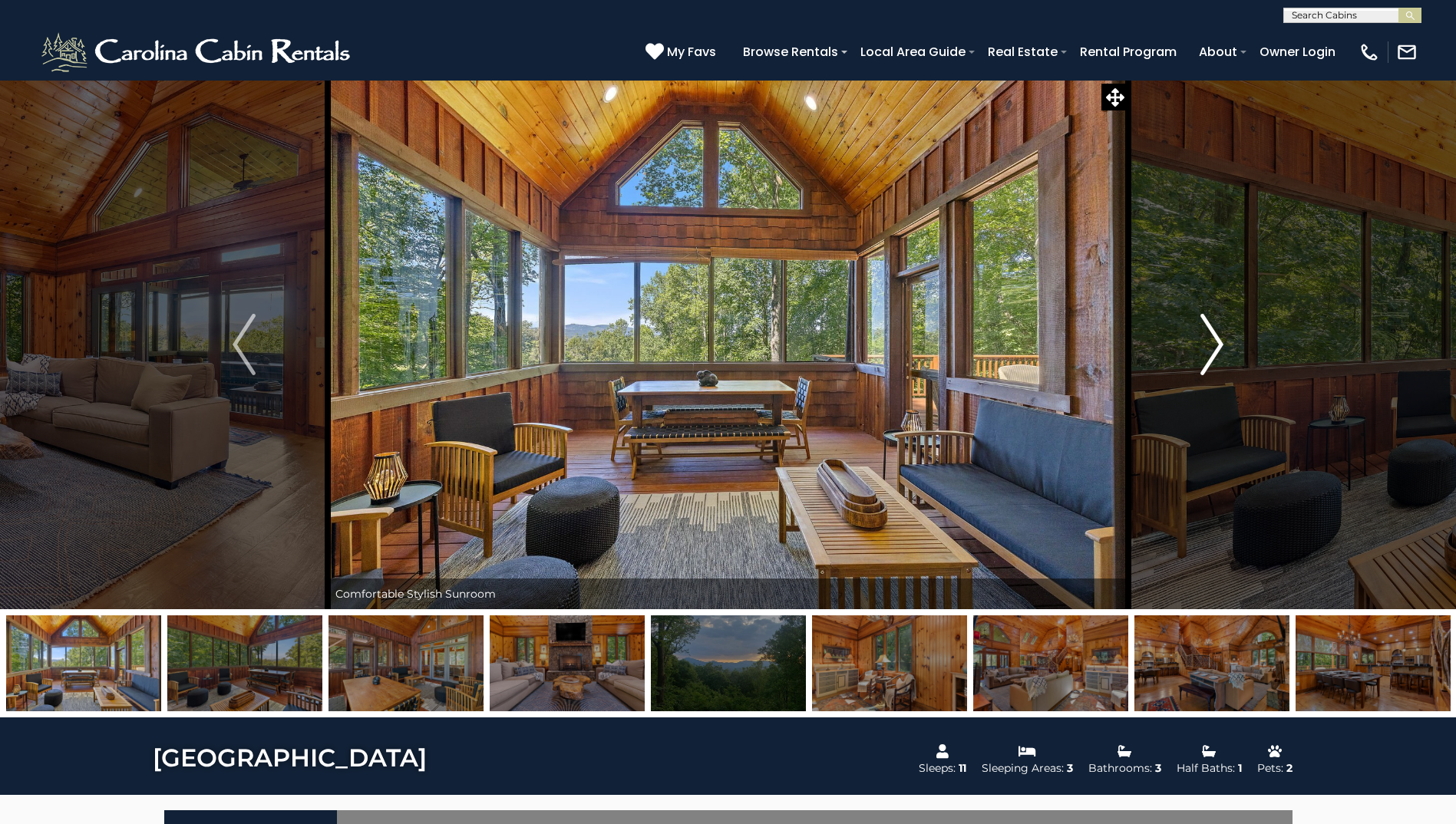
click at [1218, 339] on img "Next" at bounding box center [1212, 344] width 23 height 62
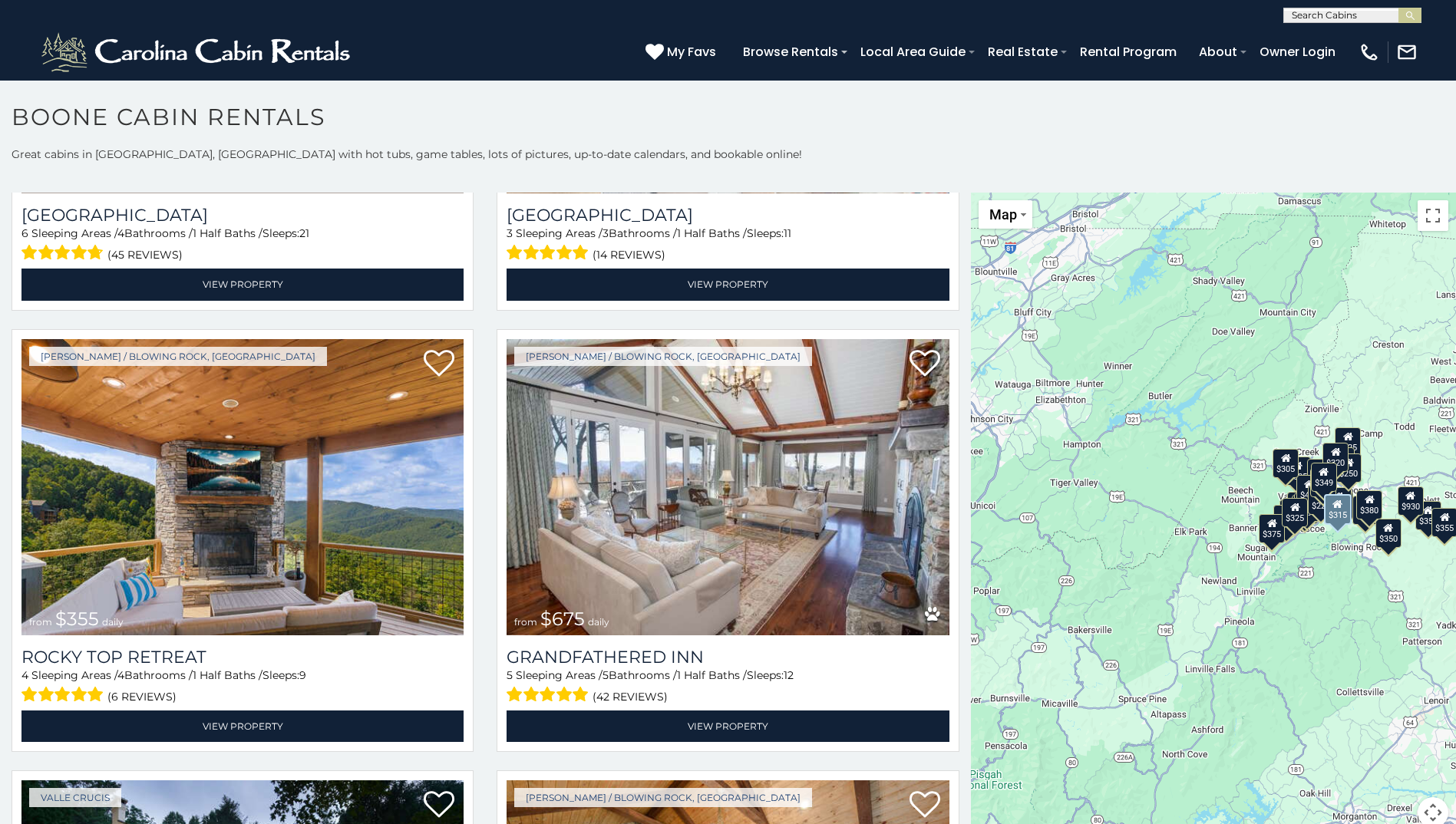
scroll to position [844, 0]
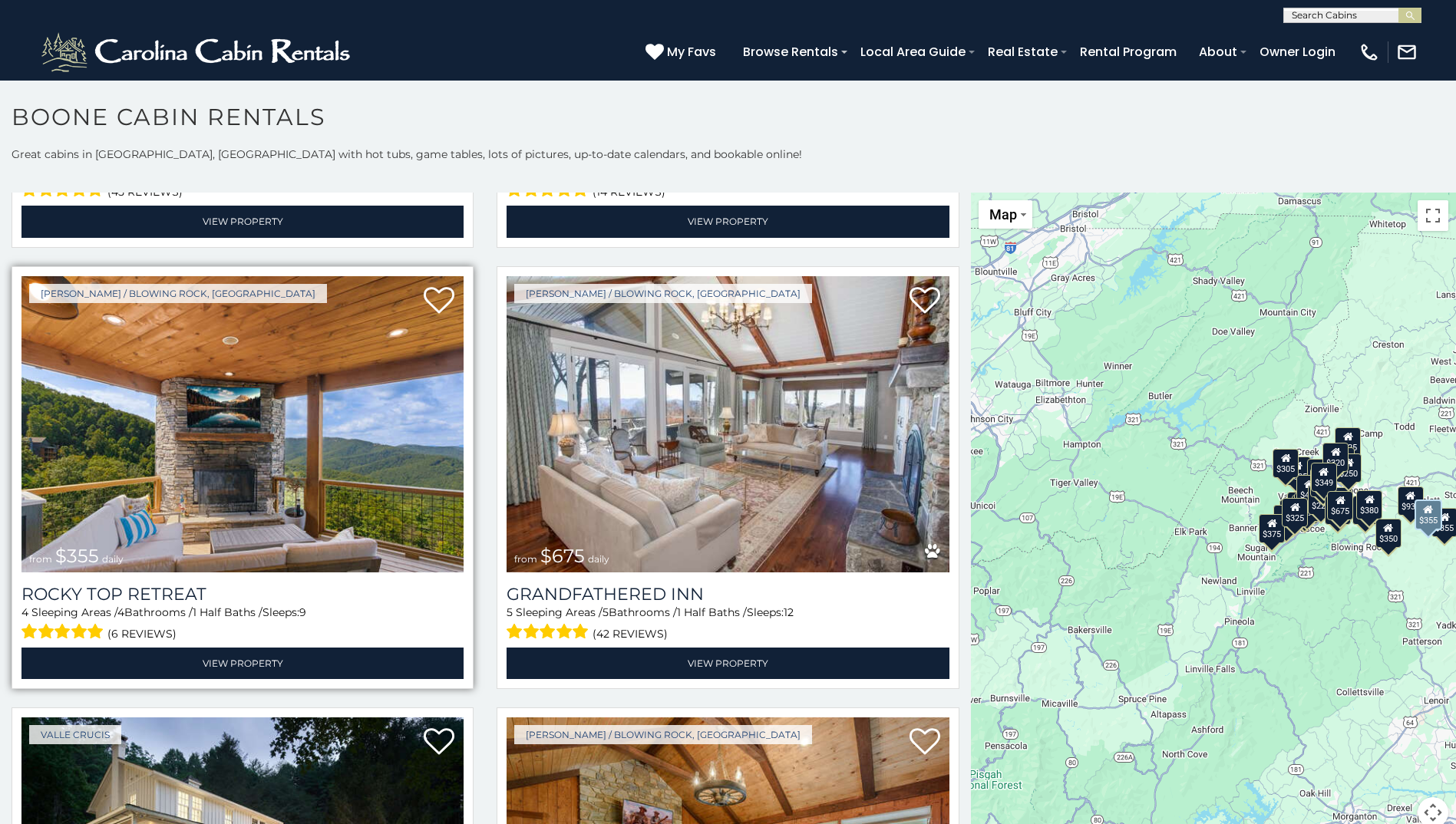
click at [173, 533] on img at bounding box center [242, 424] width 442 height 297
